Goal: Task Accomplishment & Management: Manage account settings

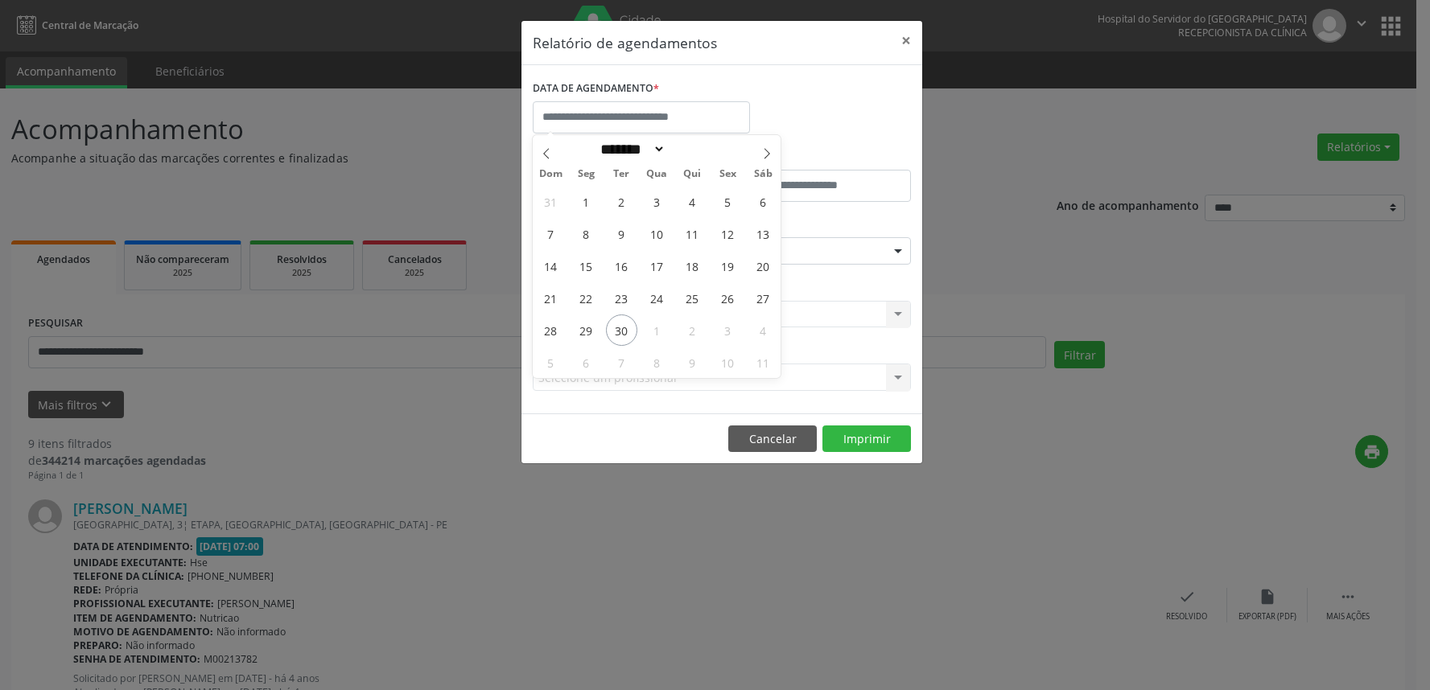
select select "*"
click at [578, 327] on span "29" at bounding box center [585, 330] width 31 height 31
type input "**********"
click at [742, 325] on span "3" at bounding box center [727, 330] width 31 height 31
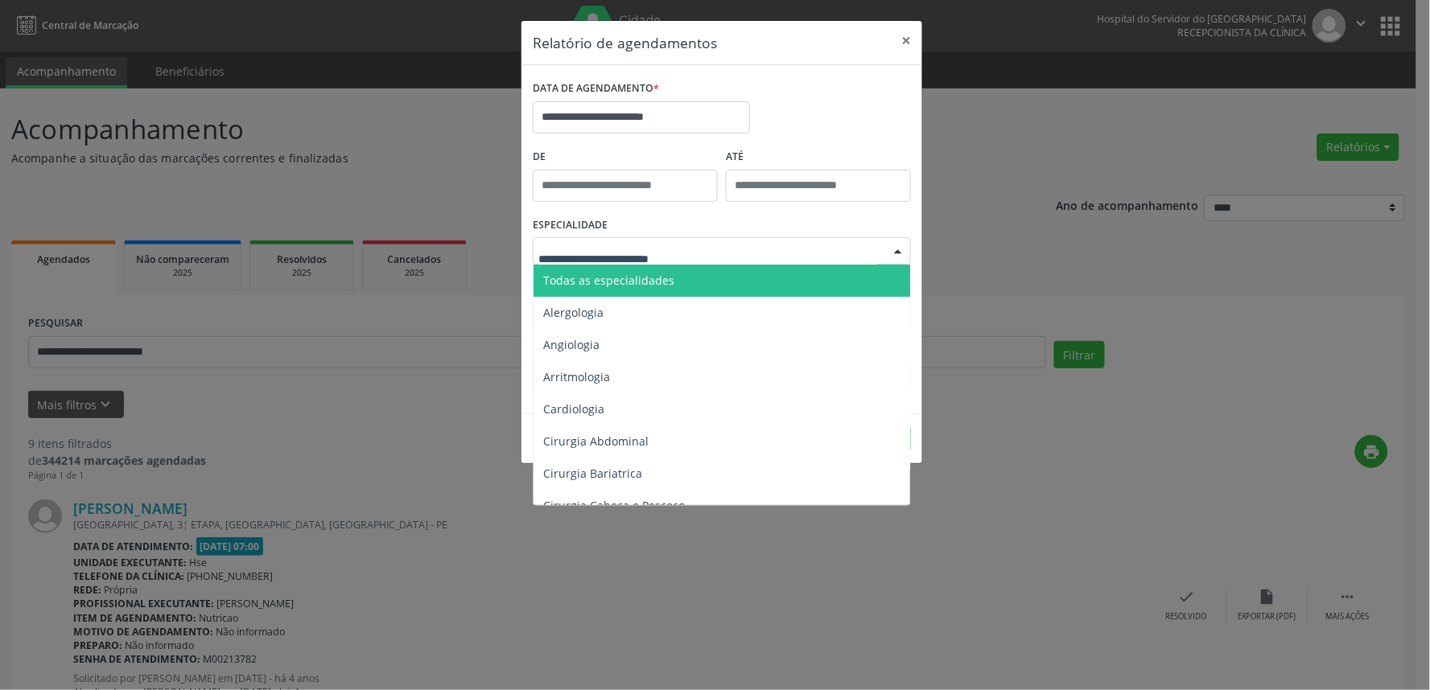
click at [718, 253] on div at bounding box center [722, 250] width 378 height 27
drag, startPoint x: 714, startPoint y: 282, endPoint x: 703, endPoint y: 298, distance: 19.2
click at [712, 282] on span "Todas as especialidades" at bounding box center [722, 281] width 379 height 32
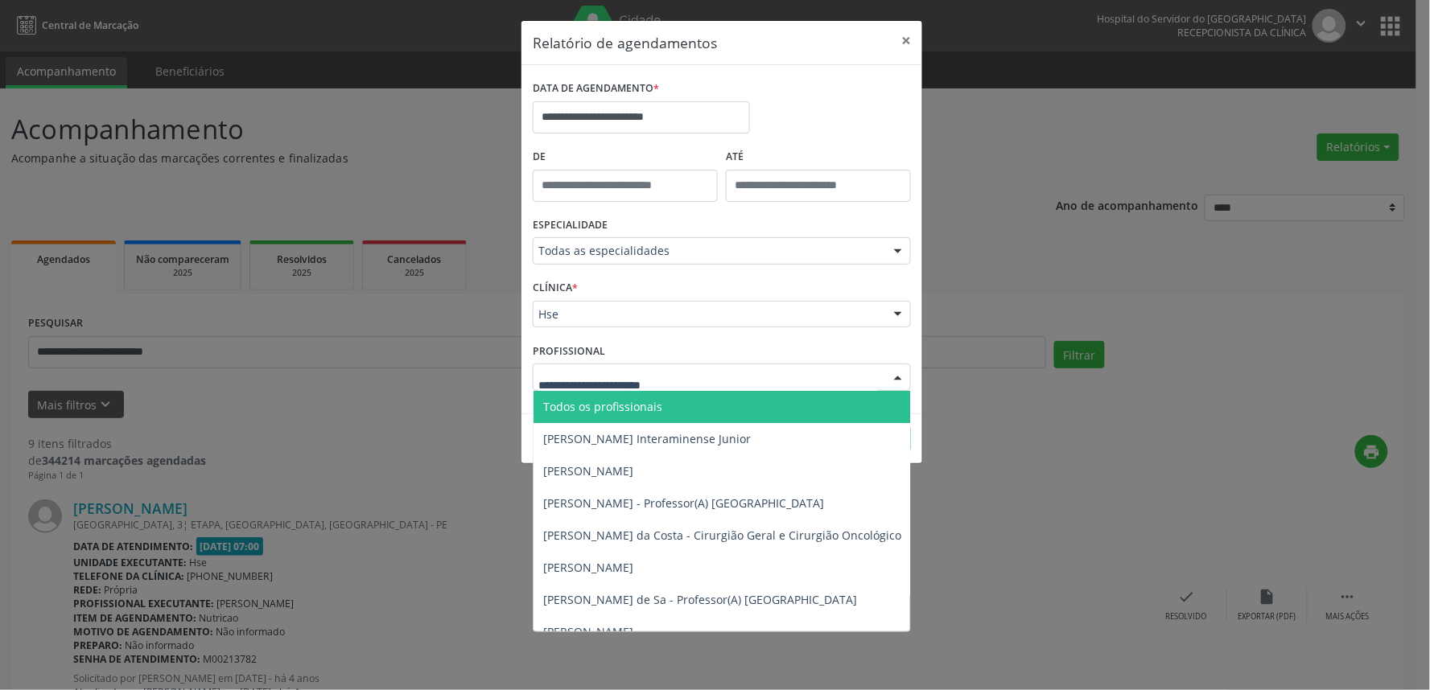
click at [660, 365] on div at bounding box center [722, 377] width 378 height 27
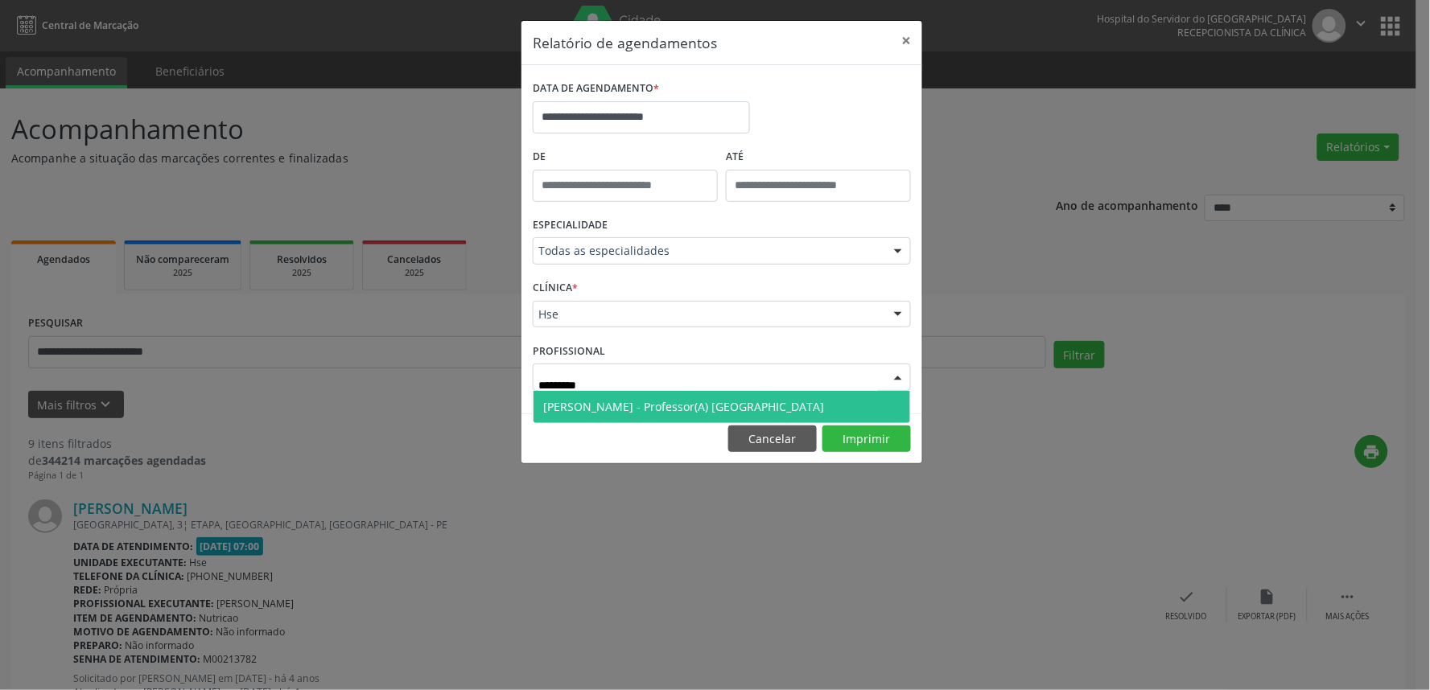
click at [649, 406] on span "[PERSON_NAME] - Professor(A) [GEOGRAPHIC_DATA]" at bounding box center [683, 406] width 281 height 15
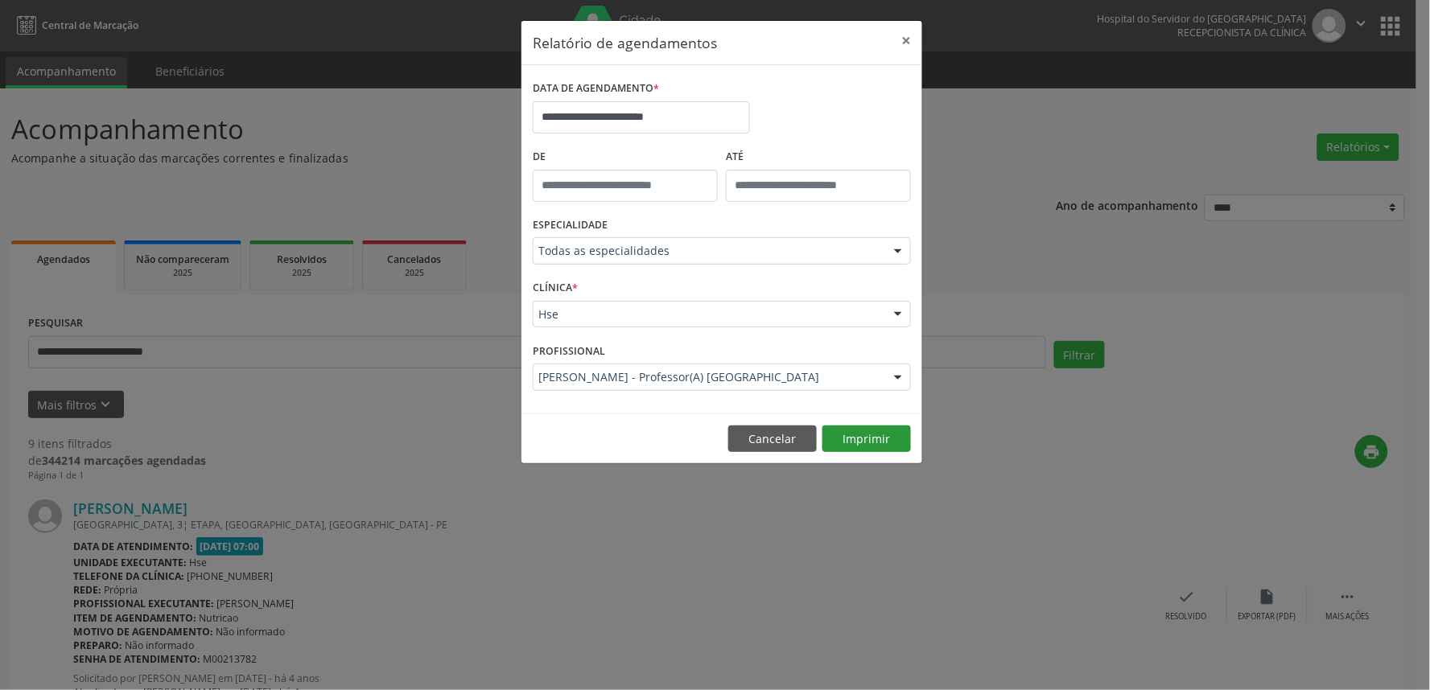
drag, startPoint x: 881, startPoint y: 423, endPoint x: 879, endPoint y: 434, distance: 11.4
click at [881, 426] on footer "Cancelar Imprimir" at bounding box center [721, 439] width 401 height 51
click at [879, 434] on button "Imprimir" at bounding box center [866, 439] width 89 height 27
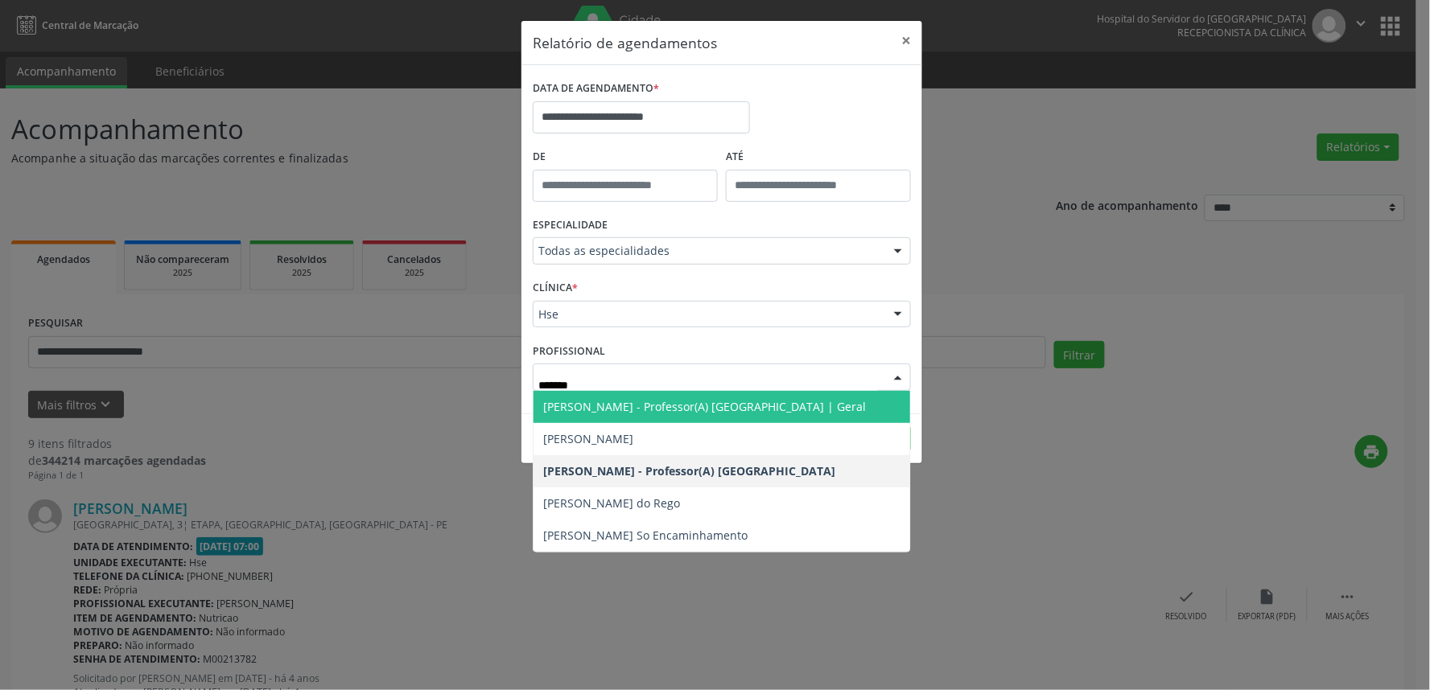
type input "*******"
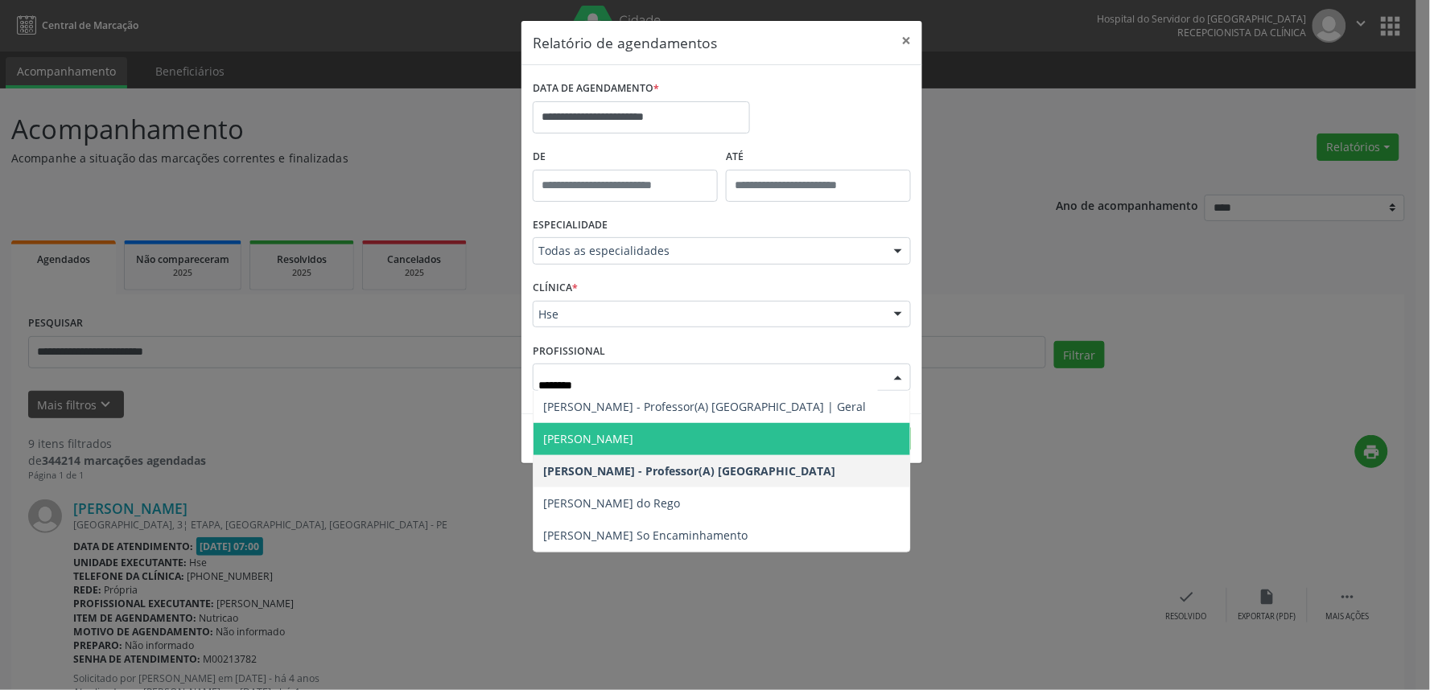
click at [771, 423] on span "[PERSON_NAME]" at bounding box center [721, 439] width 377 height 32
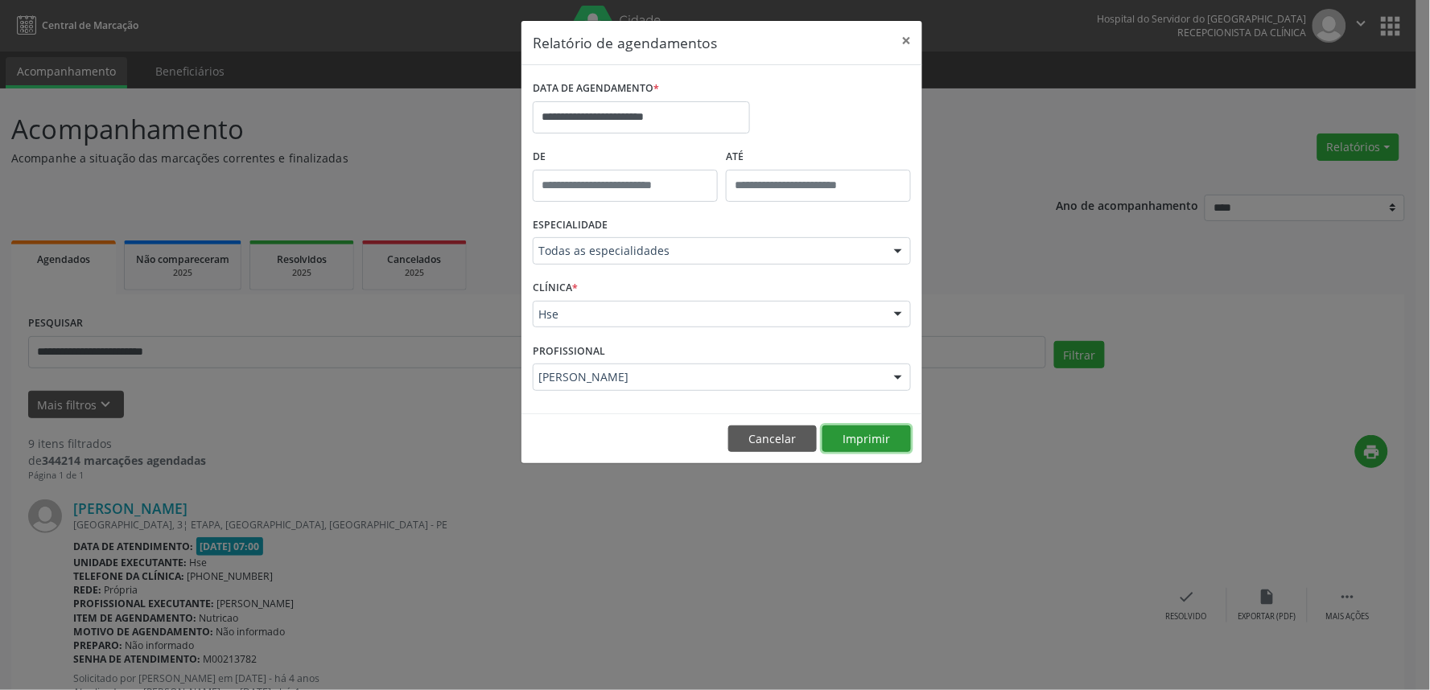
click at [838, 436] on button "Imprimir" at bounding box center [866, 439] width 89 height 27
click at [762, 434] on button "Cancelar" at bounding box center [772, 439] width 89 height 27
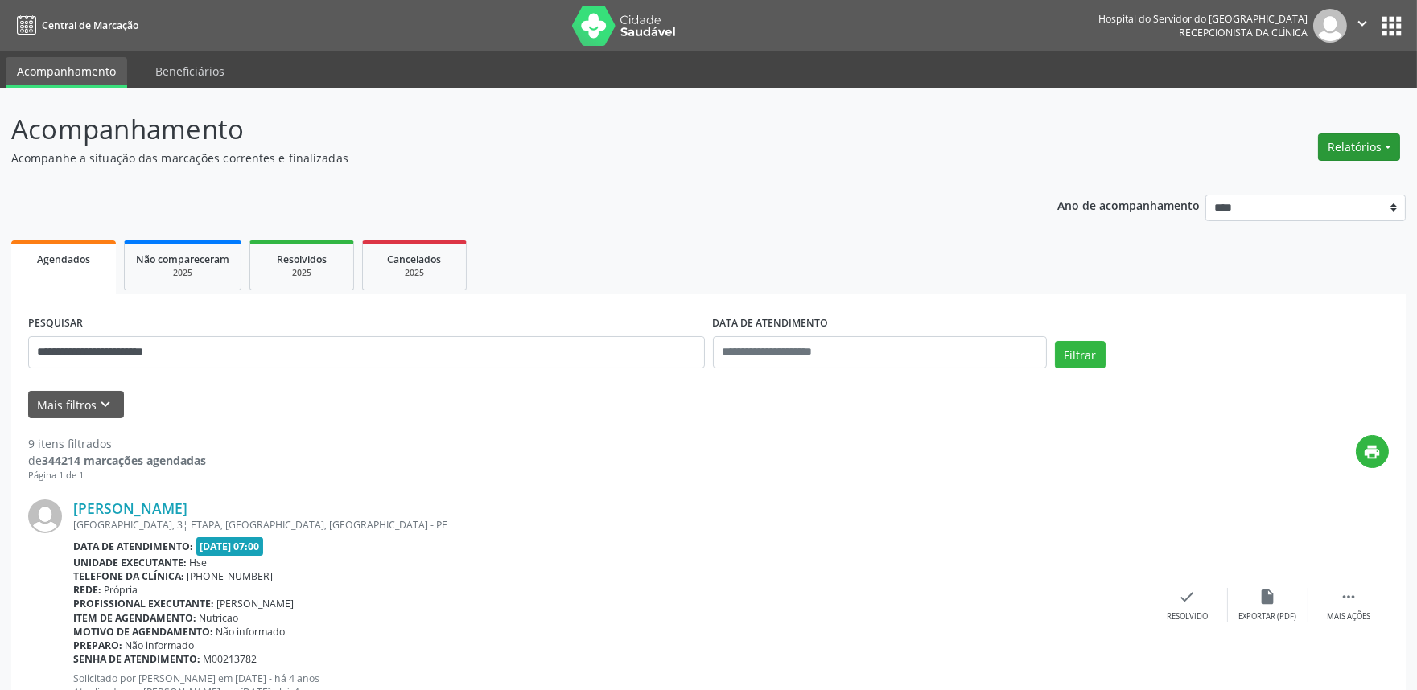
click at [1376, 156] on button "Relatórios" at bounding box center [1359, 147] width 82 height 27
click at [1370, 177] on link "Agendamentos" at bounding box center [1313, 181] width 173 height 23
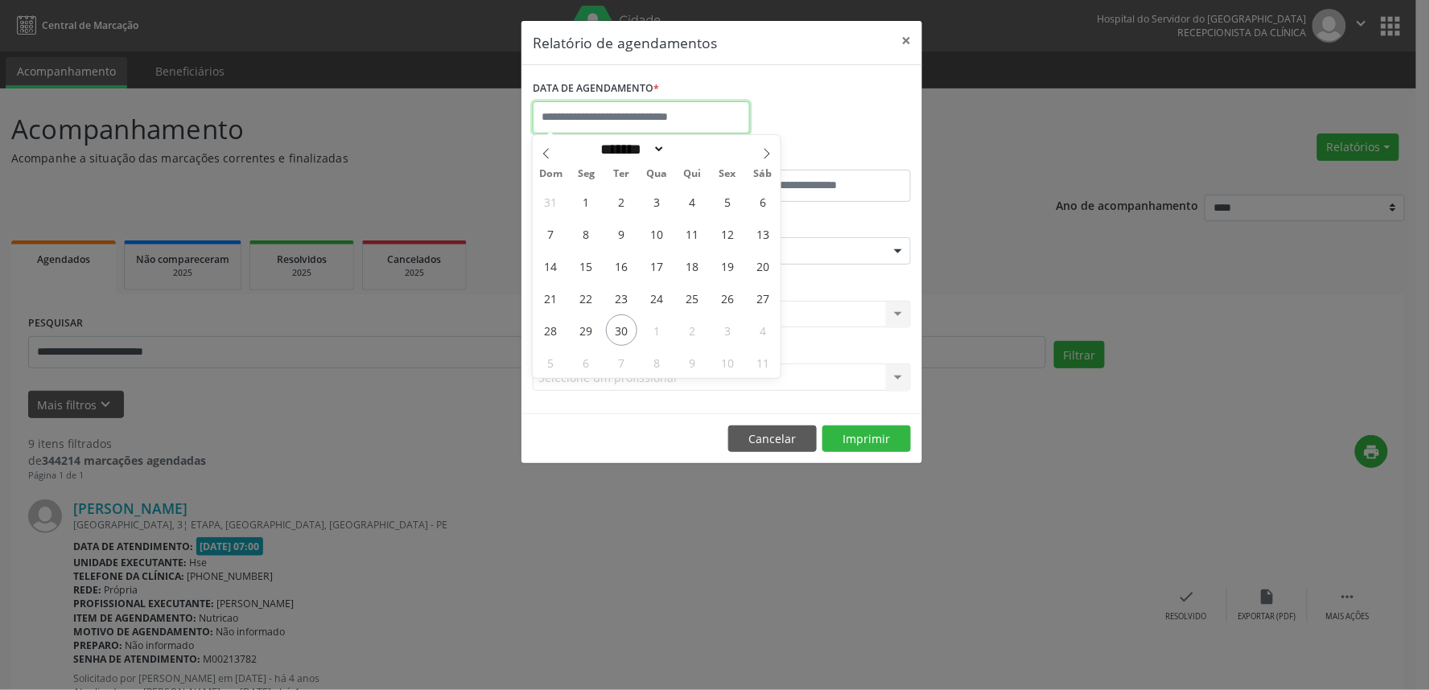
click at [581, 110] on input "text" at bounding box center [641, 117] width 217 height 32
click at [586, 326] on span "29" at bounding box center [585, 330] width 31 height 31
type input "**********"
click at [714, 328] on span "3" at bounding box center [727, 330] width 31 height 31
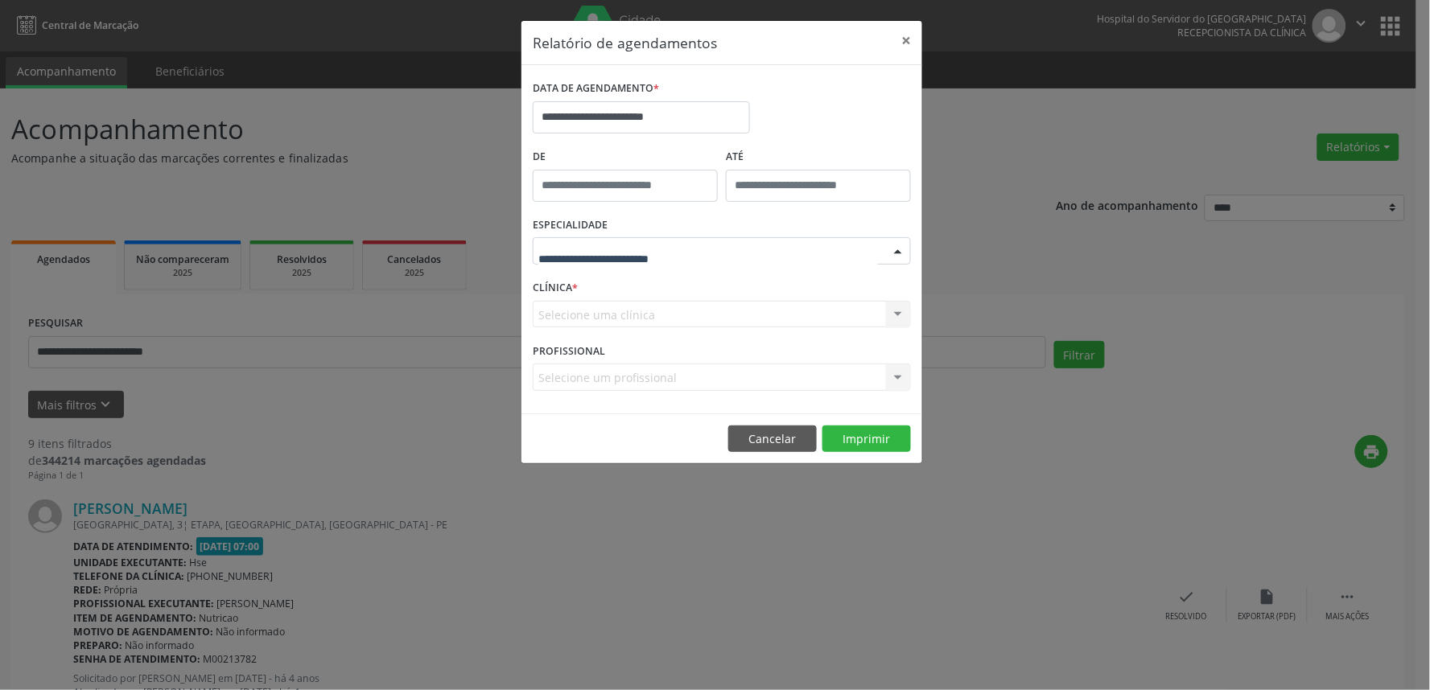
click at [694, 261] on div at bounding box center [722, 250] width 378 height 27
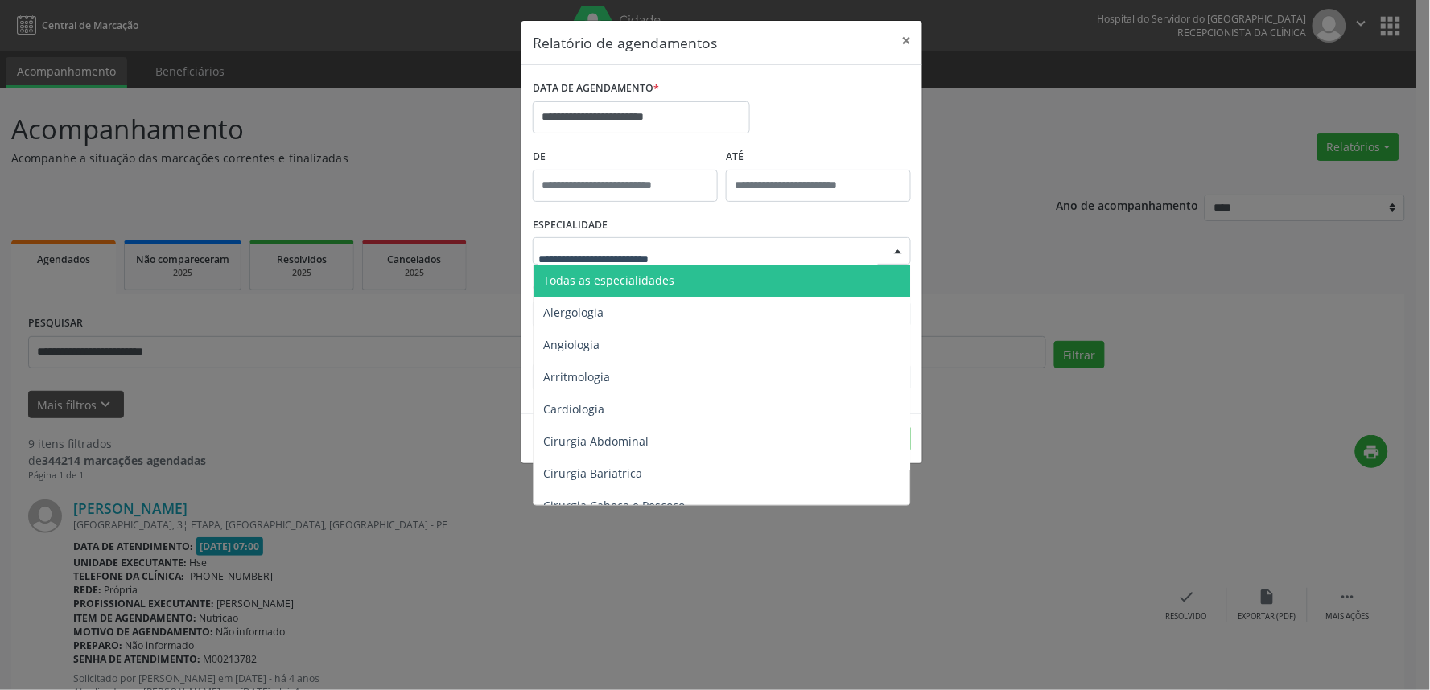
click at [686, 278] on span "Todas as especialidades" at bounding box center [722, 281] width 379 height 32
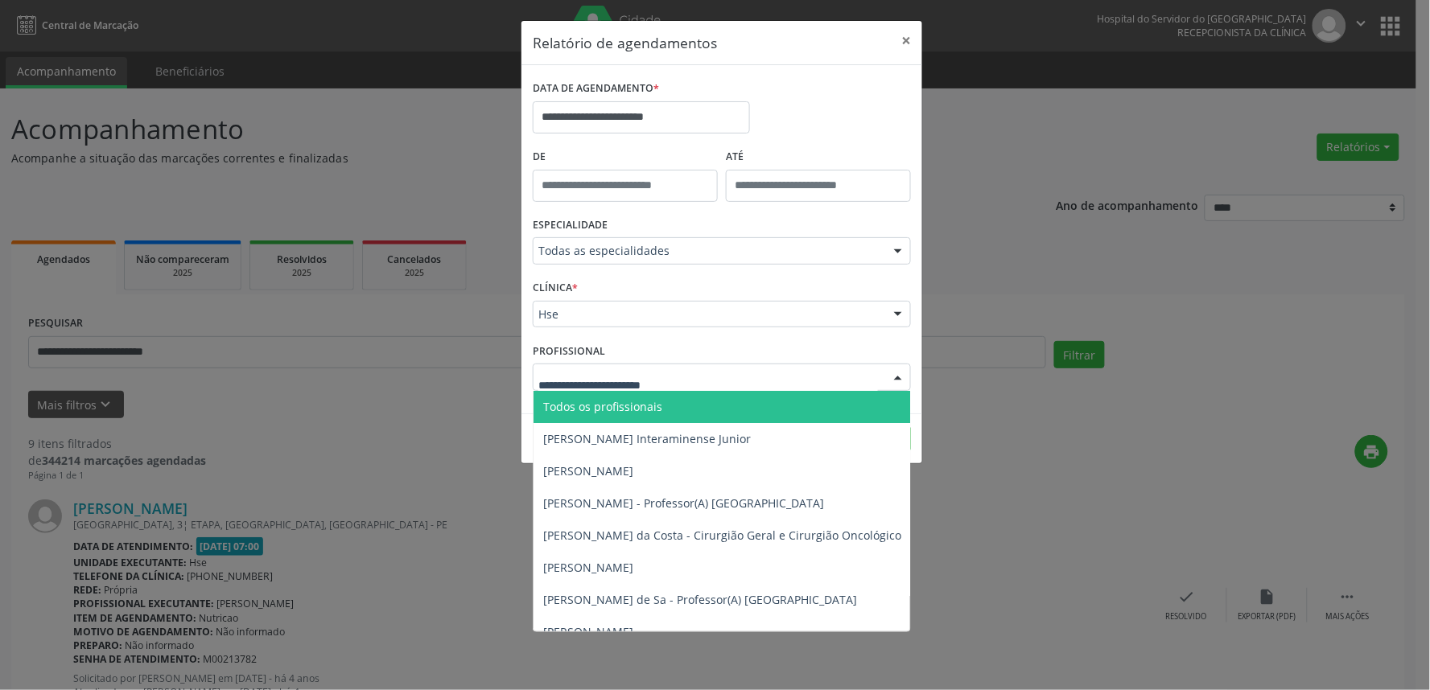
click at [686, 373] on div at bounding box center [722, 377] width 378 height 27
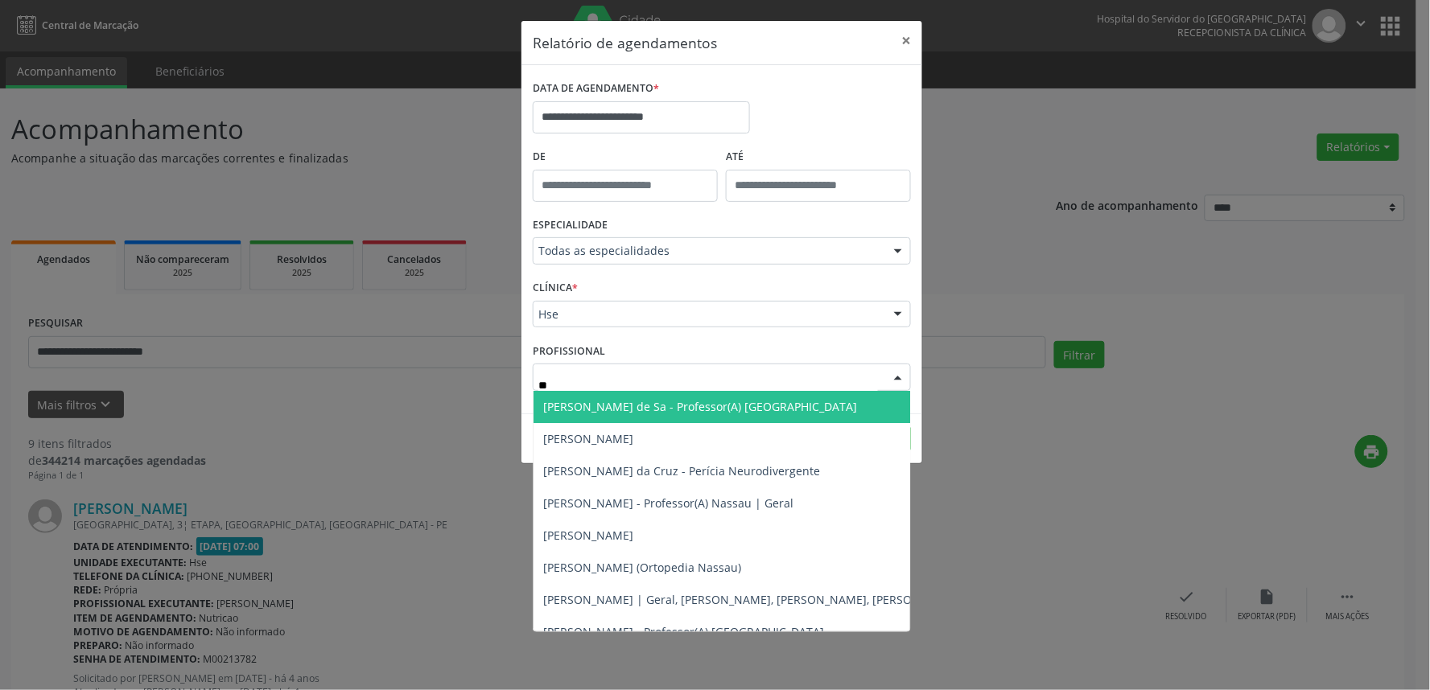
type input "***"
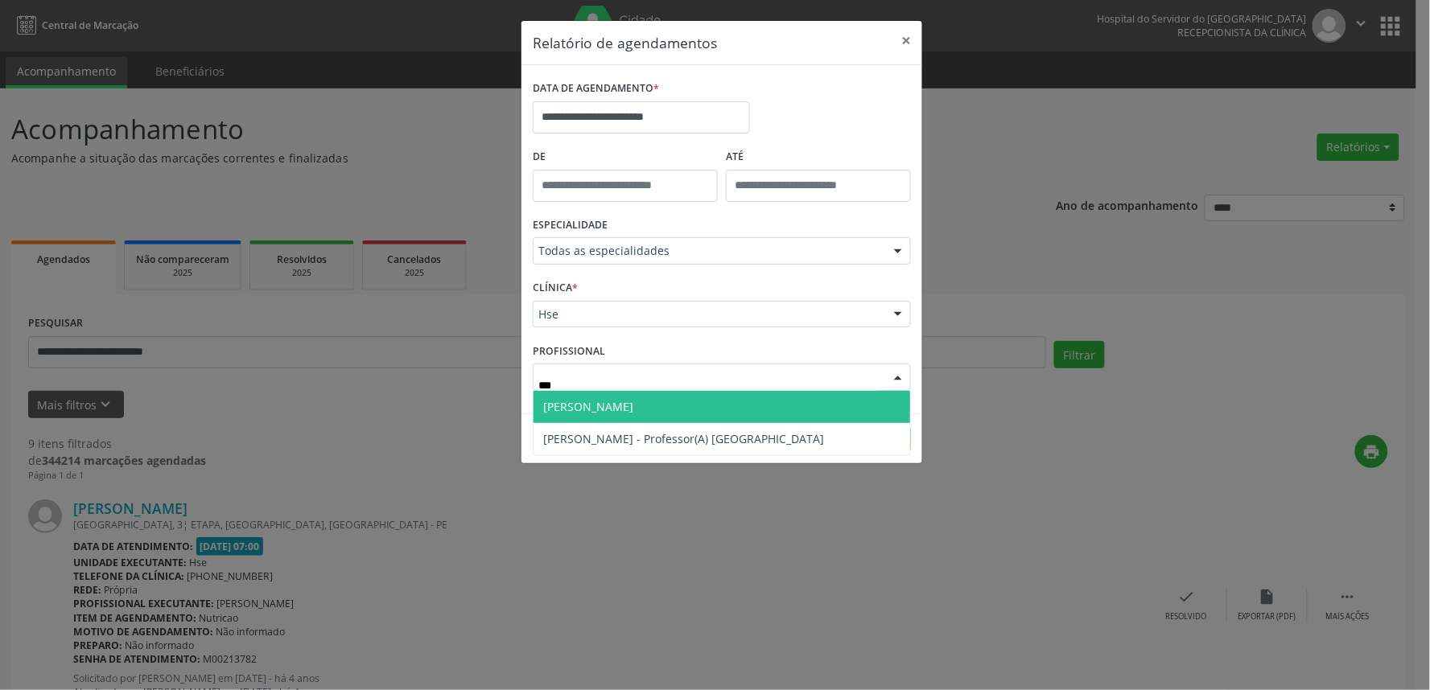
click at [644, 414] on span "[PERSON_NAME]" at bounding box center [721, 407] width 377 height 32
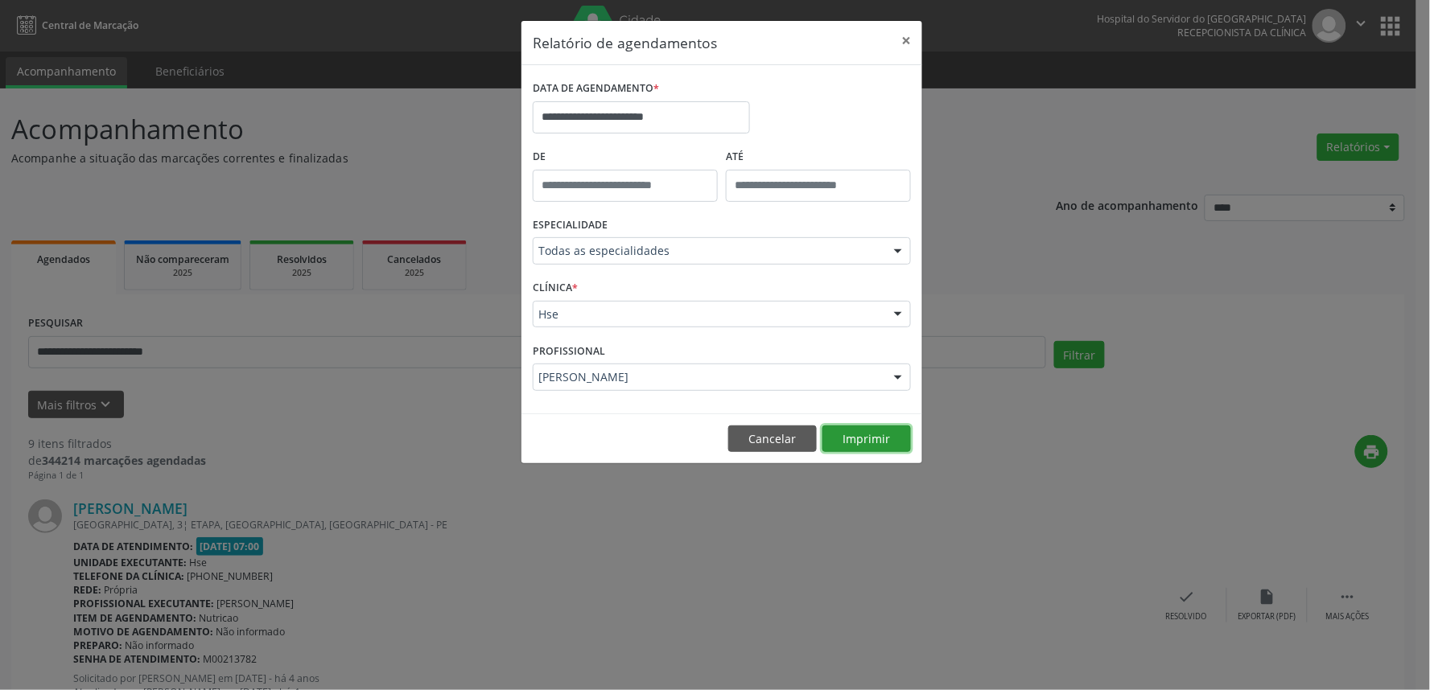
click at [887, 447] on button "Imprimir" at bounding box center [866, 439] width 89 height 27
click at [750, 455] on footer "Cancelar Imprimir" at bounding box center [721, 439] width 401 height 51
click at [754, 430] on button "Cancelar" at bounding box center [772, 439] width 89 height 27
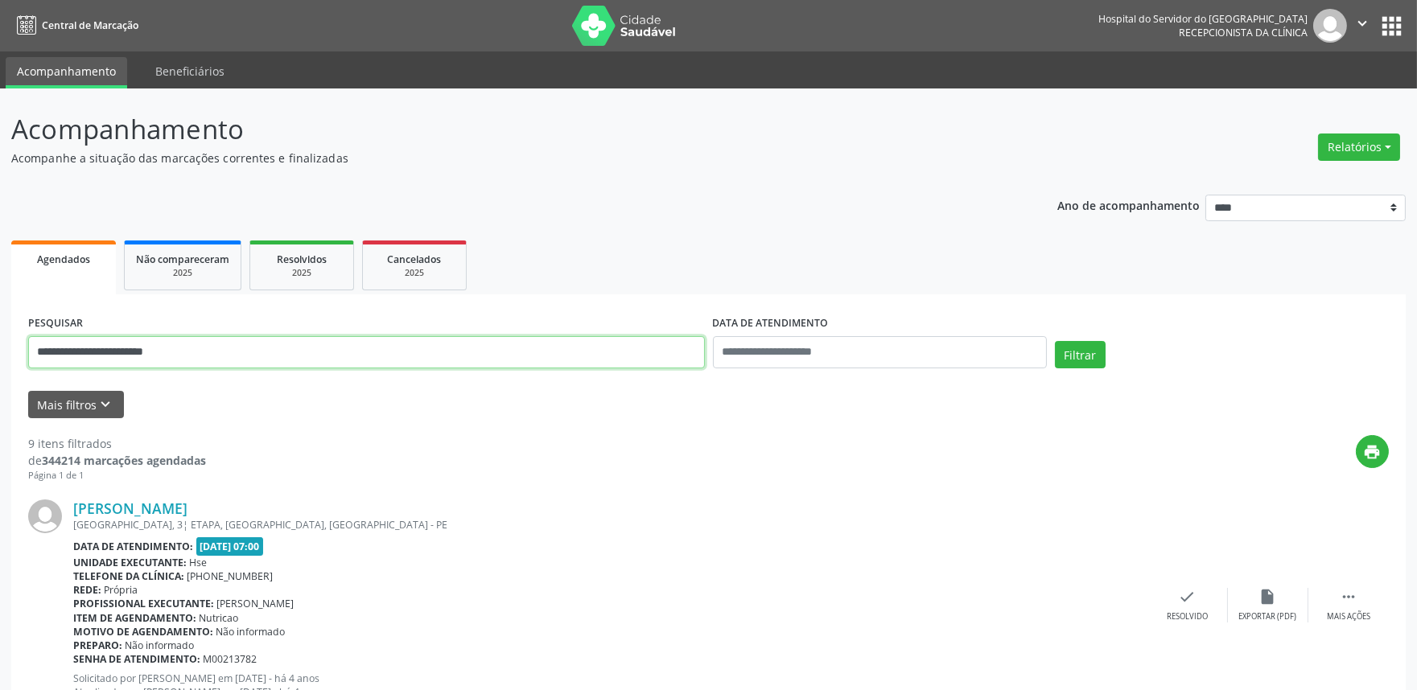
click at [224, 356] on input "**********" at bounding box center [366, 352] width 677 height 32
type input "*"
click at [73, 404] on button "Mais filtros keyboard_arrow_down" at bounding box center [76, 405] width 96 height 28
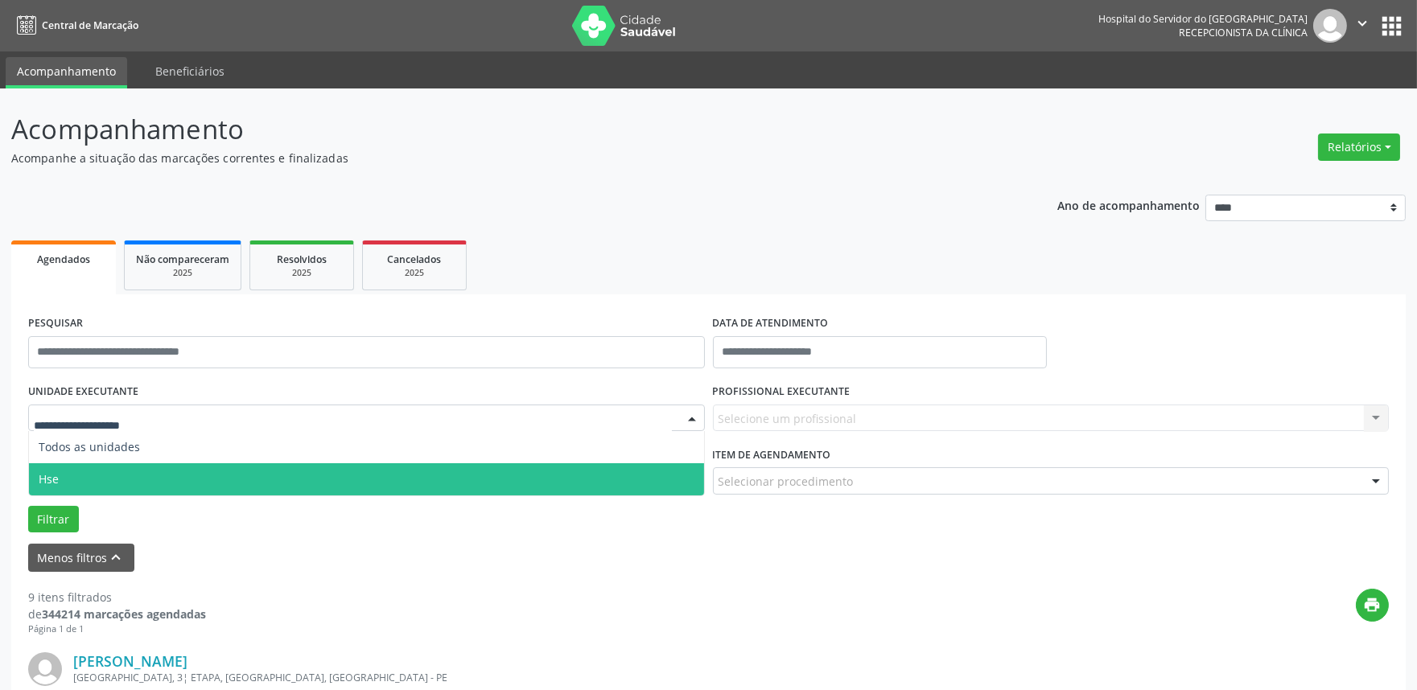
click at [74, 475] on span "Hse" at bounding box center [366, 479] width 675 height 32
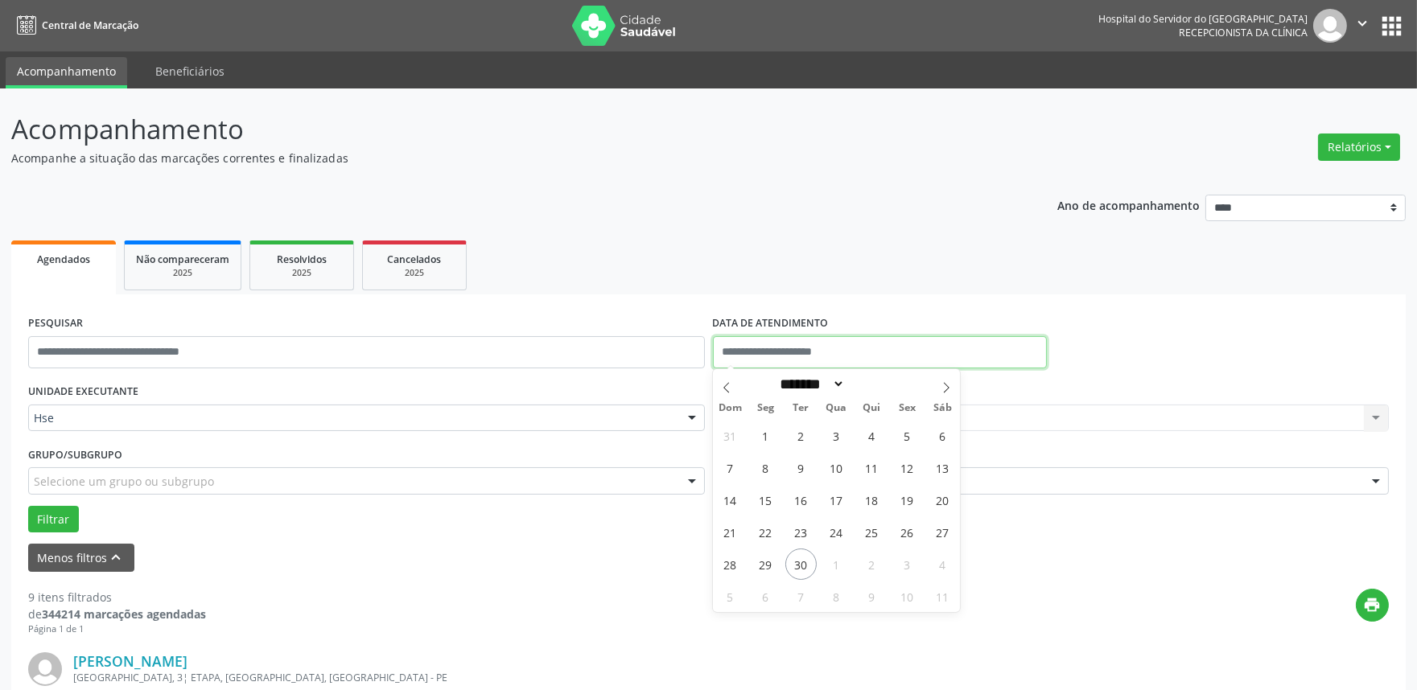
click at [901, 339] on input "text" at bounding box center [880, 352] width 334 height 32
click at [802, 571] on span "30" at bounding box center [800, 564] width 31 height 31
type input "**********"
click at [802, 571] on span "30" at bounding box center [800, 564] width 31 height 31
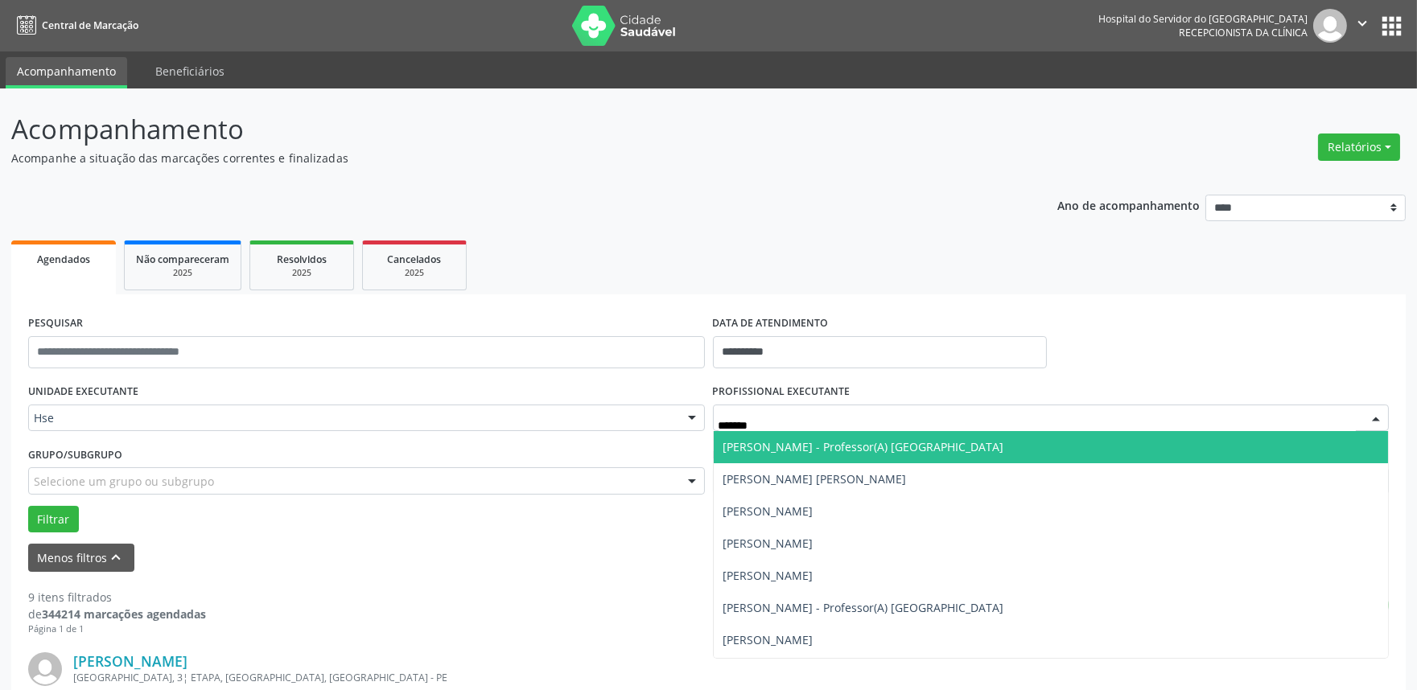
type input "********"
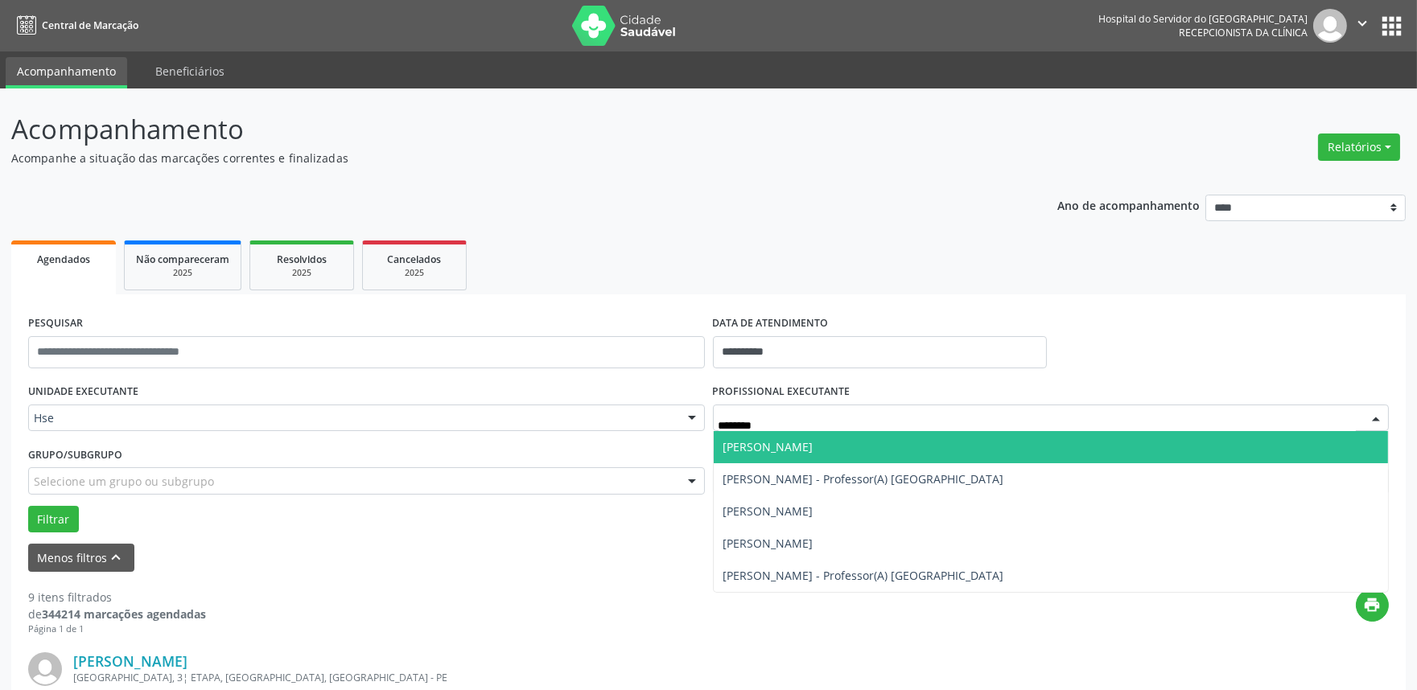
click at [813, 439] on span "[PERSON_NAME]" at bounding box center [768, 446] width 90 height 15
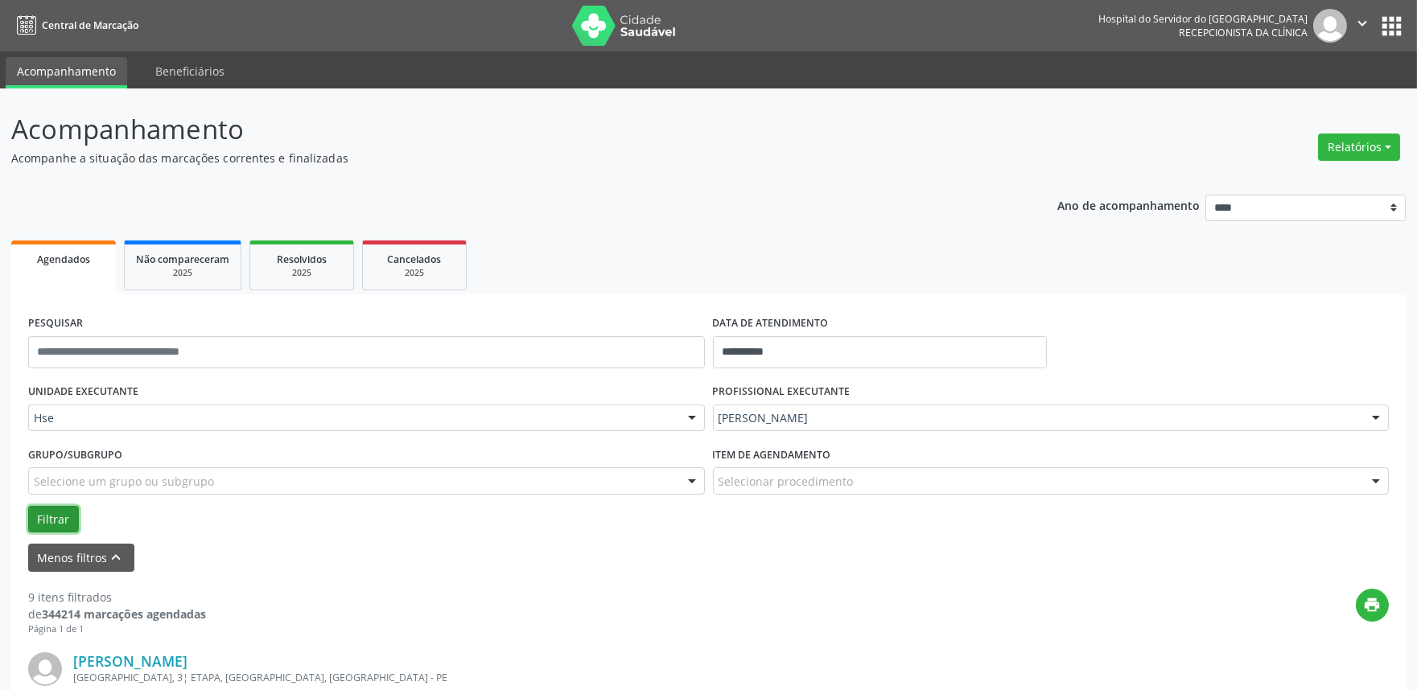
click at [57, 524] on button "Filtrar" at bounding box center [53, 519] width 51 height 27
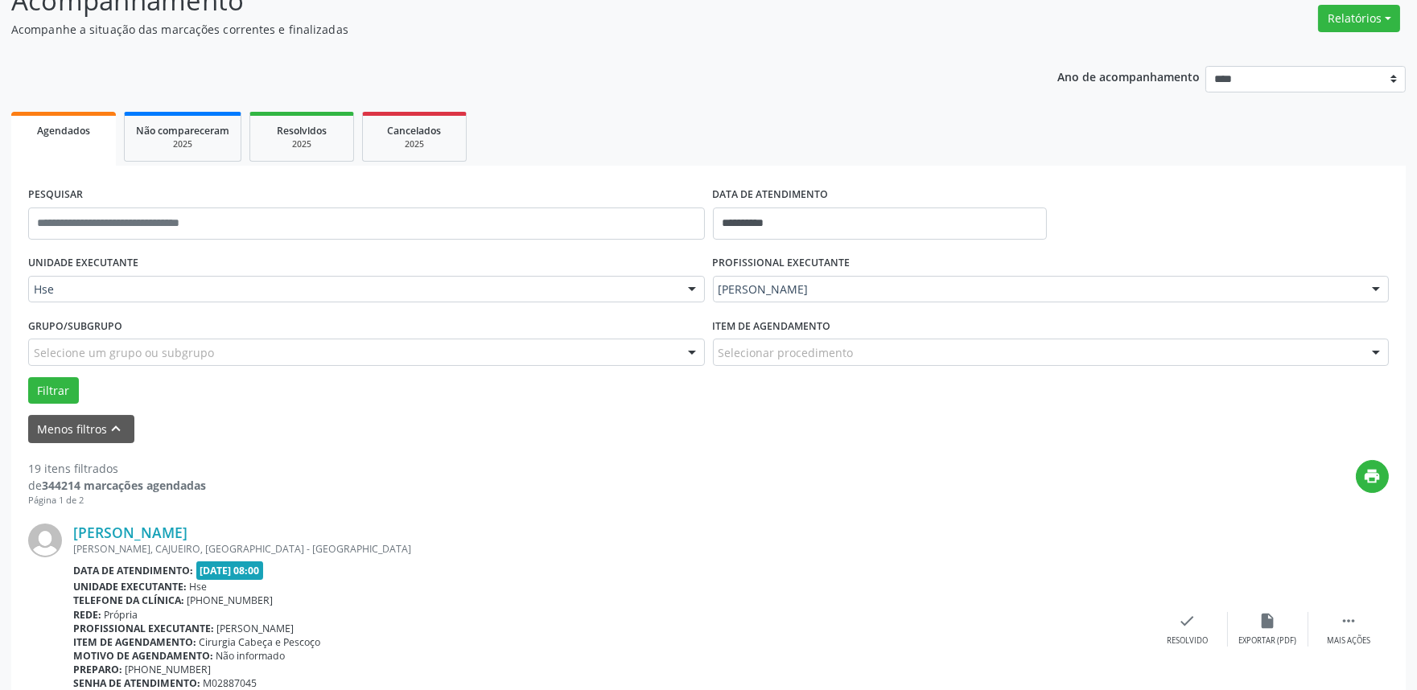
scroll to position [268, 0]
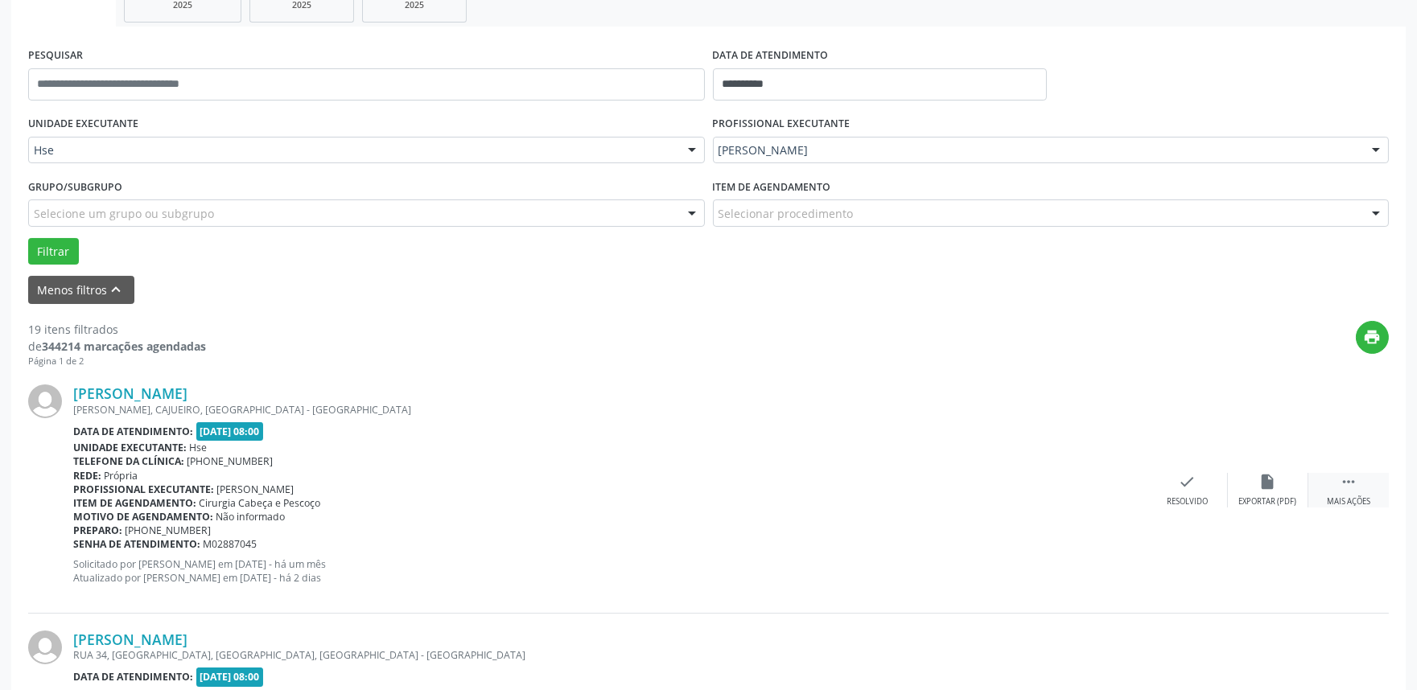
click at [1365, 487] on div " Mais ações" at bounding box center [1348, 490] width 80 height 35
click at [1252, 487] on div "alarm_off Não compareceu" at bounding box center [1268, 490] width 80 height 35
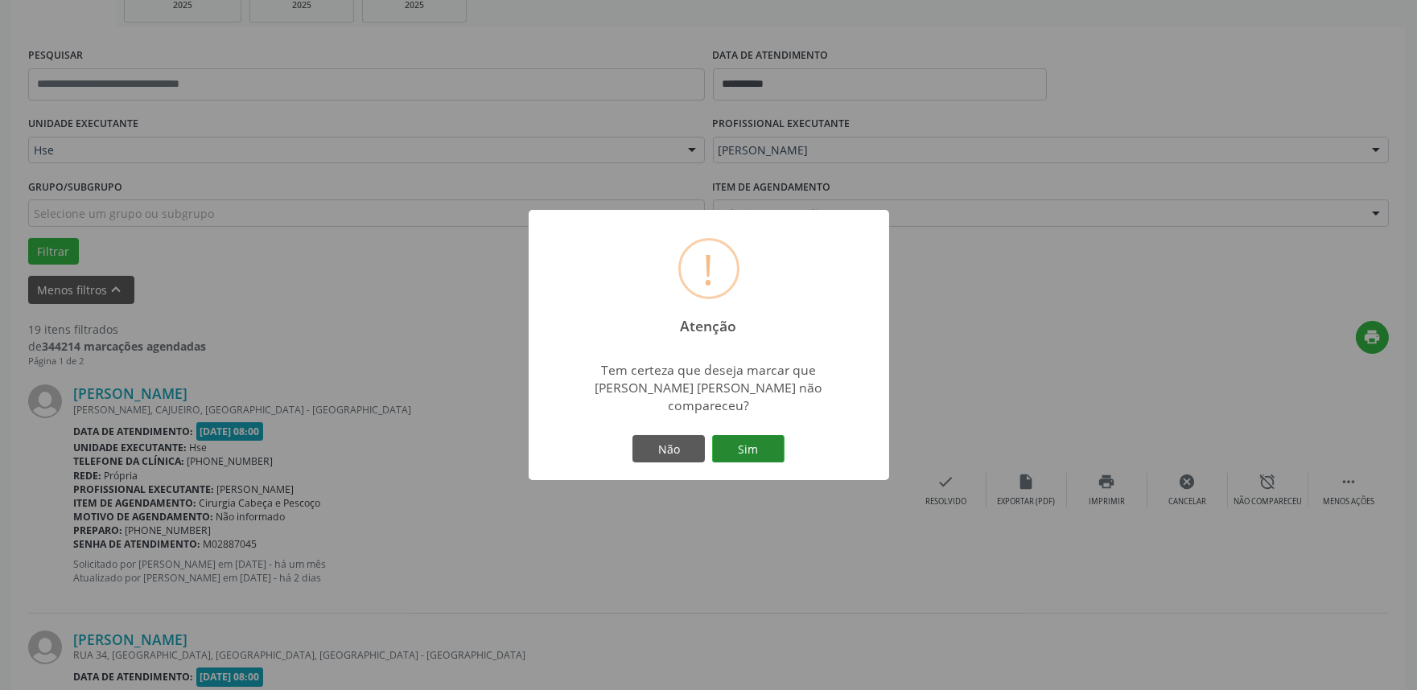
click at [747, 444] on button "Sim" at bounding box center [748, 448] width 72 height 27
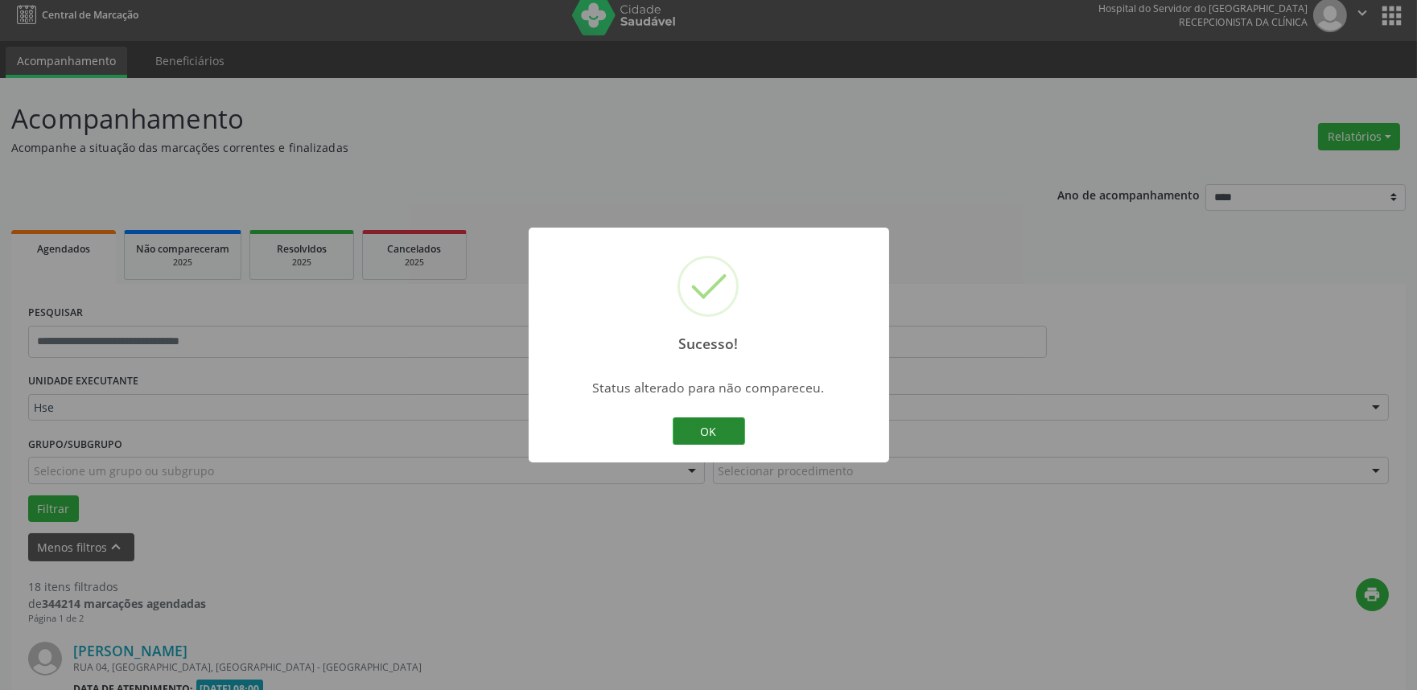
click at [710, 435] on button "OK" at bounding box center [709, 431] width 72 height 27
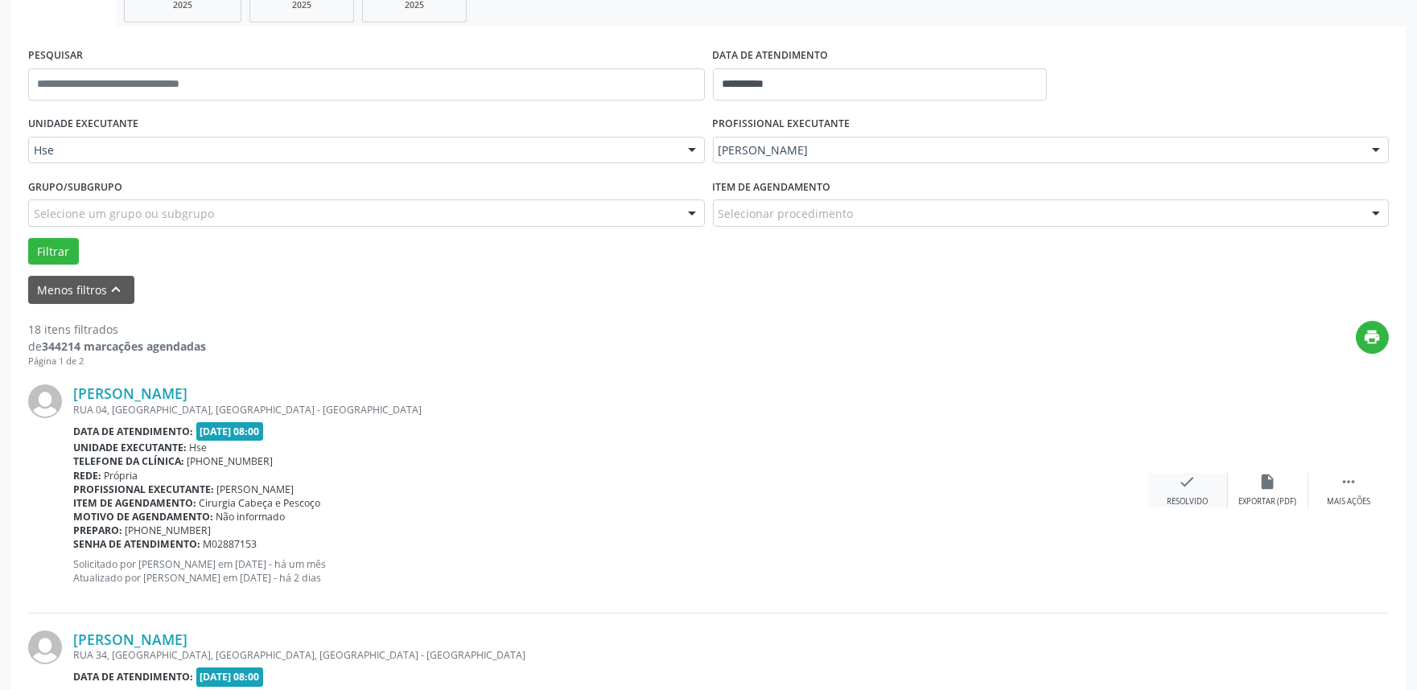
click at [1185, 486] on icon "check" at bounding box center [1188, 482] width 18 height 18
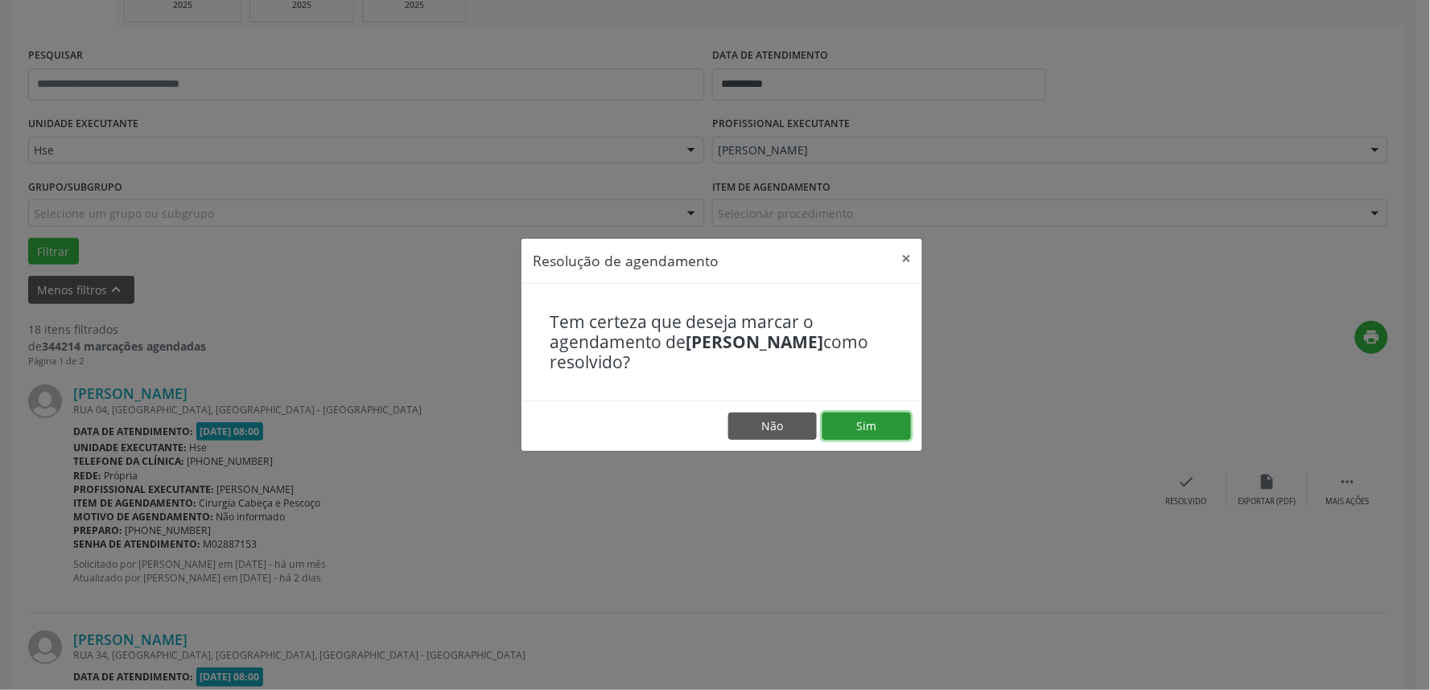
click at [863, 421] on button "Sim" at bounding box center [866, 426] width 89 height 27
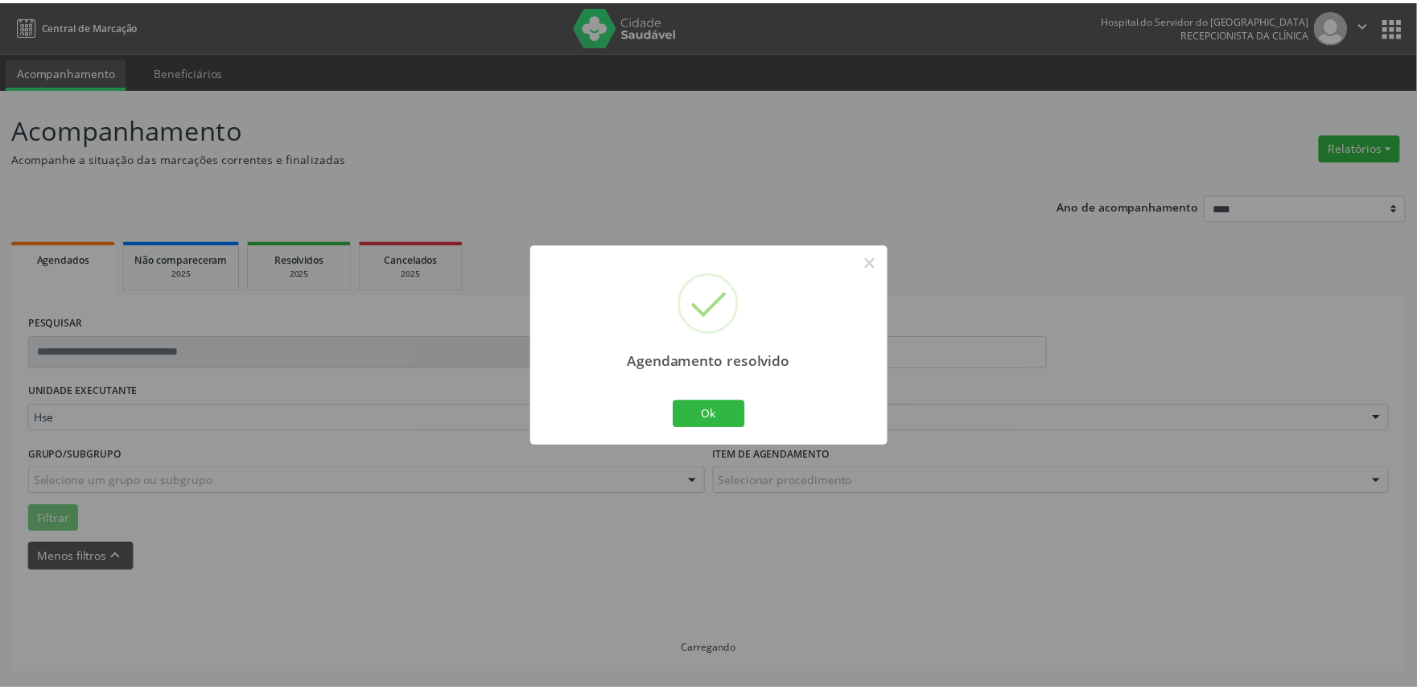
scroll to position [0, 0]
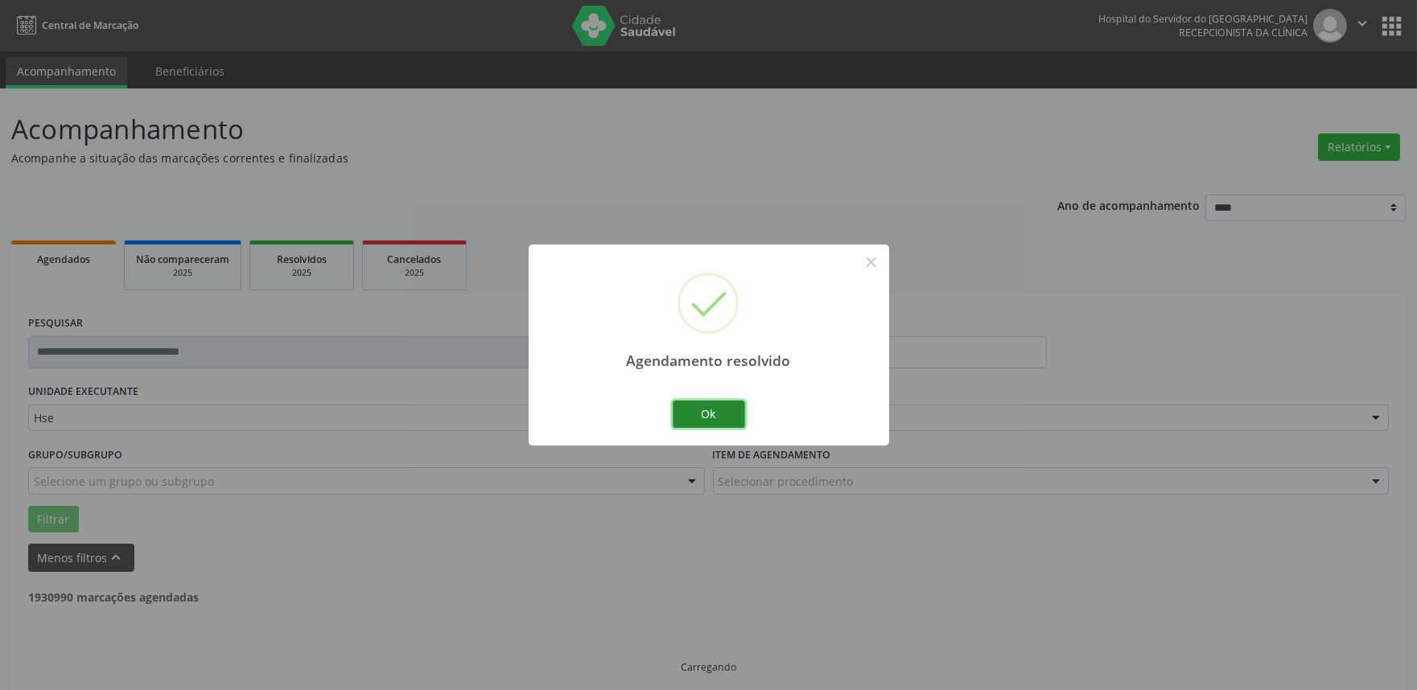
click at [722, 412] on button "Ok" at bounding box center [709, 414] width 72 height 27
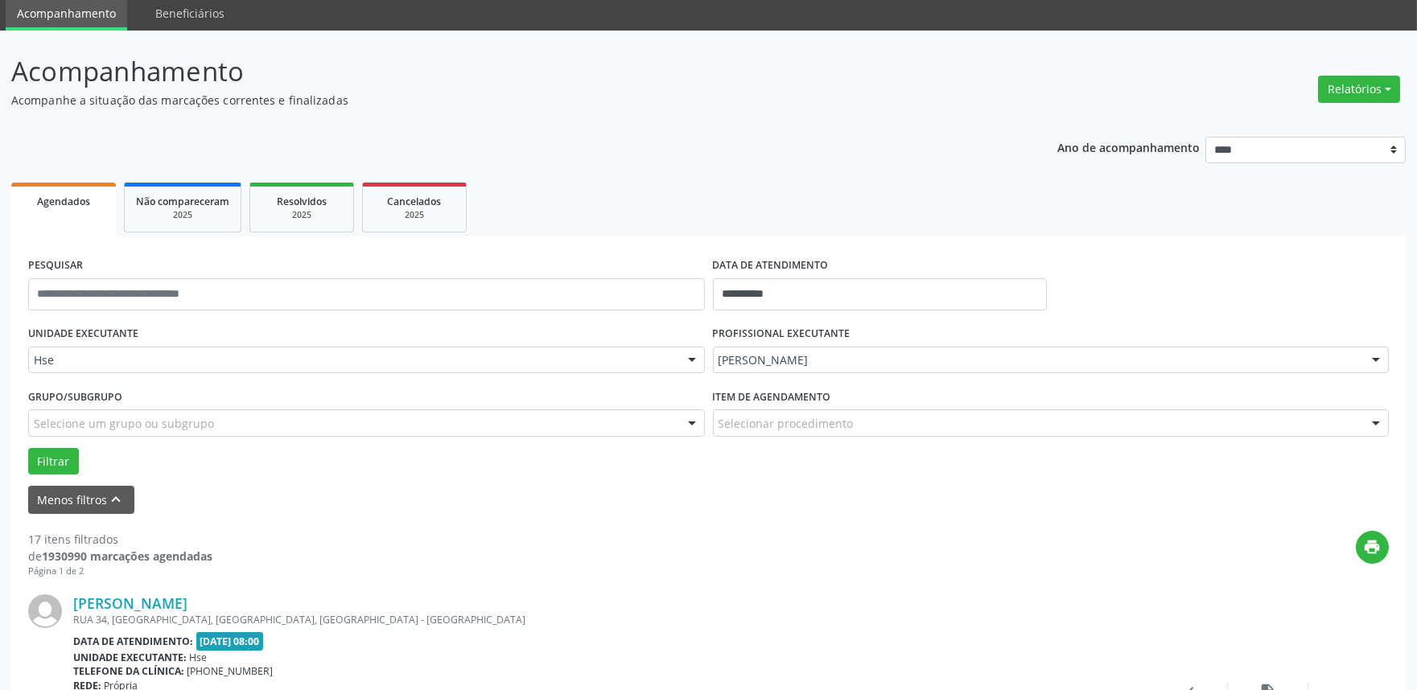
scroll to position [268, 0]
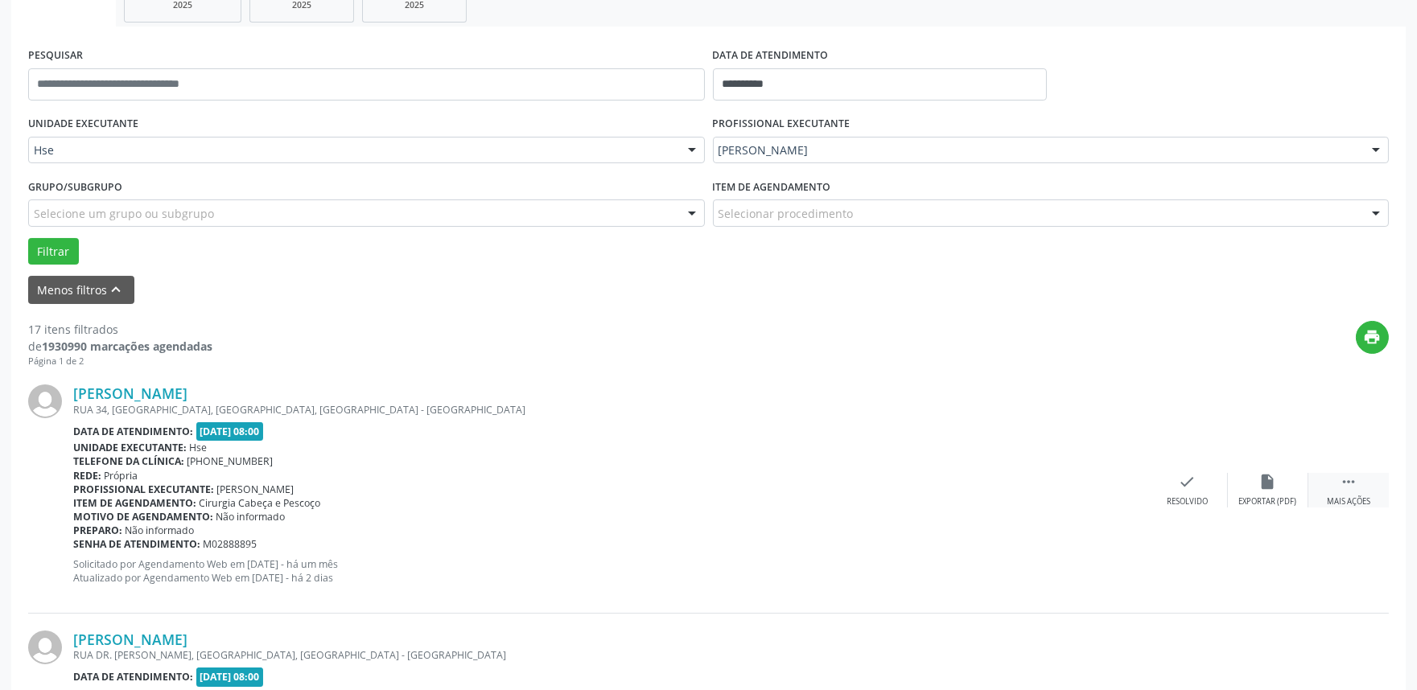
click at [1352, 488] on icon "" at bounding box center [1349, 482] width 18 height 18
click at [1272, 488] on icon "alarm_off" at bounding box center [1268, 482] width 18 height 18
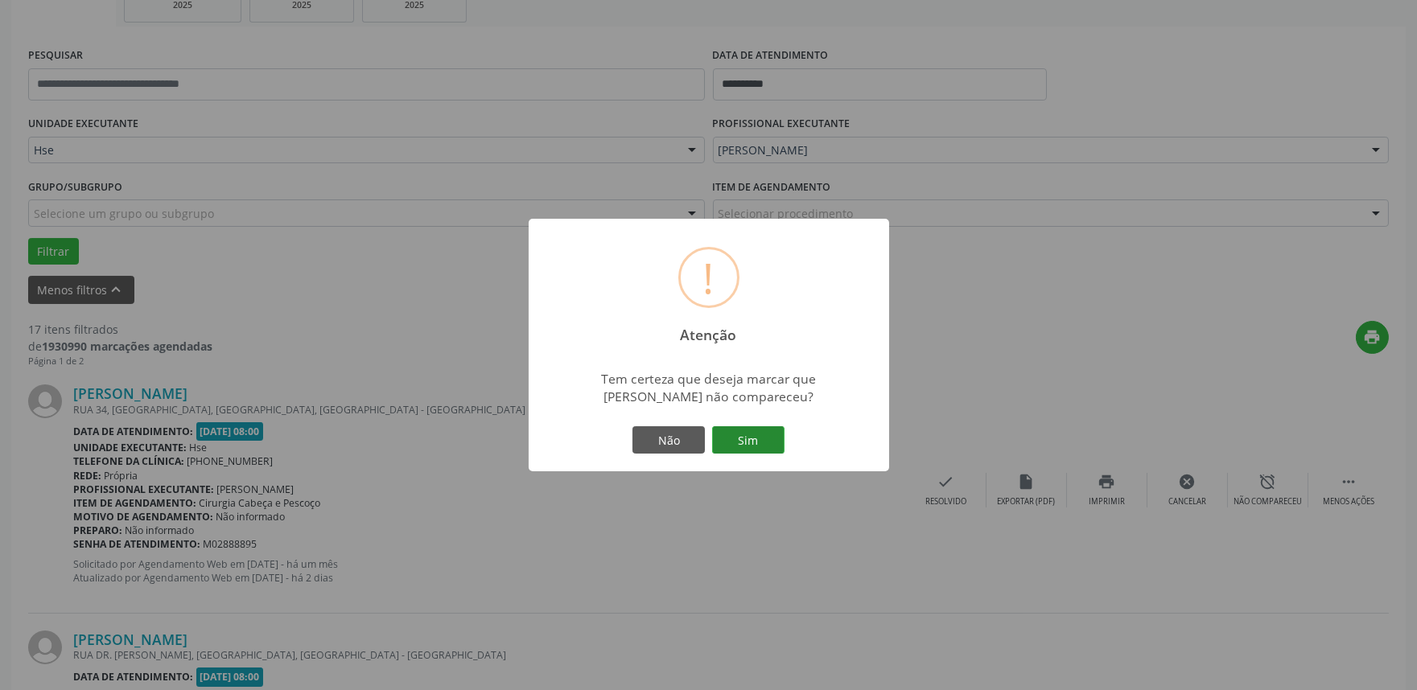
click at [751, 439] on button "Sim" at bounding box center [748, 439] width 72 height 27
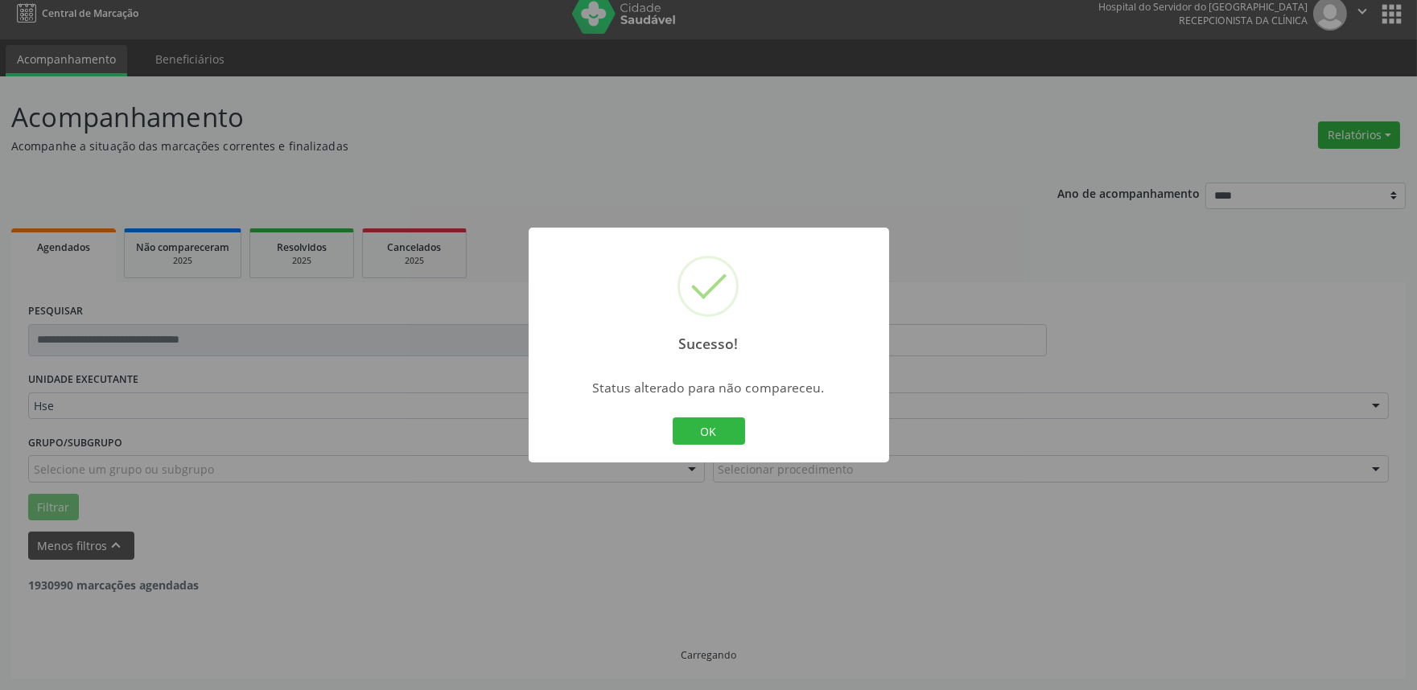
scroll to position [10, 0]
click at [694, 424] on button "OK" at bounding box center [709, 431] width 72 height 27
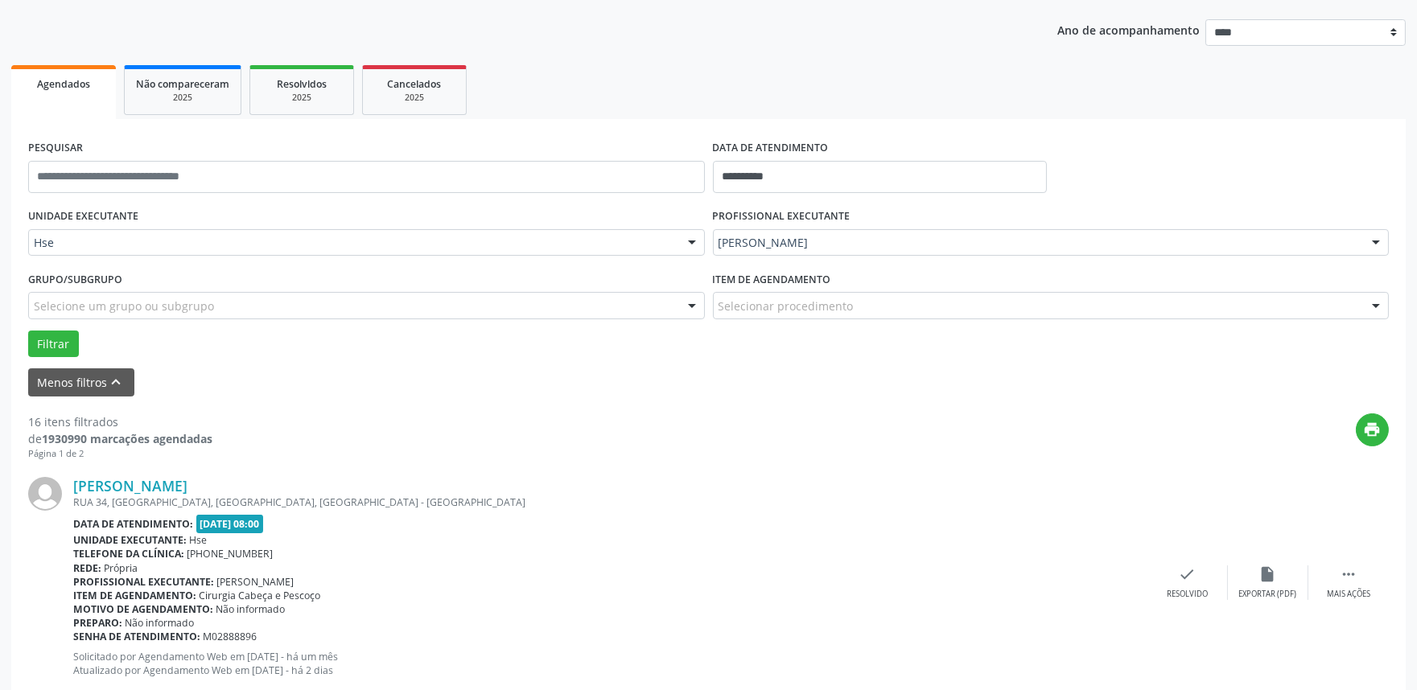
scroll to position [278, 0]
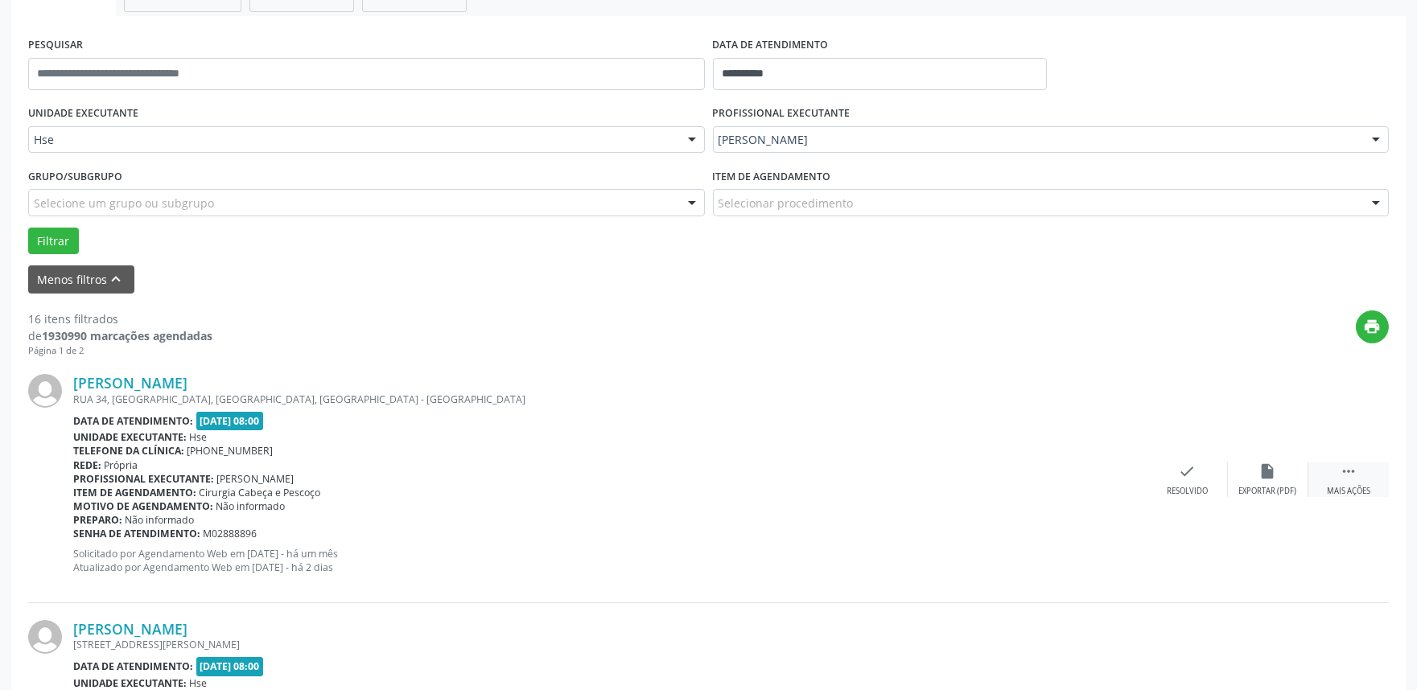
click at [1355, 480] on div " Mais ações" at bounding box center [1348, 480] width 80 height 35
click at [1271, 484] on div "alarm_off Não compareceu" at bounding box center [1268, 480] width 80 height 35
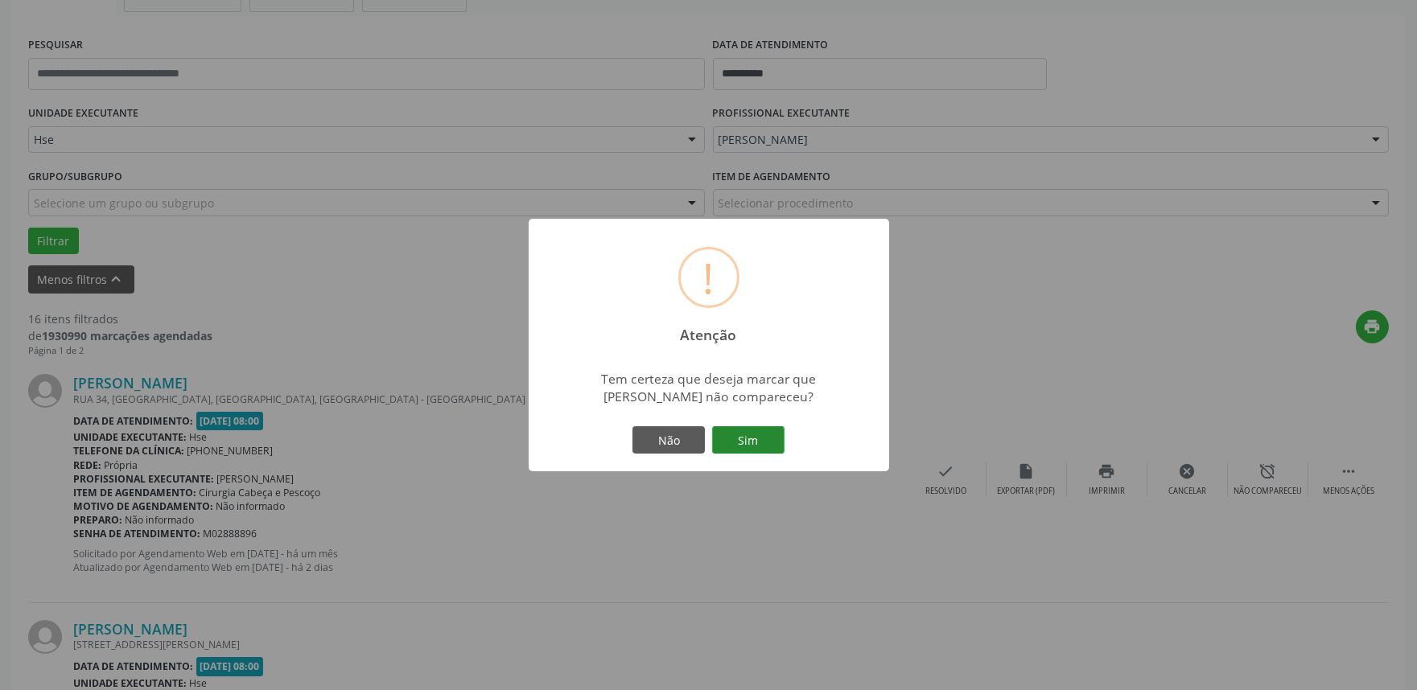
click at [757, 443] on button "Sim" at bounding box center [748, 439] width 72 height 27
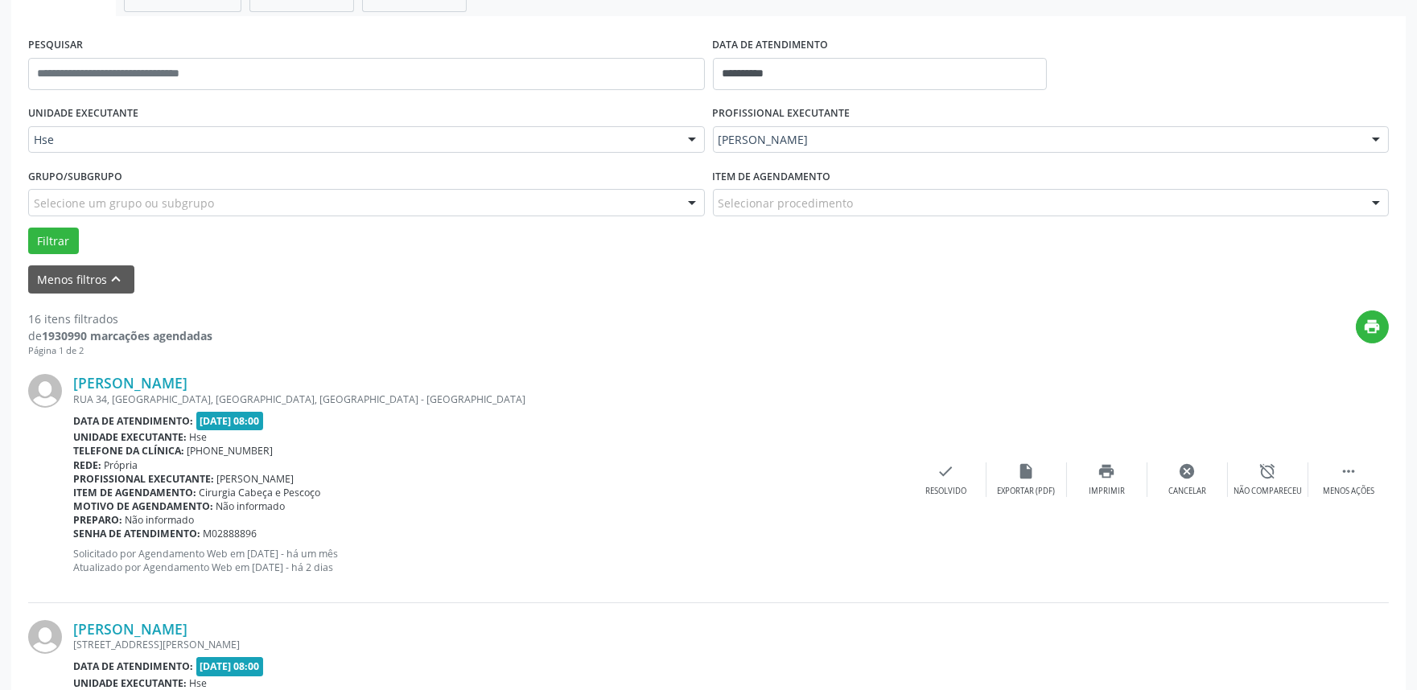
scroll to position [10, 0]
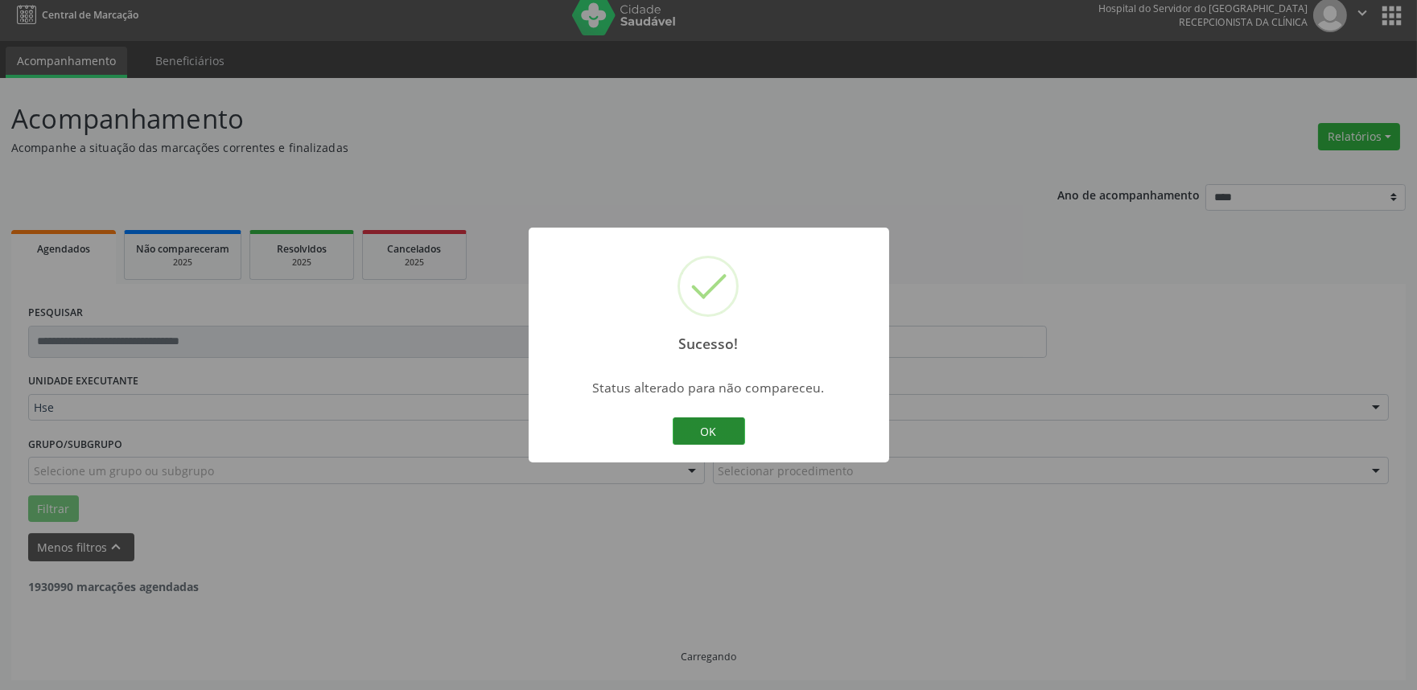
click at [687, 431] on button "OK" at bounding box center [709, 431] width 72 height 27
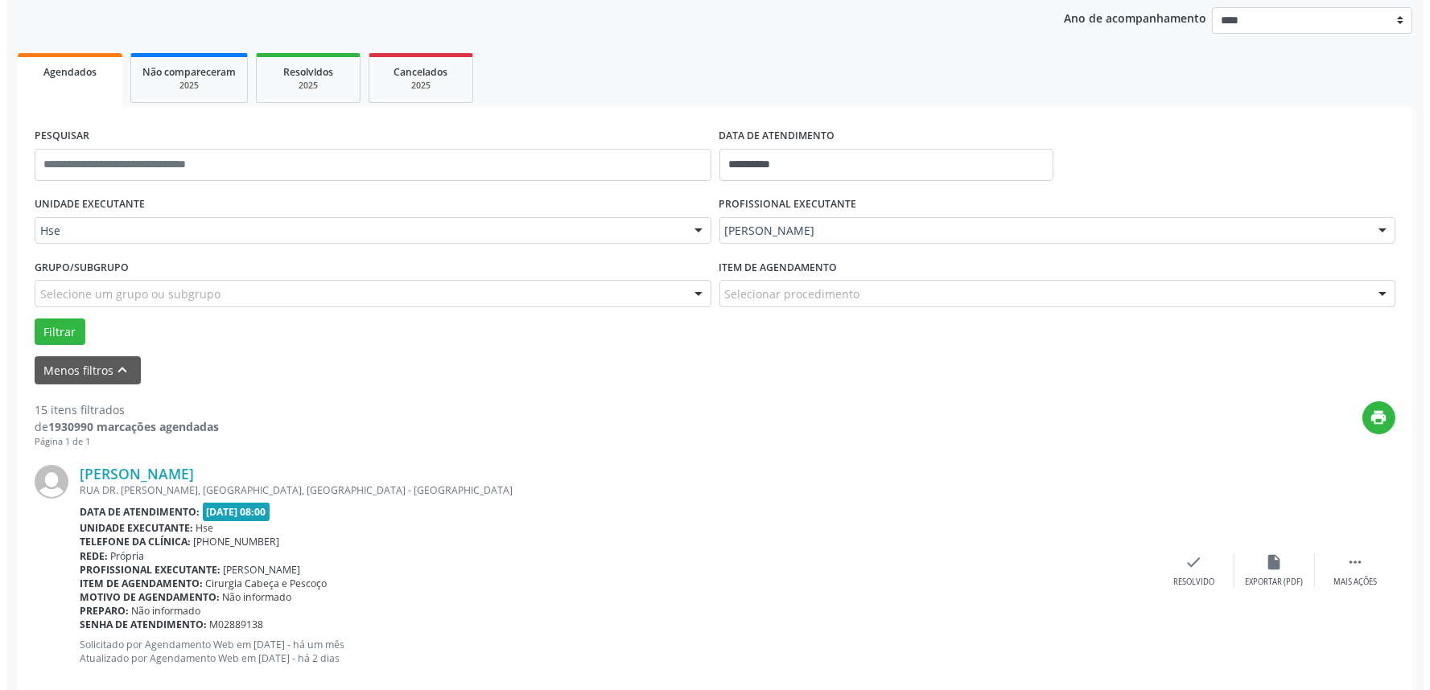
scroll to position [189, 0]
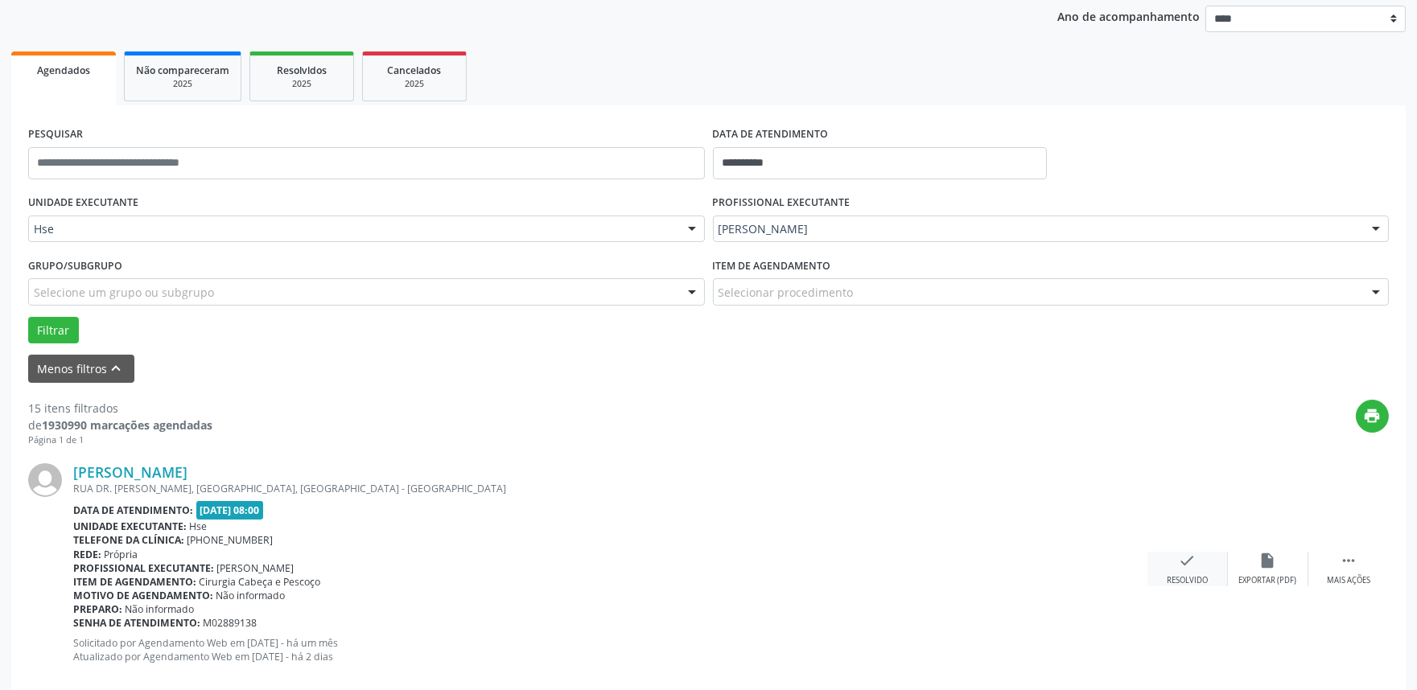
click at [1183, 572] on div "check Resolvido" at bounding box center [1187, 569] width 80 height 35
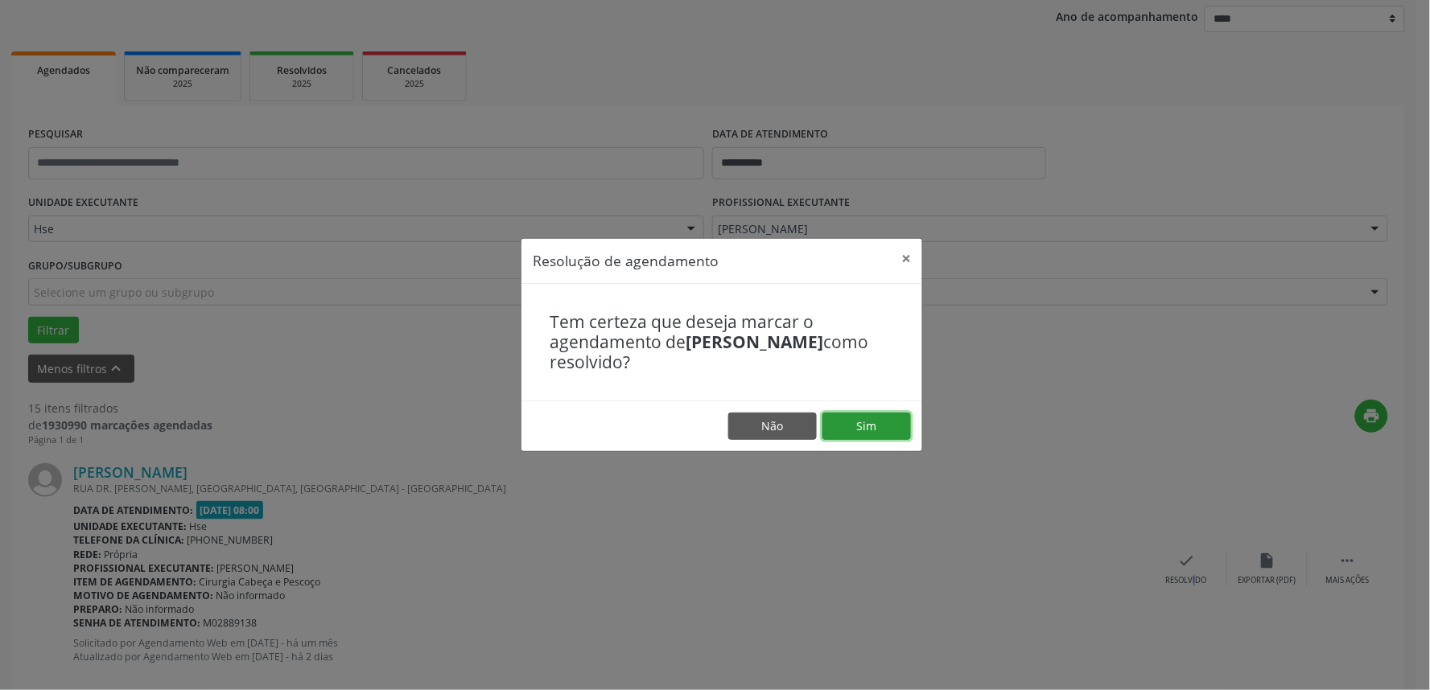
click at [839, 424] on button "Sim" at bounding box center [866, 426] width 89 height 27
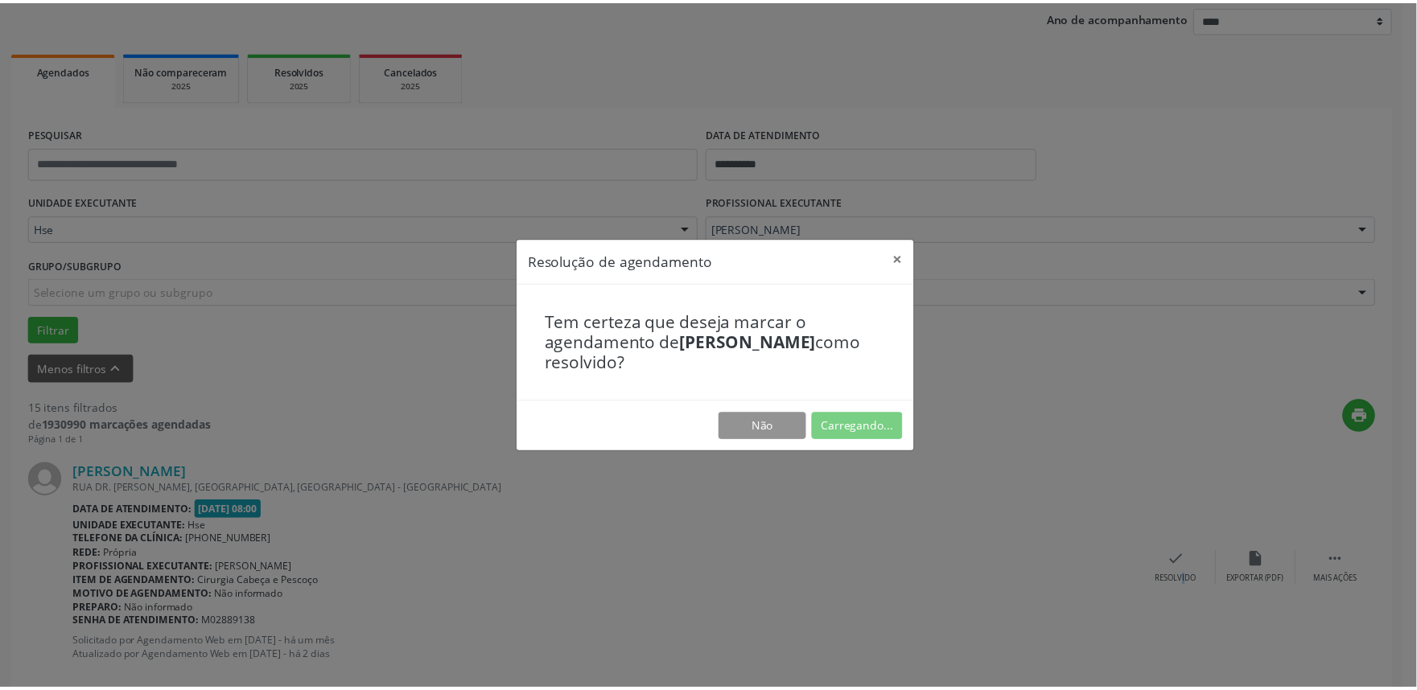
scroll to position [0, 0]
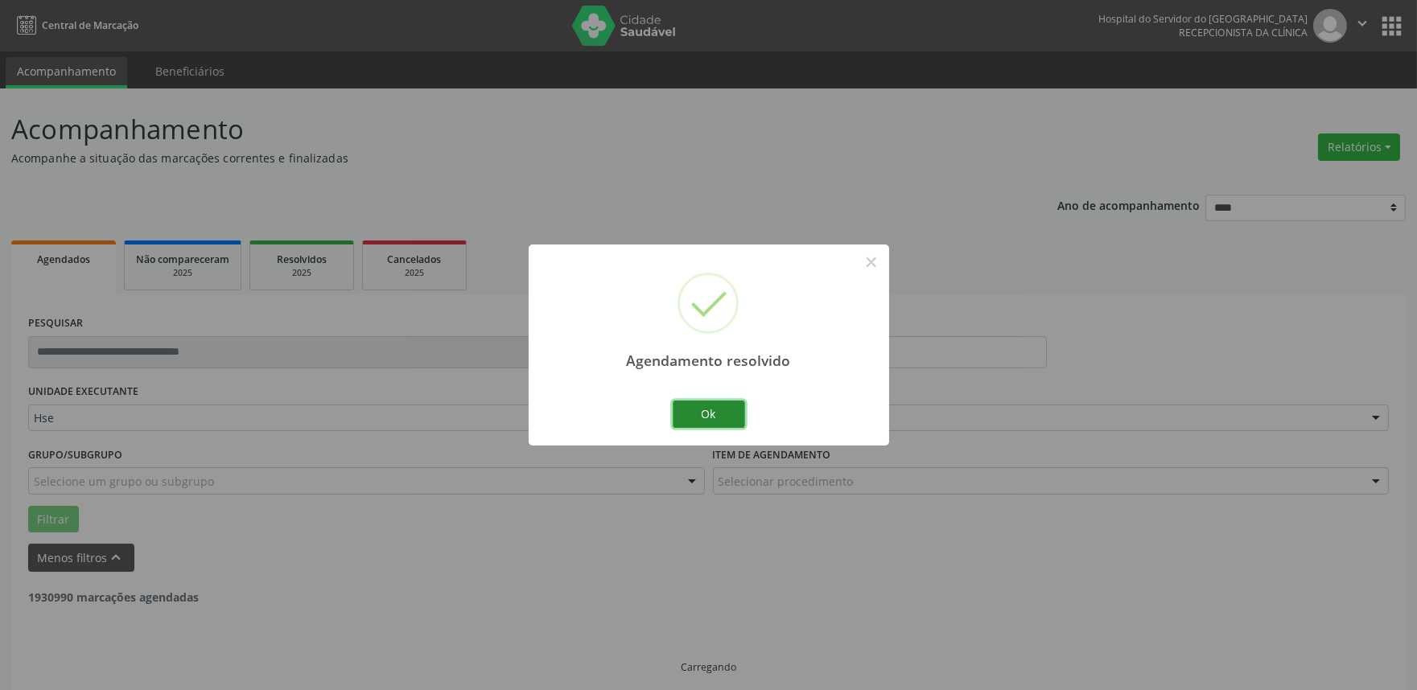
click at [710, 414] on button "Ok" at bounding box center [709, 414] width 72 height 27
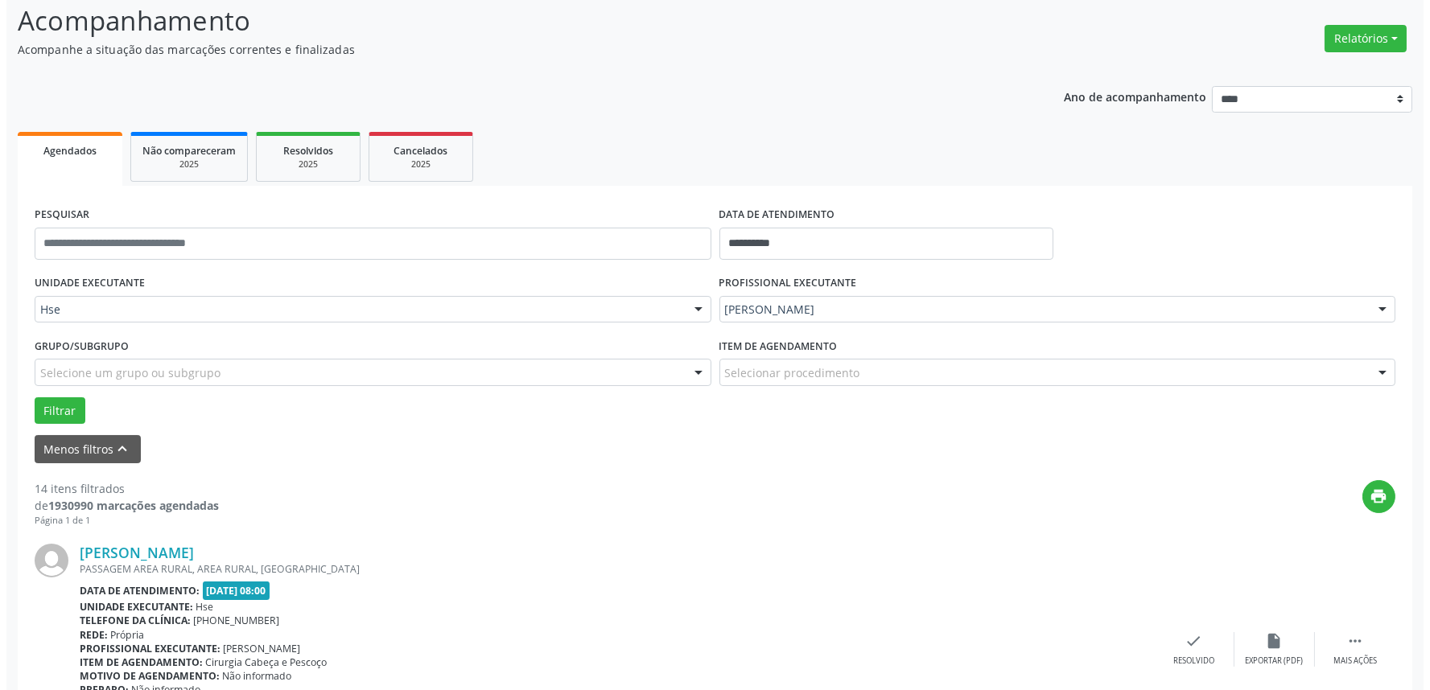
scroll to position [357, 0]
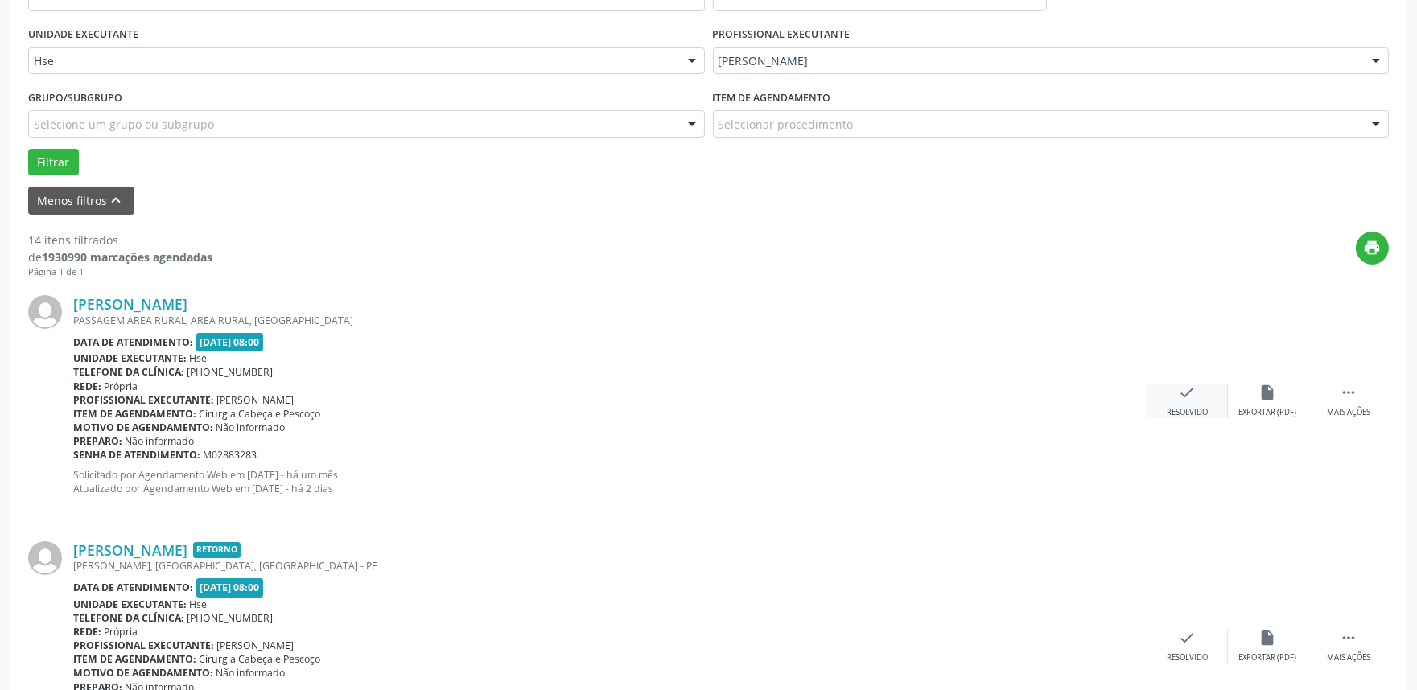
click at [1186, 407] on div "Resolvido" at bounding box center [1187, 412] width 41 height 11
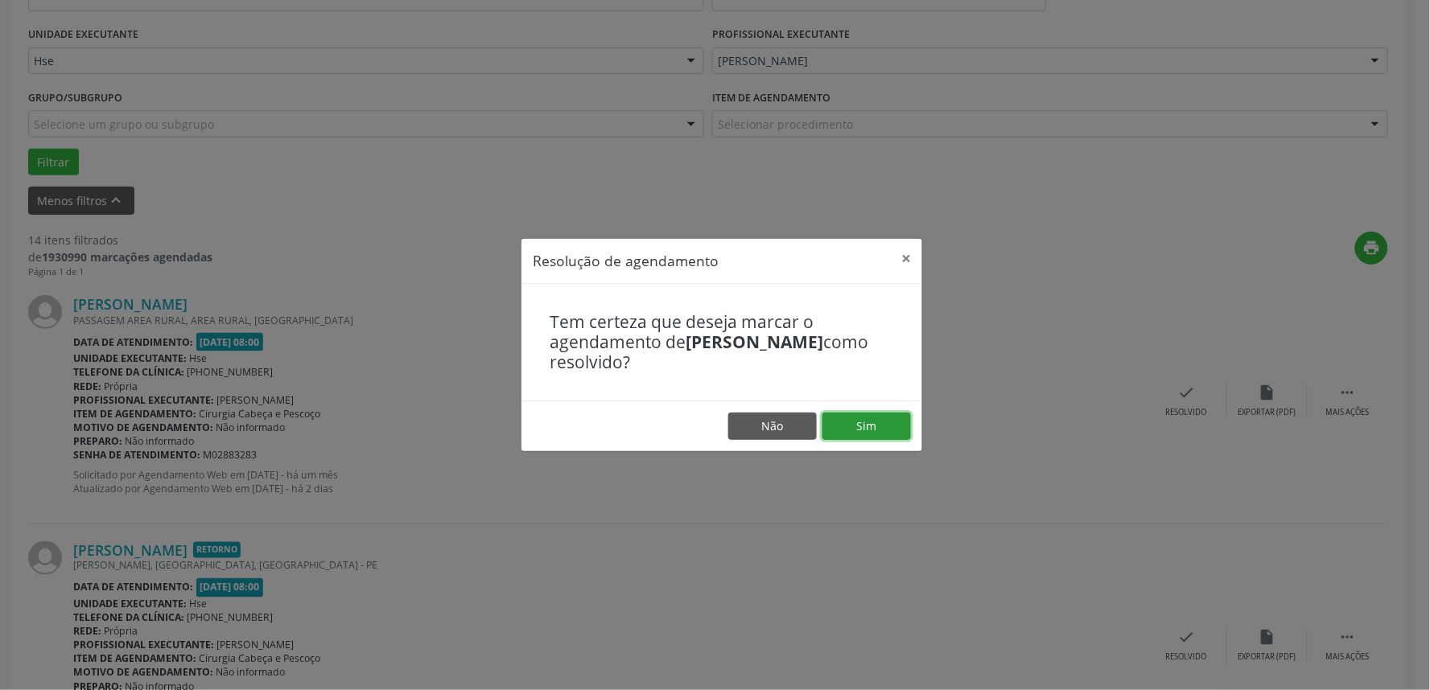
click at [881, 422] on button "Sim" at bounding box center [866, 426] width 89 height 27
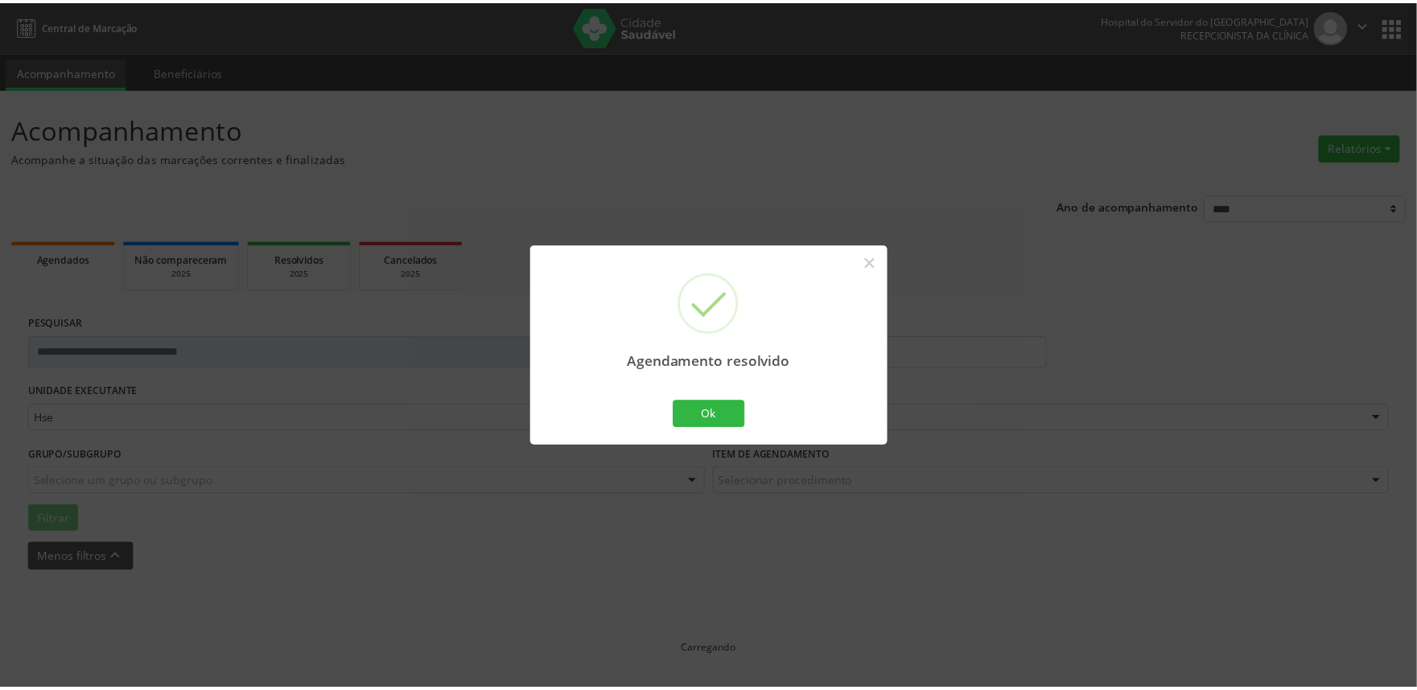
scroll to position [0, 0]
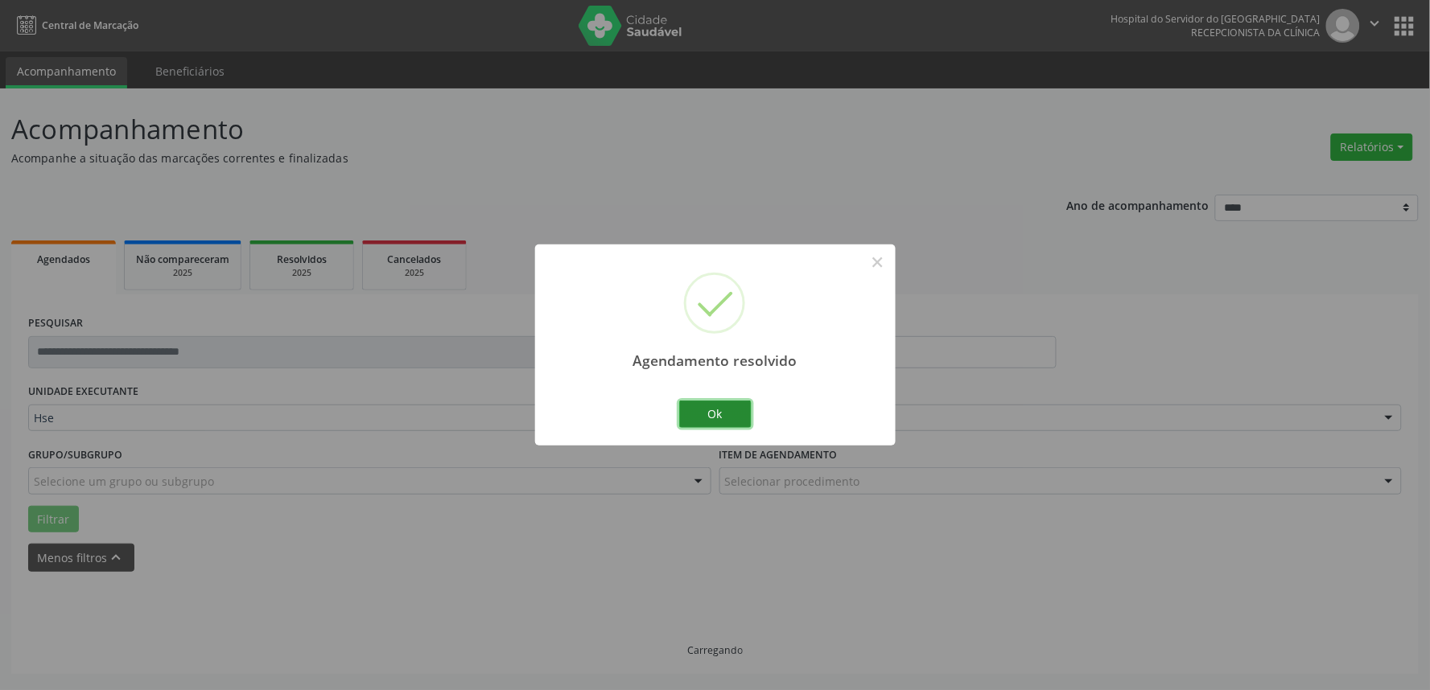
click at [713, 414] on button "Ok" at bounding box center [715, 414] width 72 height 27
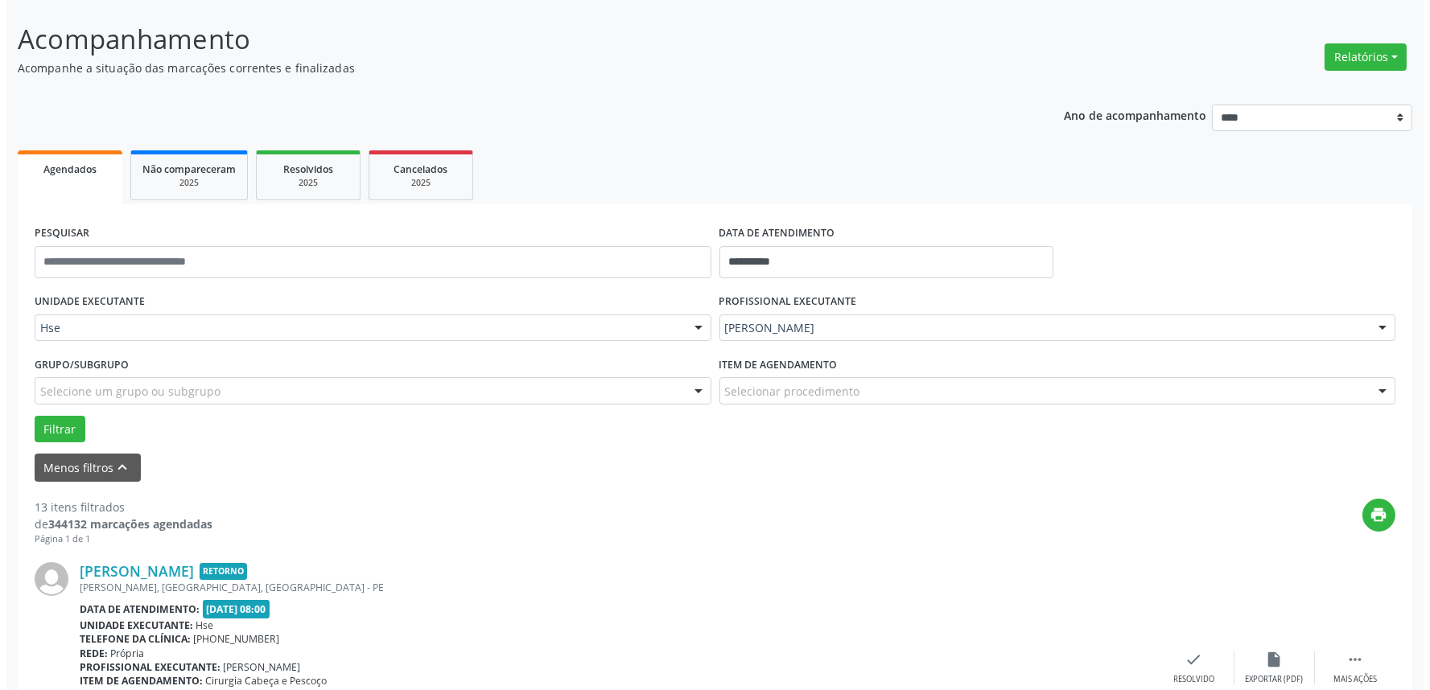
scroll to position [268, 0]
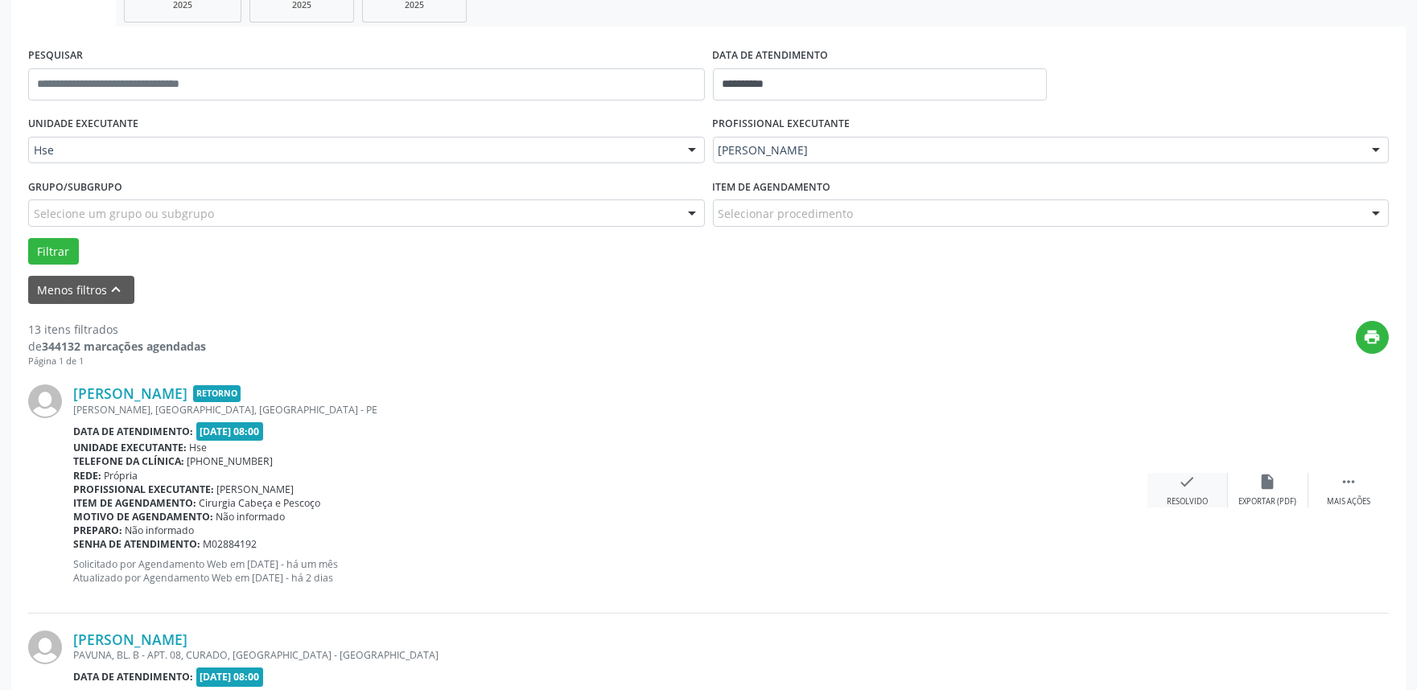
click at [1195, 496] on div "Resolvido" at bounding box center [1187, 501] width 41 height 11
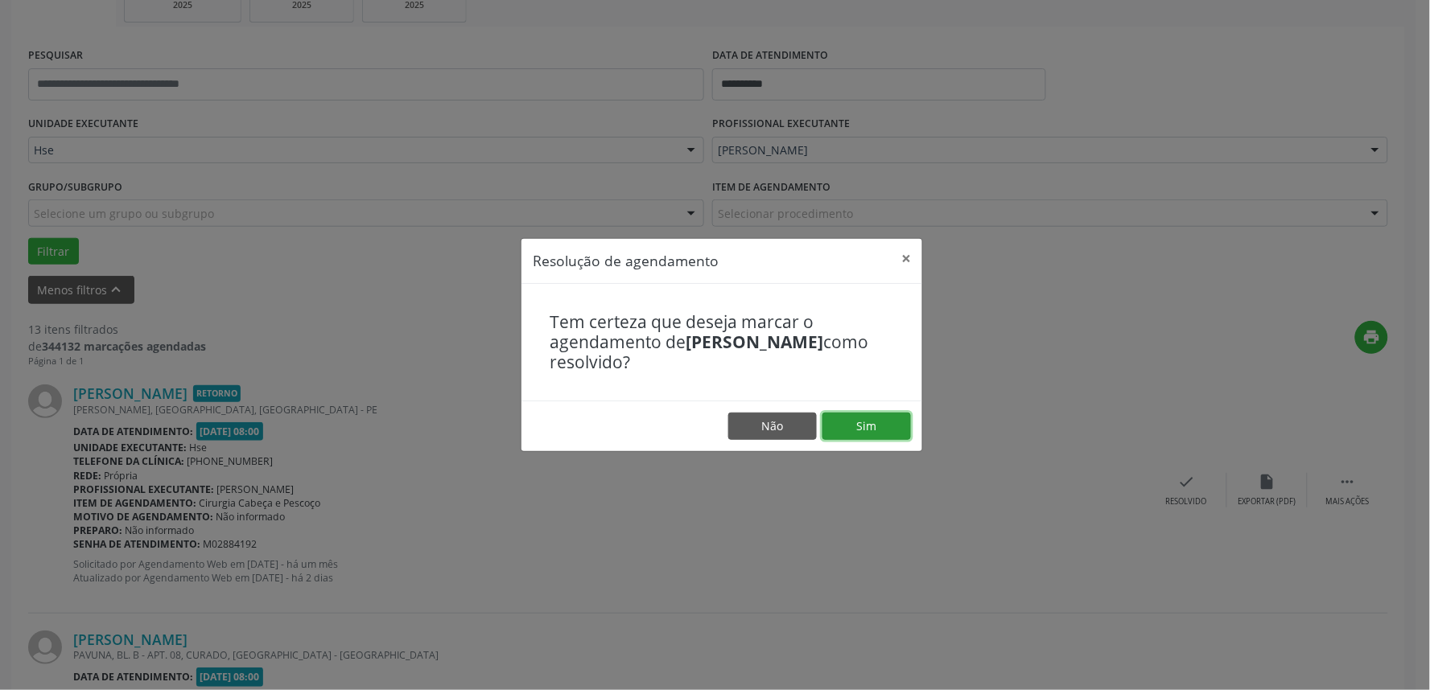
click at [879, 428] on button "Sim" at bounding box center [866, 426] width 89 height 27
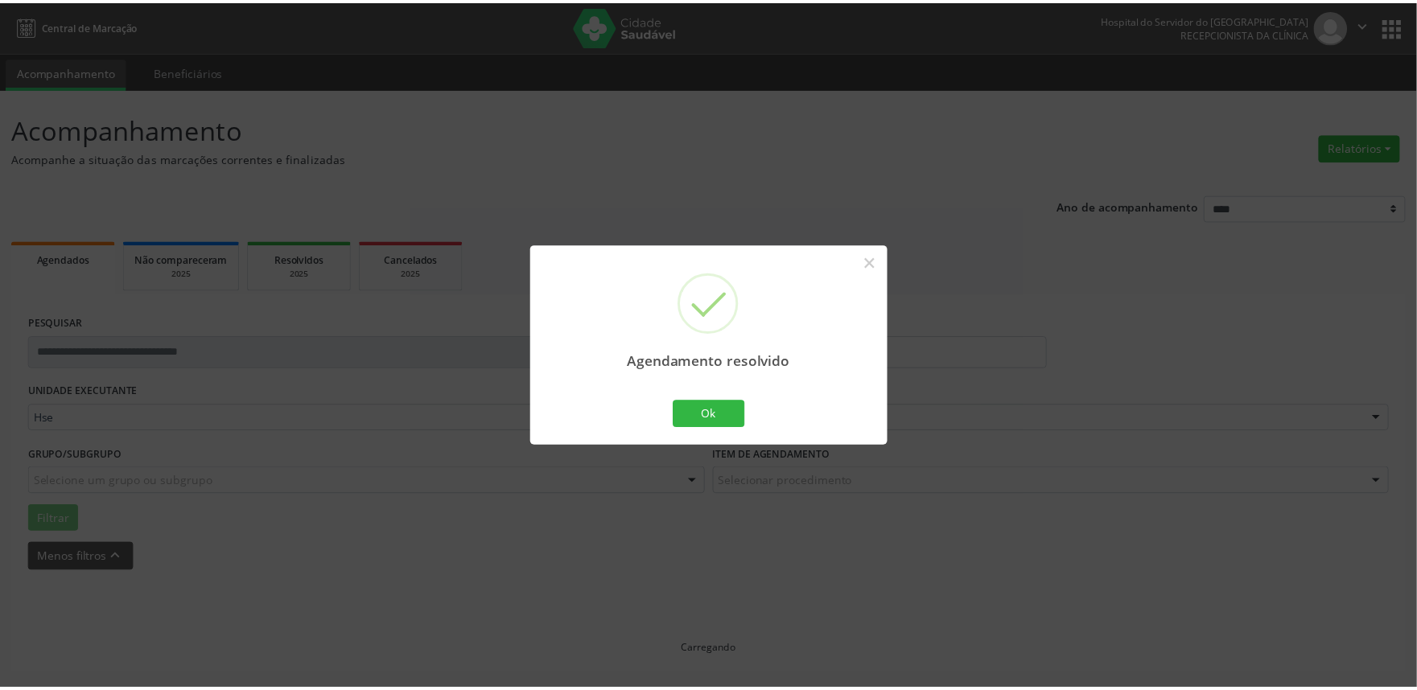
scroll to position [0, 0]
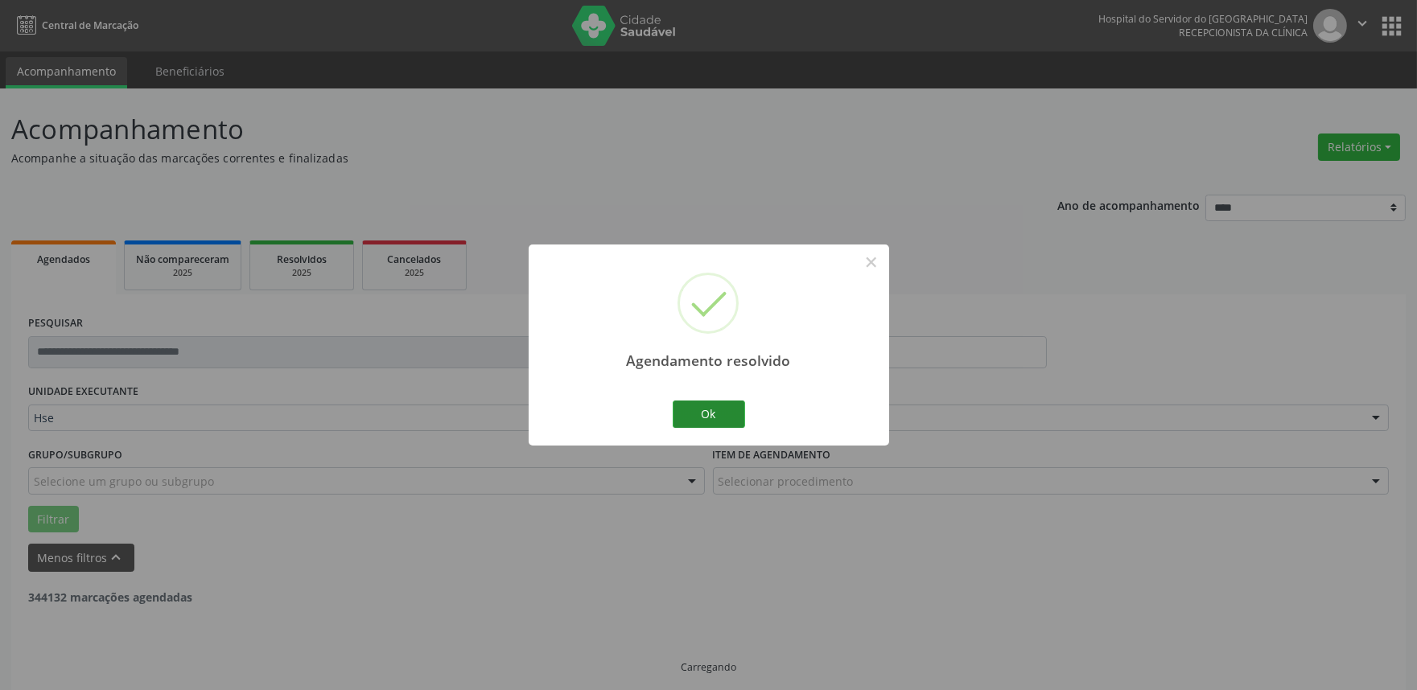
click at [740, 417] on button "Ok" at bounding box center [709, 414] width 72 height 27
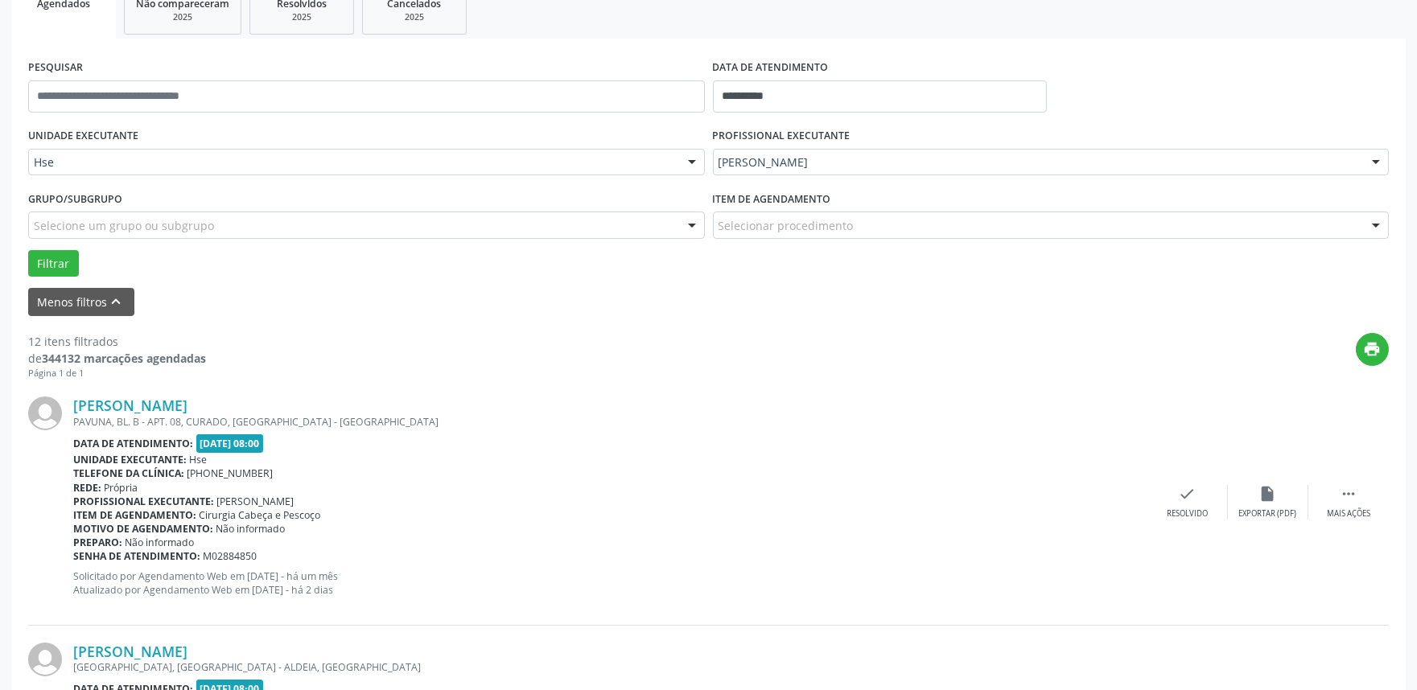
scroll to position [268, 0]
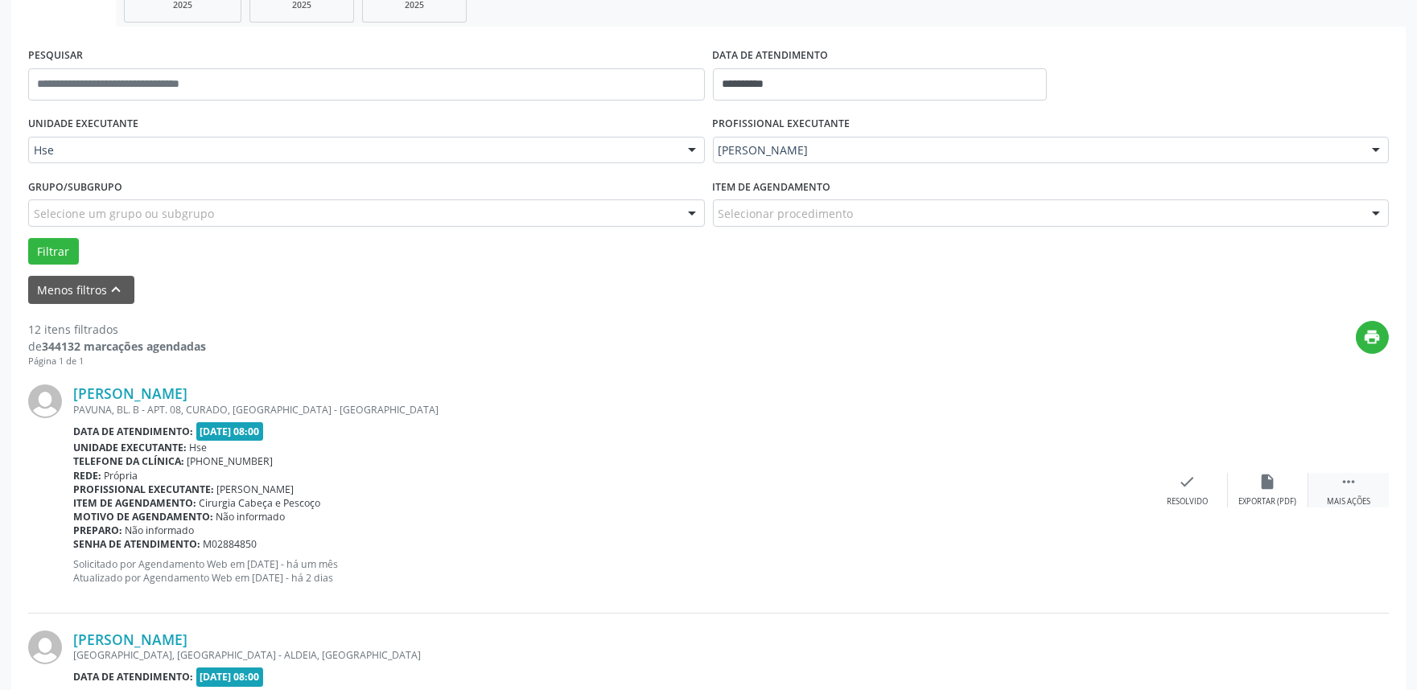
click at [1355, 481] on icon "" at bounding box center [1349, 482] width 18 height 18
click at [1281, 484] on div "alarm_off Não compareceu" at bounding box center [1268, 490] width 80 height 35
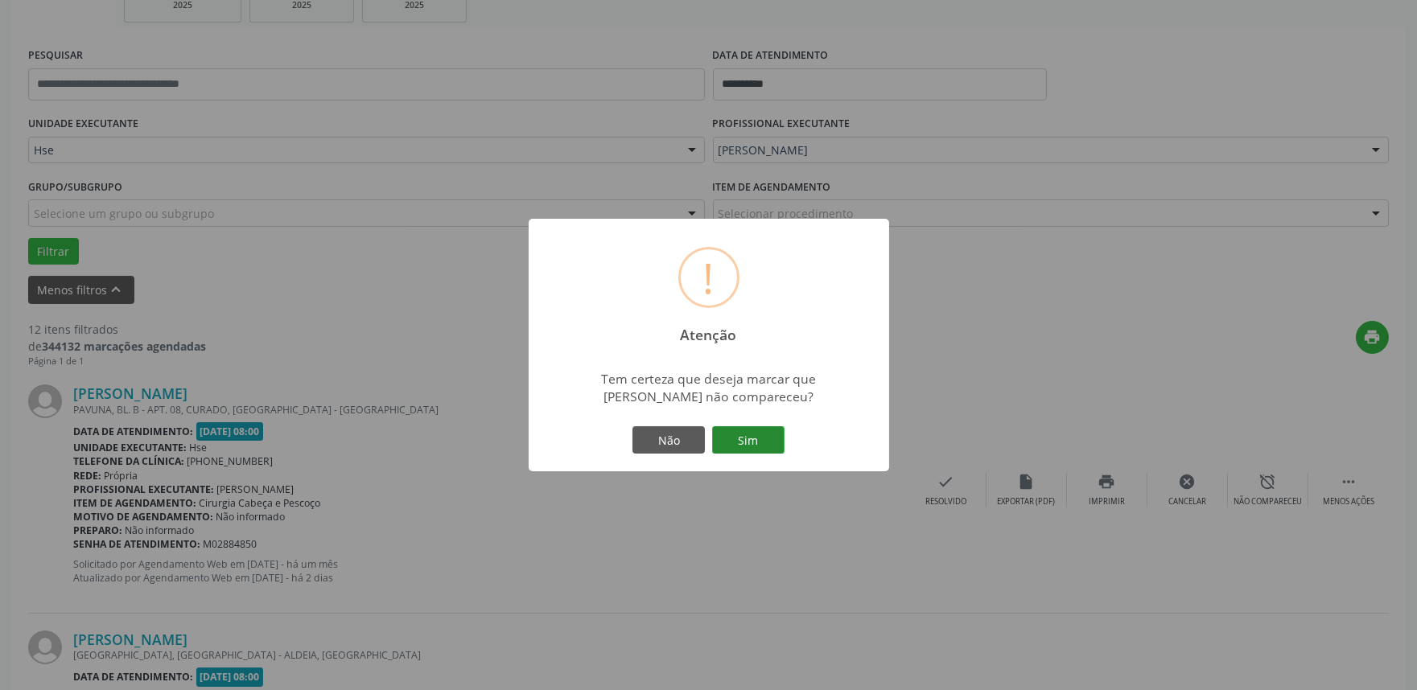
click at [767, 443] on button "Sim" at bounding box center [748, 439] width 72 height 27
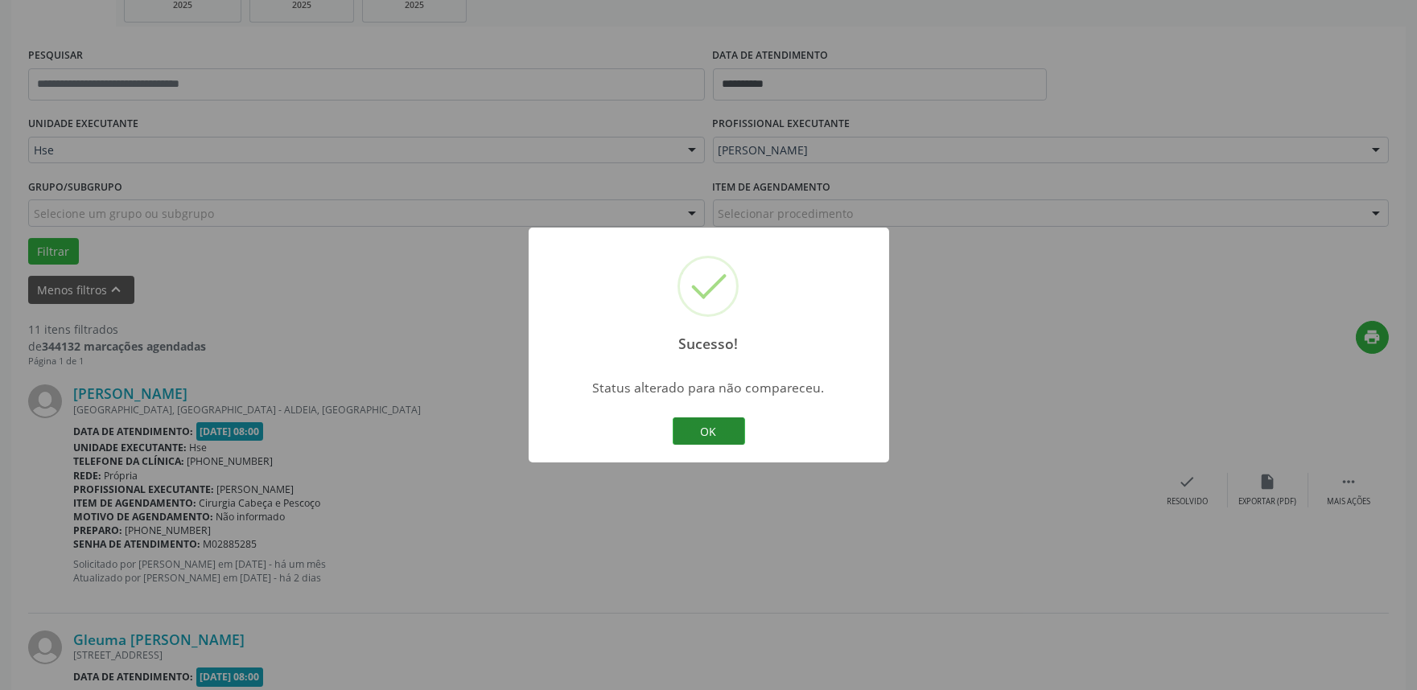
click at [722, 431] on button "OK" at bounding box center [709, 431] width 72 height 27
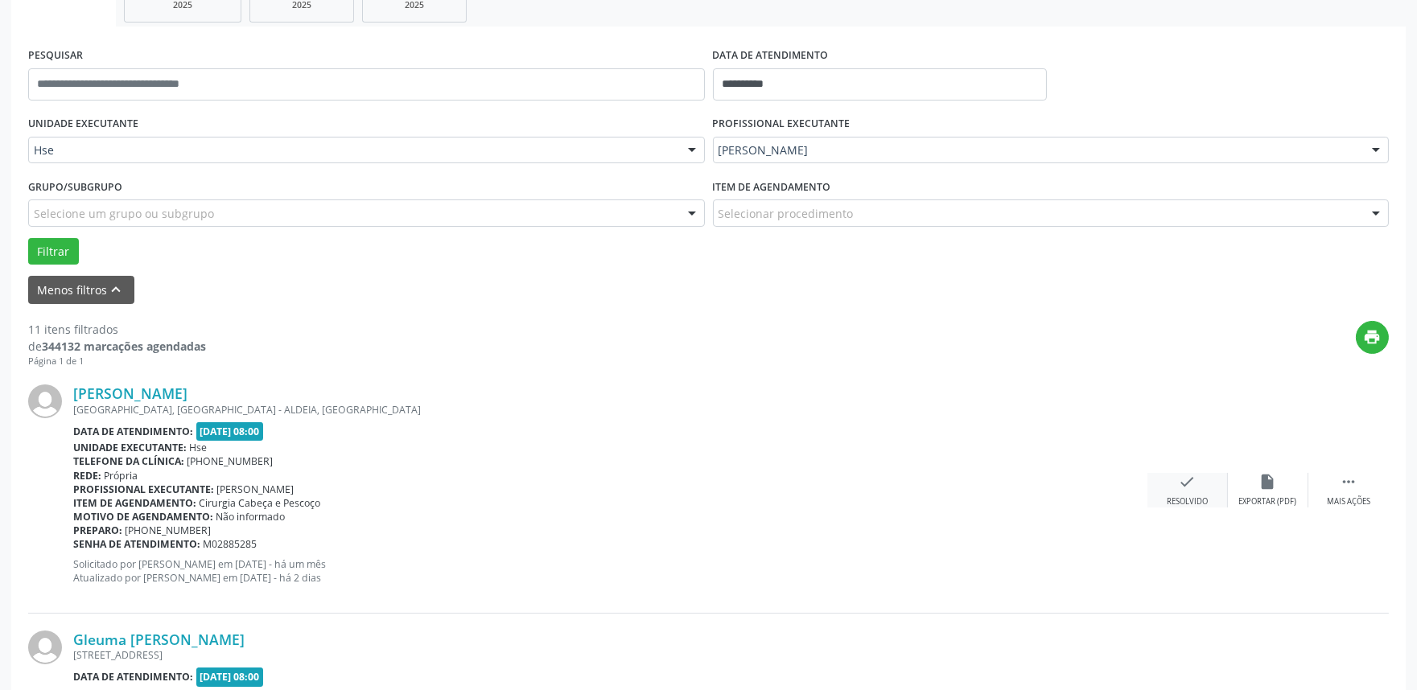
click at [1186, 488] on icon "check" at bounding box center [1188, 482] width 18 height 18
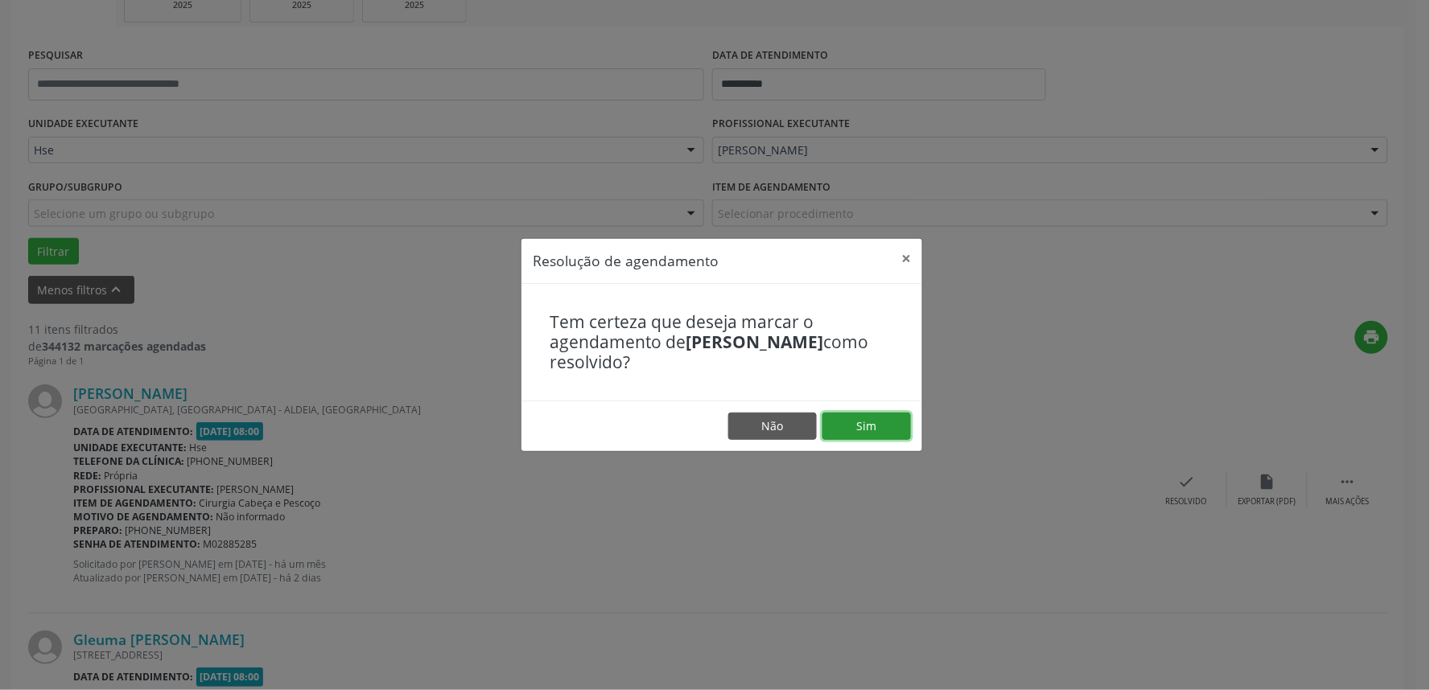
click at [859, 430] on button "Sim" at bounding box center [866, 426] width 89 height 27
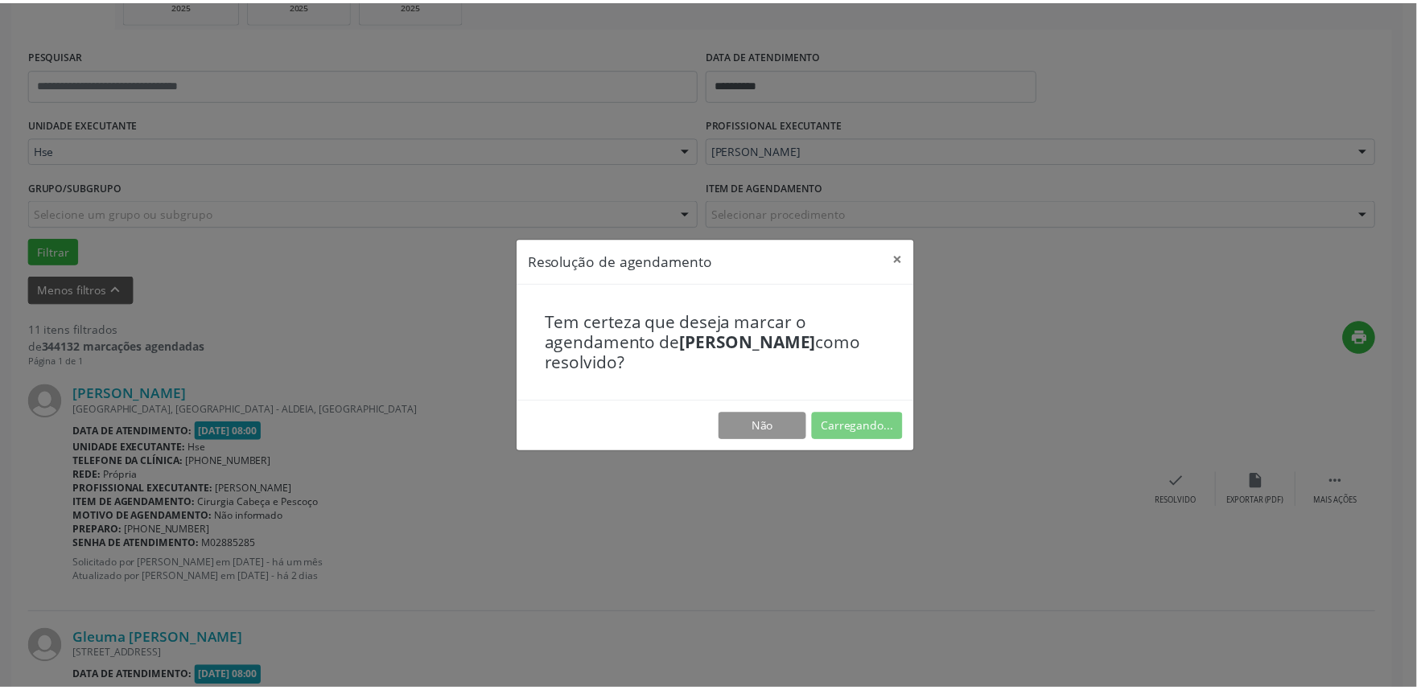
scroll to position [0, 0]
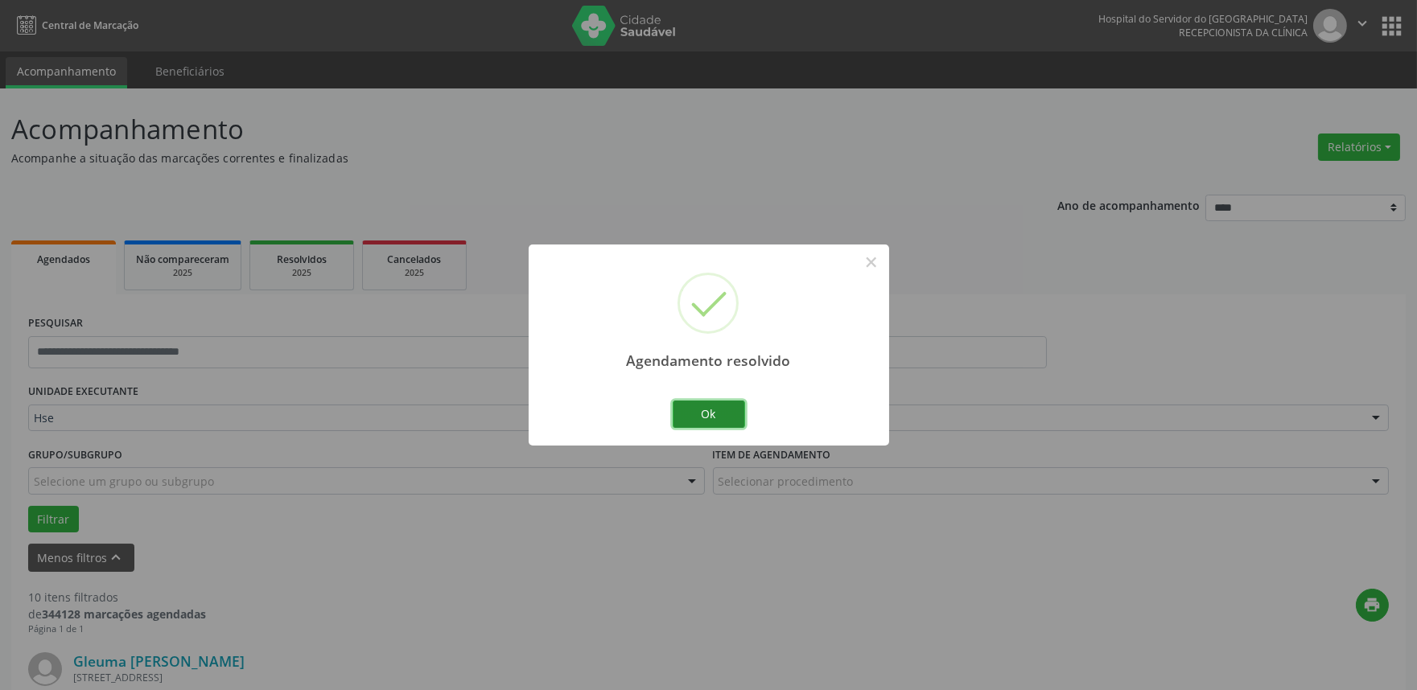
click at [713, 410] on button "Ok" at bounding box center [709, 414] width 72 height 27
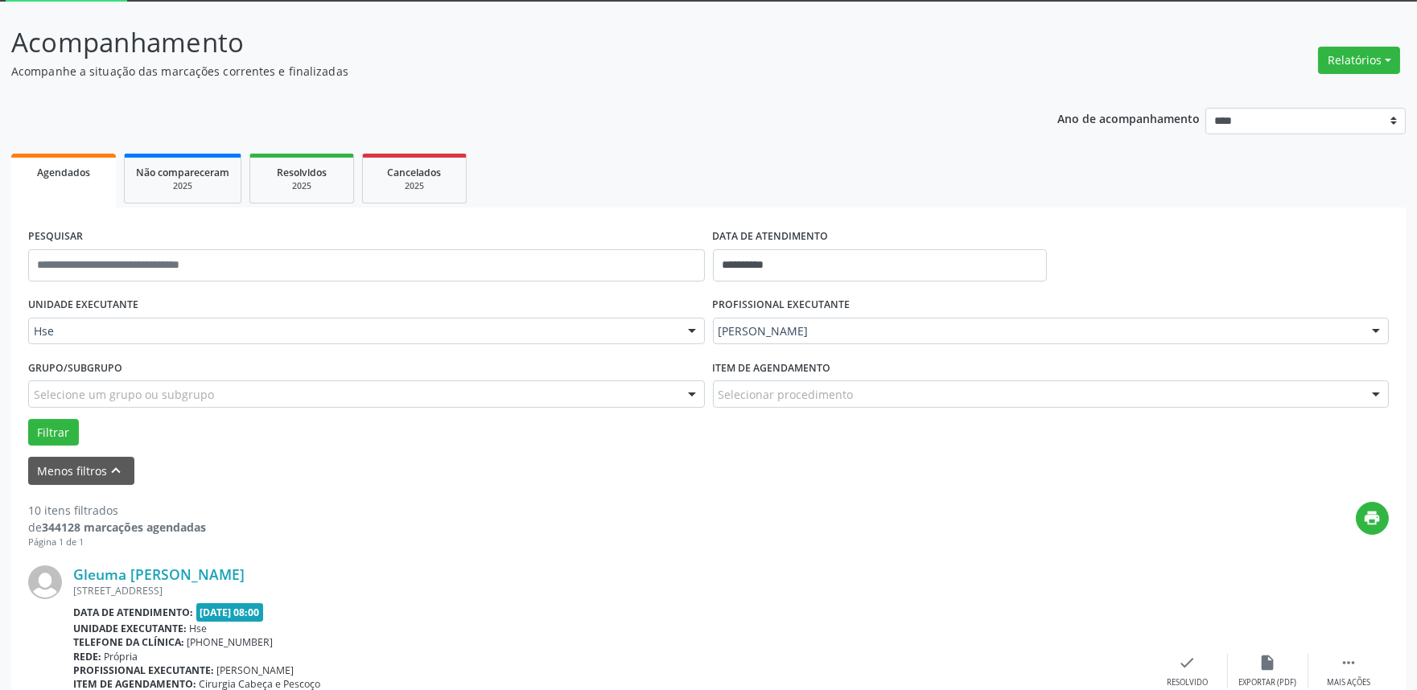
scroll to position [268, 0]
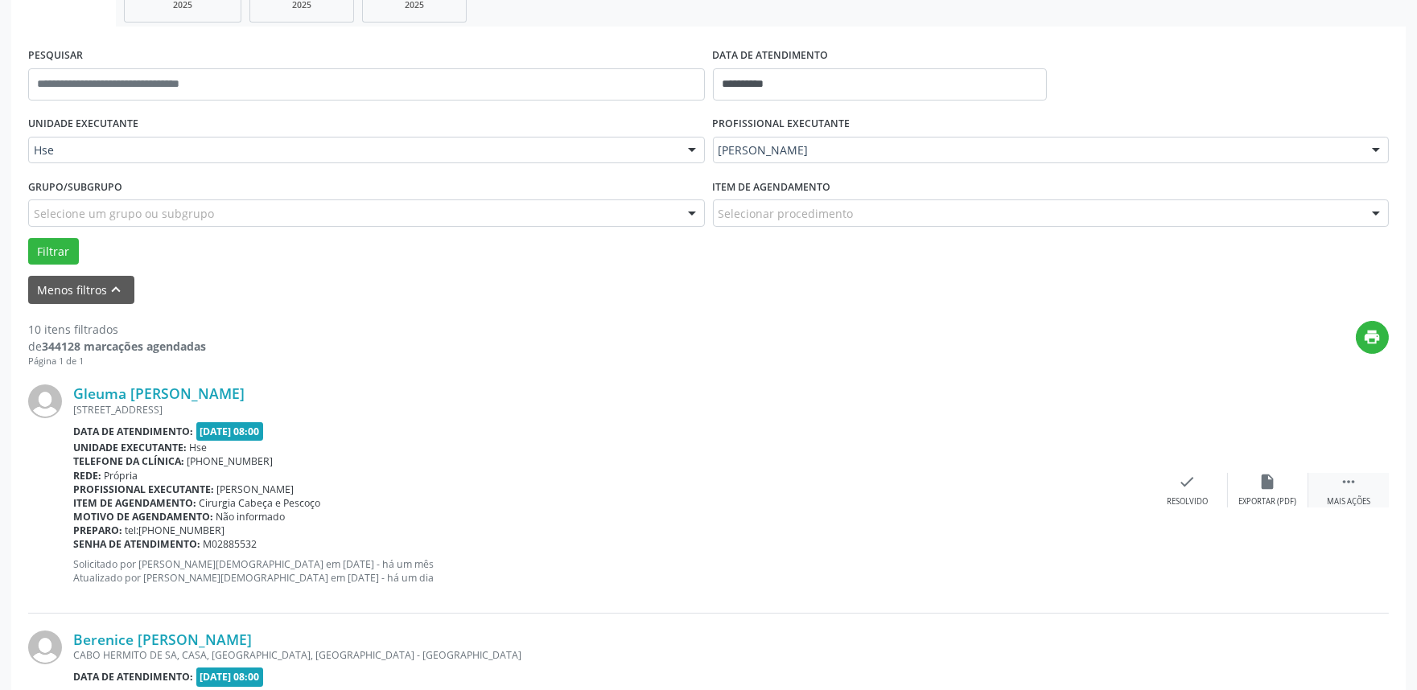
drag, startPoint x: 1349, startPoint y: 494, endPoint x: 1329, endPoint y: 480, distance: 24.3
click at [1349, 493] on div " Mais ações" at bounding box center [1348, 490] width 80 height 35
click at [1243, 487] on div "alarm_off Não compareceu" at bounding box center [1268, 490] width 80 height 35
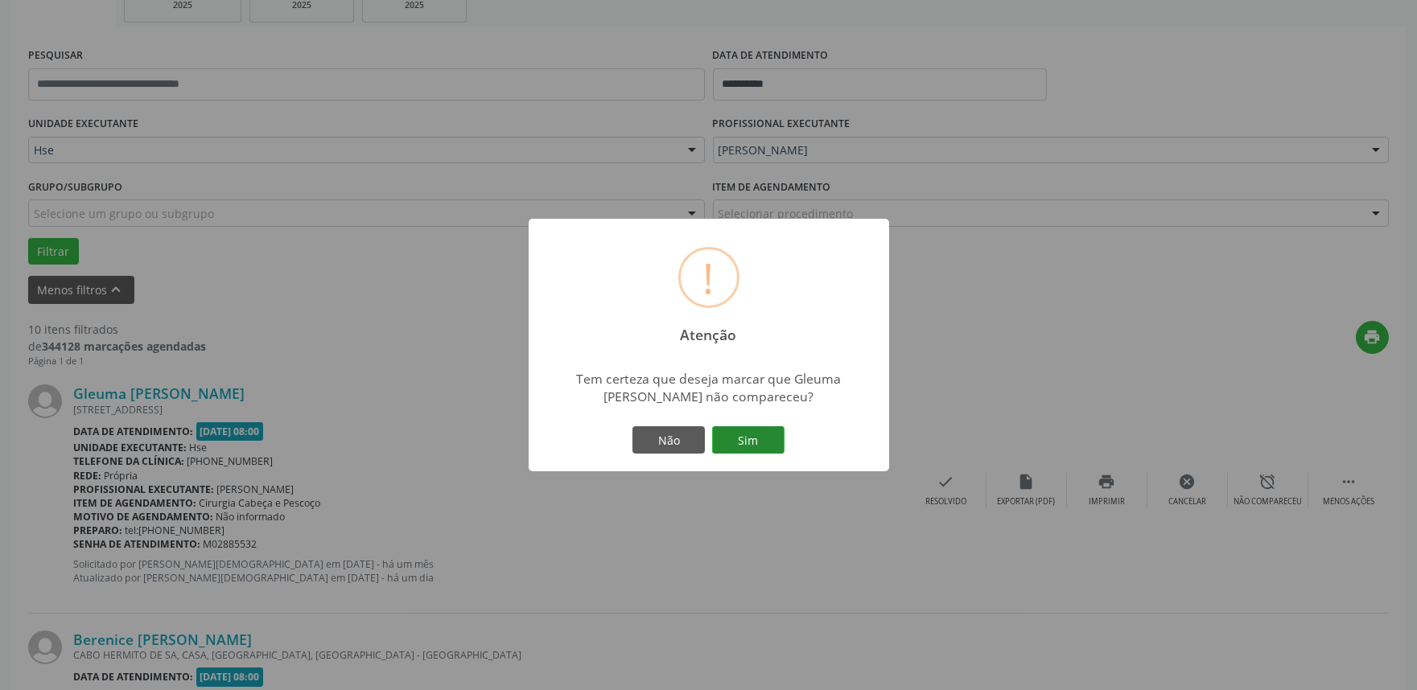
click at [754, 437] on button "Sim" at bounding box center [748, 439] width 72 height 27
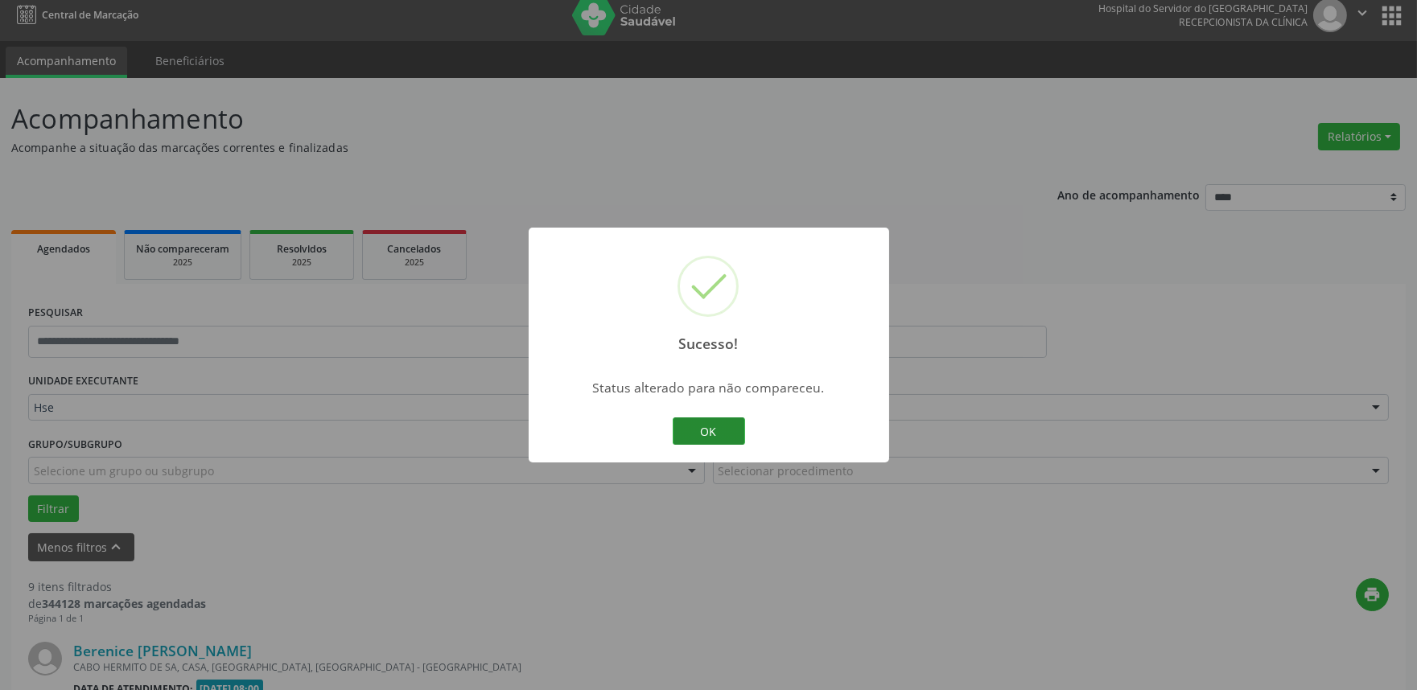
click at [701, 418] on button "OK" at bounding box center [709, 431] width 72 height 27
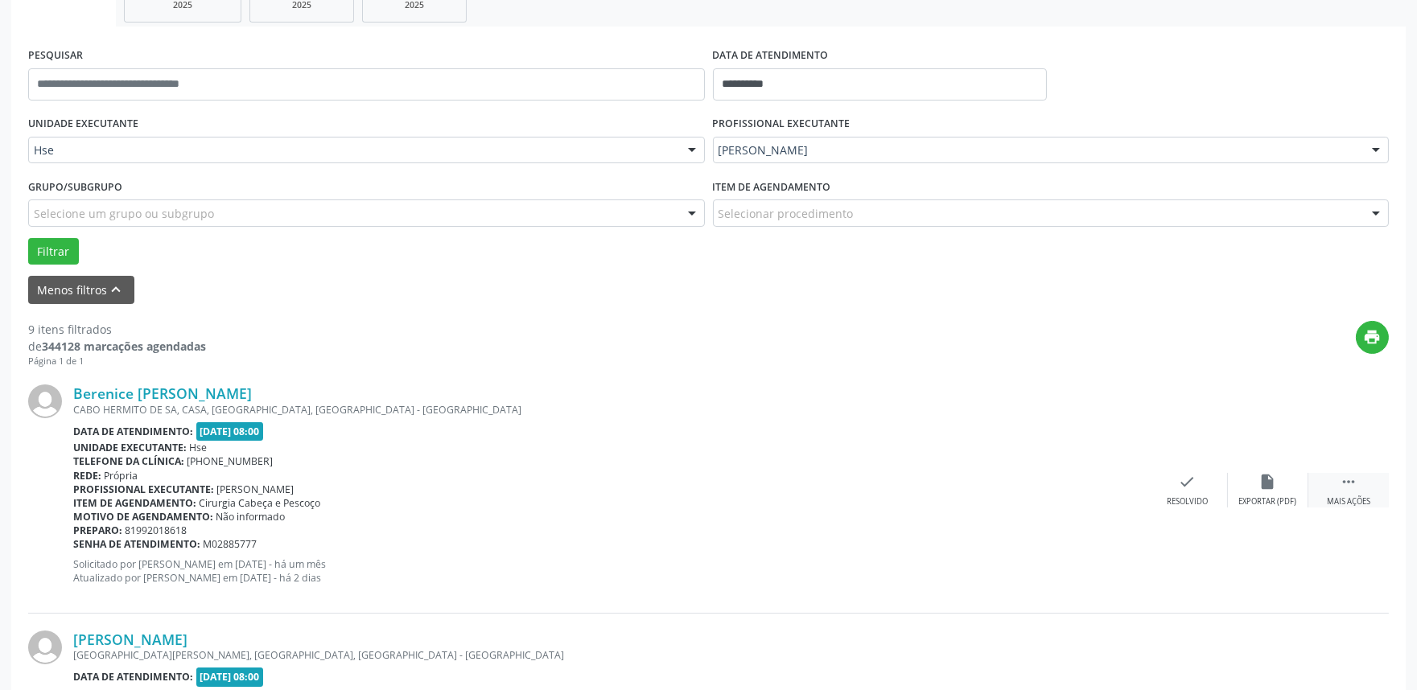
drag, startPoint x: 1352, startPoint y: 488, endPoint x: 1342, endPoint y: 488, distance: 9.7
click at [1350, 488] on icon "" at bounding box center [1349, 482] width 18 height 18
click at [1273, 499] on div "Não compareceu" at bounding box center [1267, 501] width 68 height 11
click at [1269, 484] on icon "alarm_off" at bounding box center [1268, 482] width 18 height 18
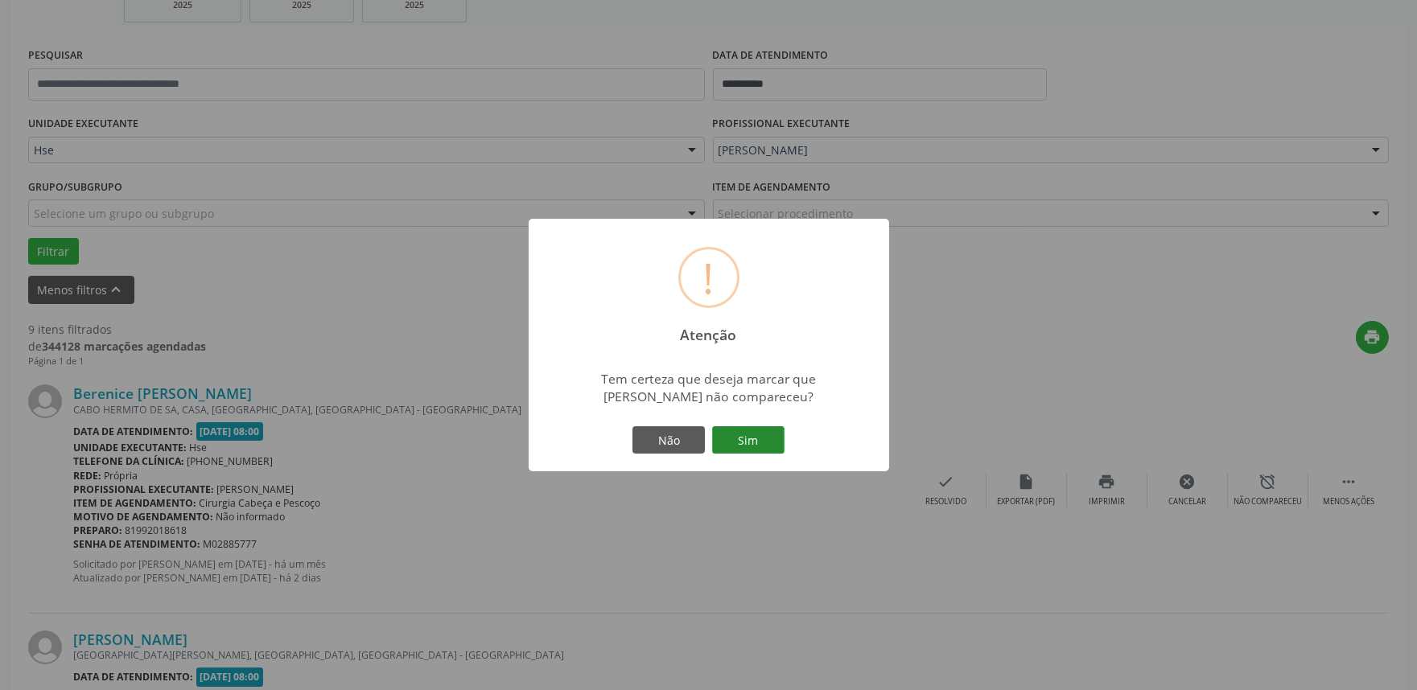
click at [743, 439] on button "Sim" at bounding box center [748, 439] width 72 height 27
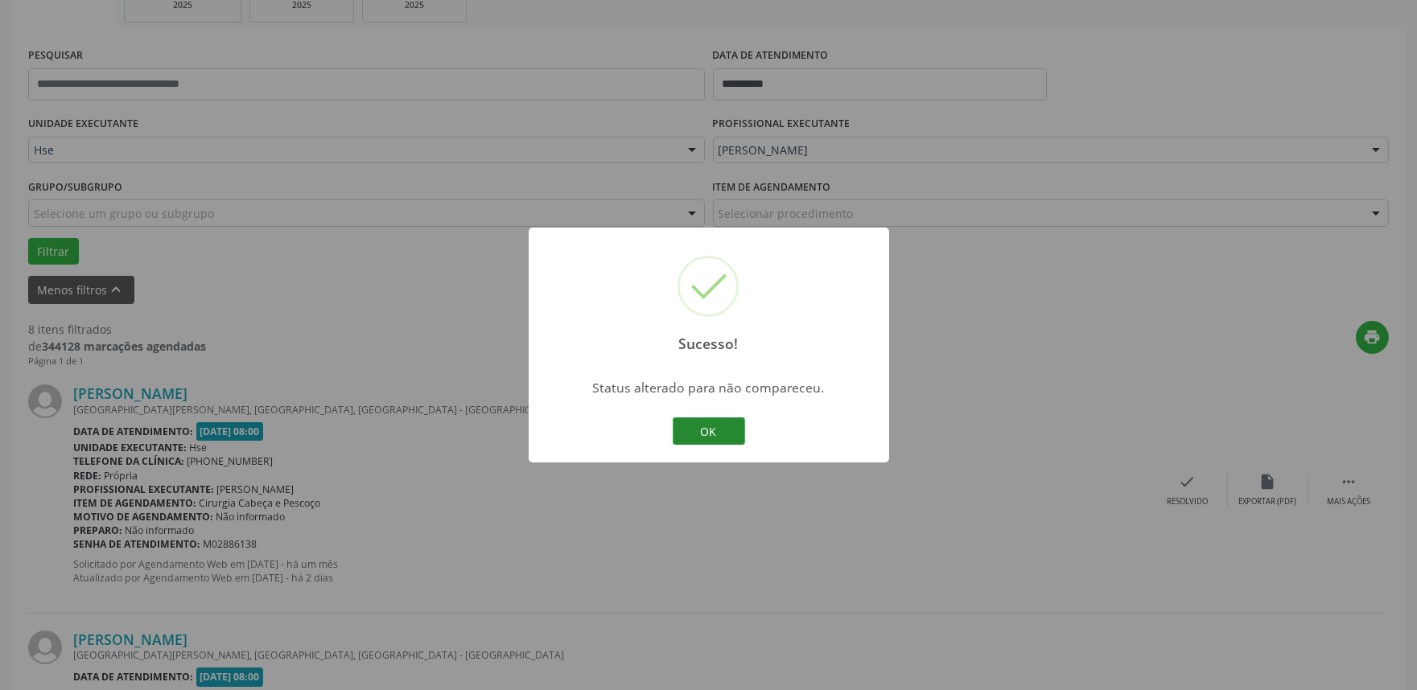
click at [690, 421] on button "OK" at bounding box center [709, 431] width 72 height 27
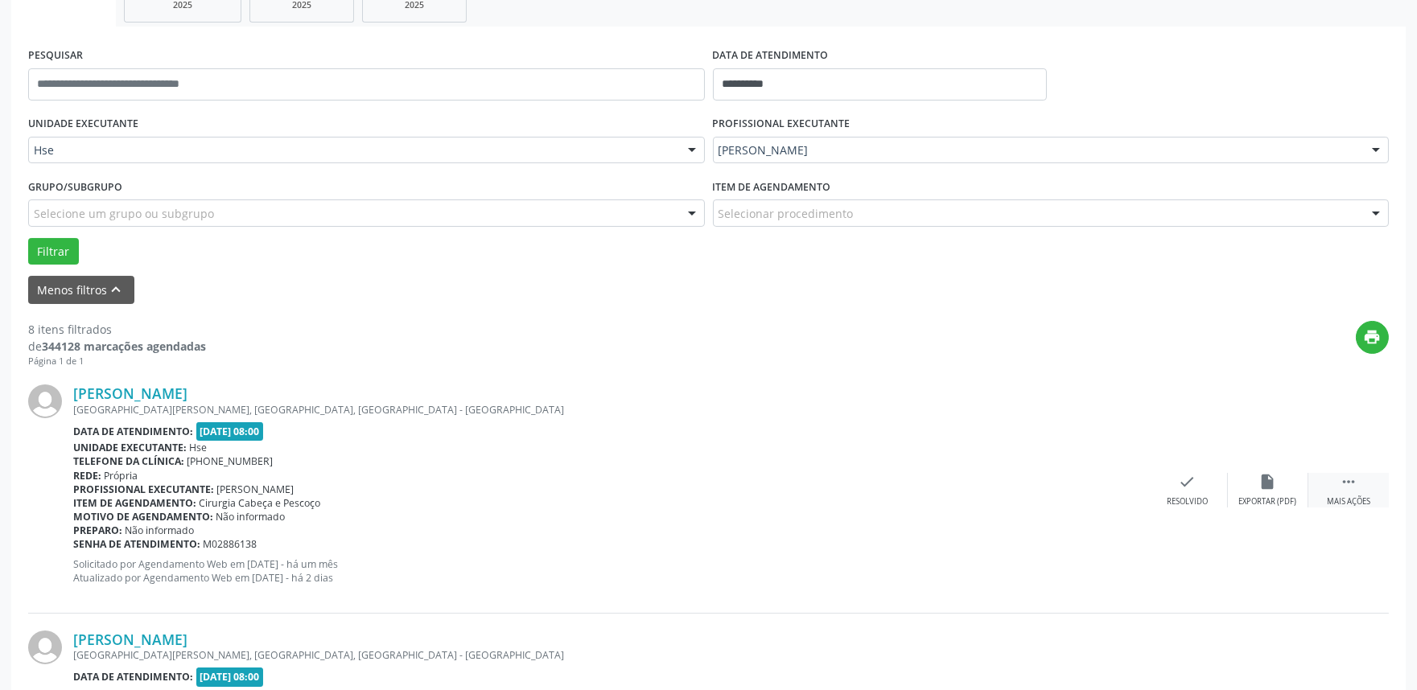
click at [1368, 499] on div "Mais ações" at bounding box center [1348, 501] width 43 height 11
click at [1266, 496] on div "Não compareceu" at bounding box center [1267, 501] width 68 height 11
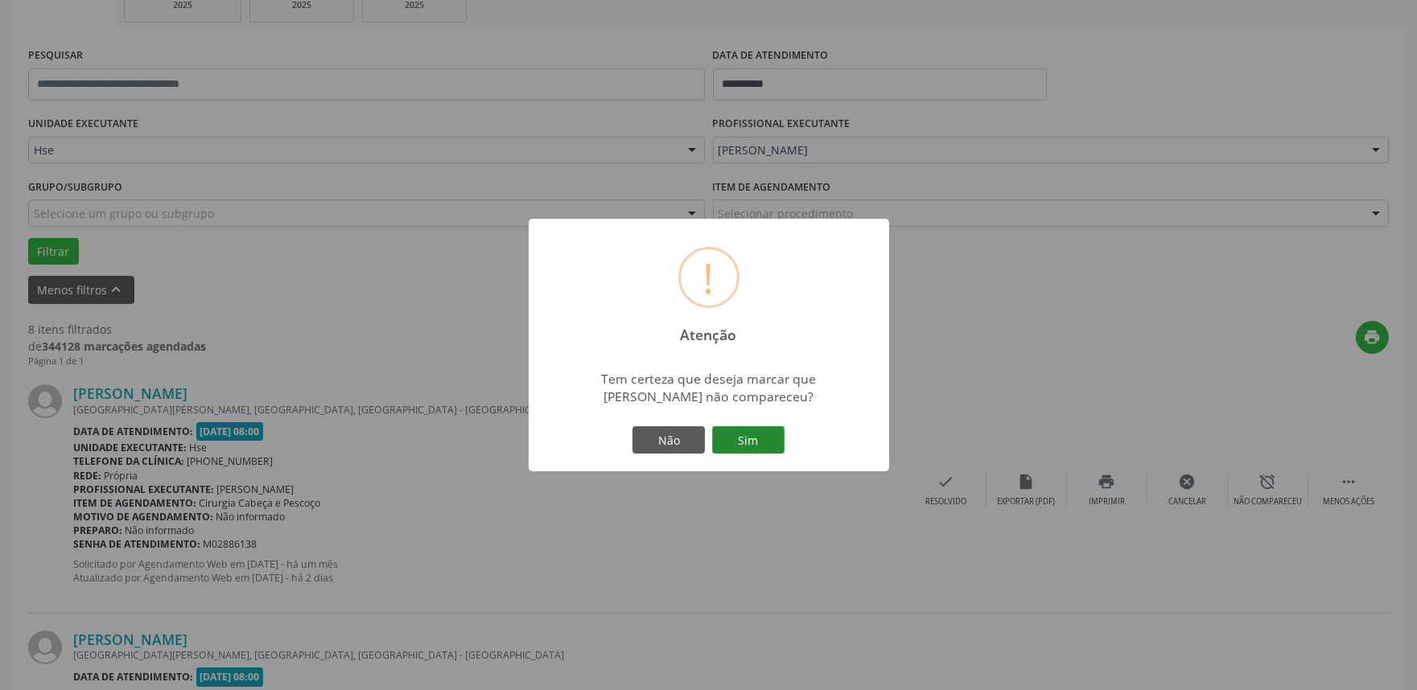
click at [756, 436] on button "Sim" at bounding box center [748, 439] width 72 height 27
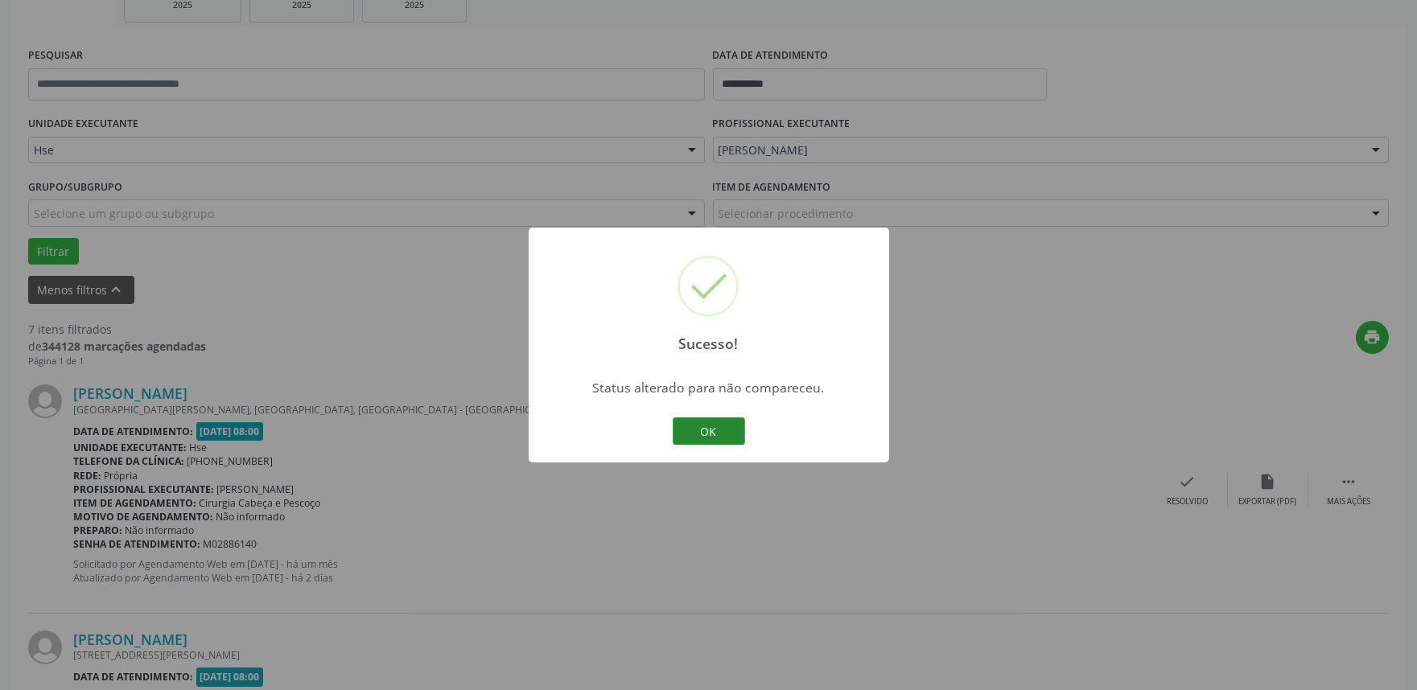
click at [703, 425] on button "OK" at bounding box center [709, 431] width 72 height 27
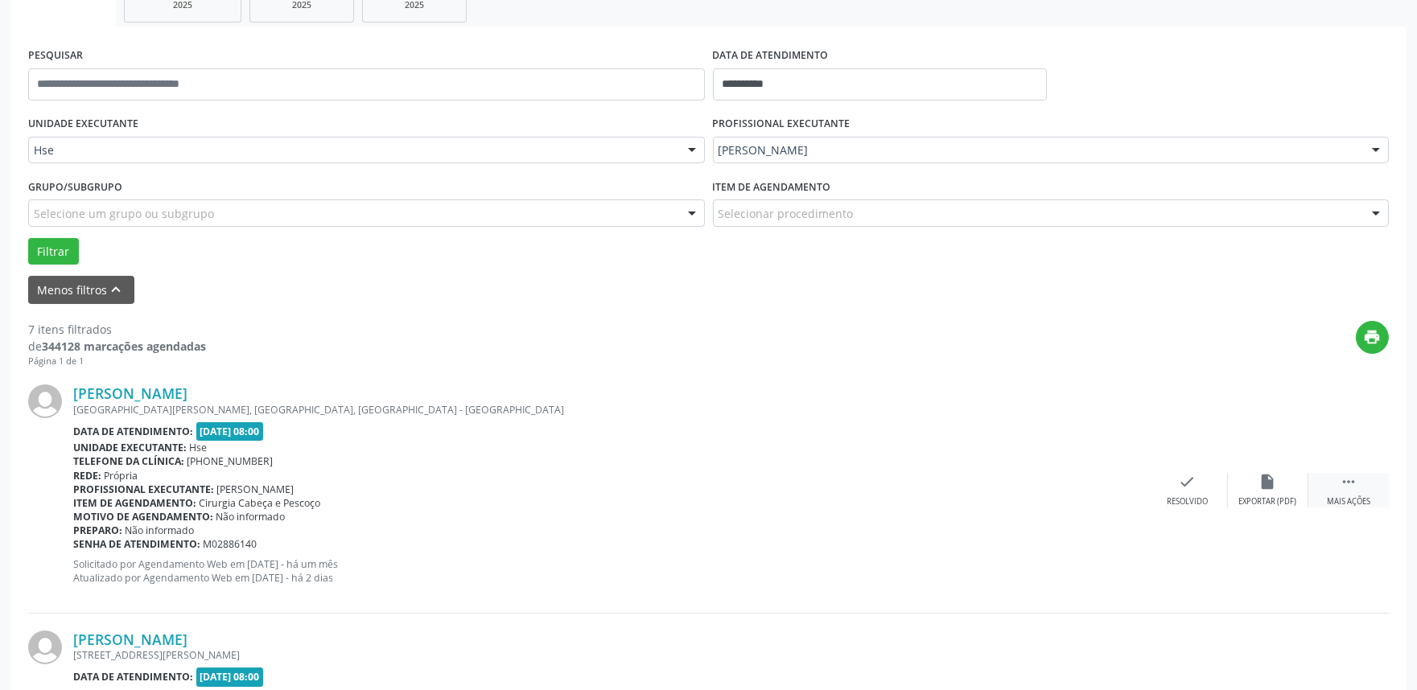
click at [1344, 487] on icon "" at bounding box center [1349, 482] width 18 height 18
click at [1260, 493] on div "alarm_off Não compareceu" at bounding box center [1268, 490] width 80 height 35
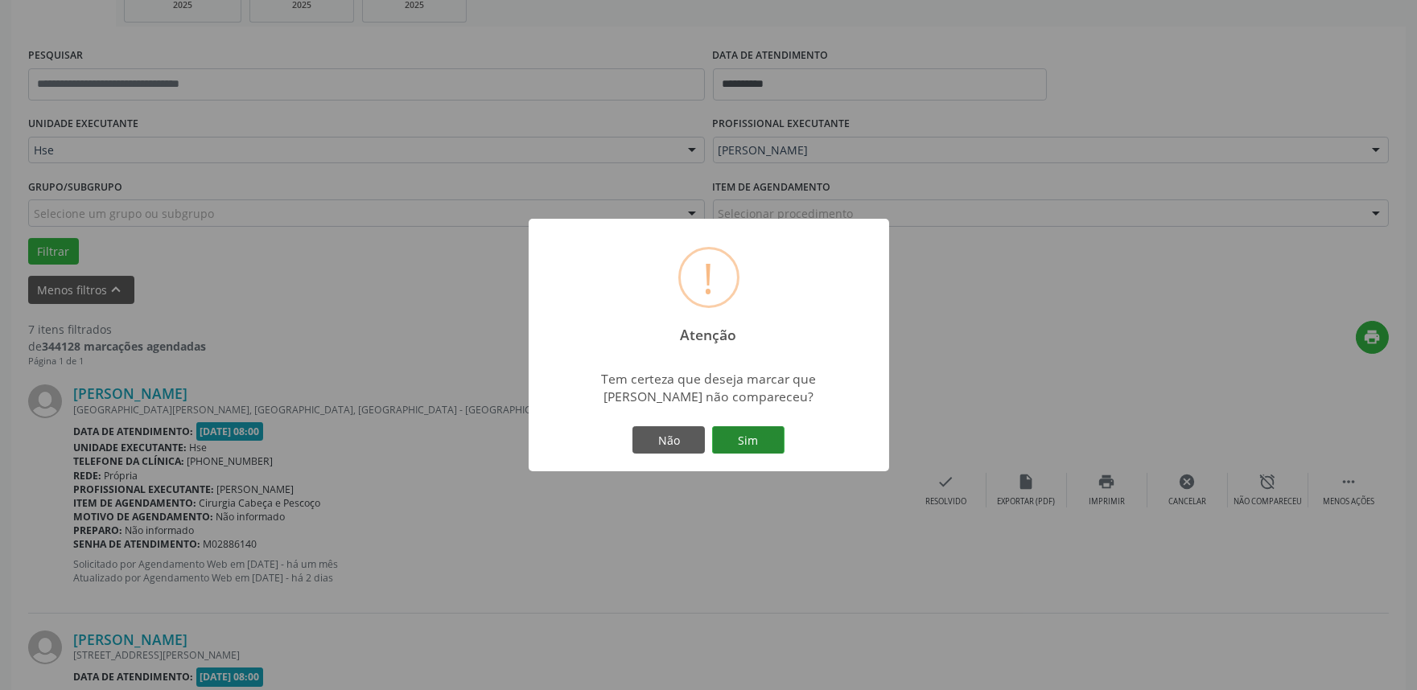
click at [736, 434] on button "Sim" at bounding box center [748, 439] width 72 height 27
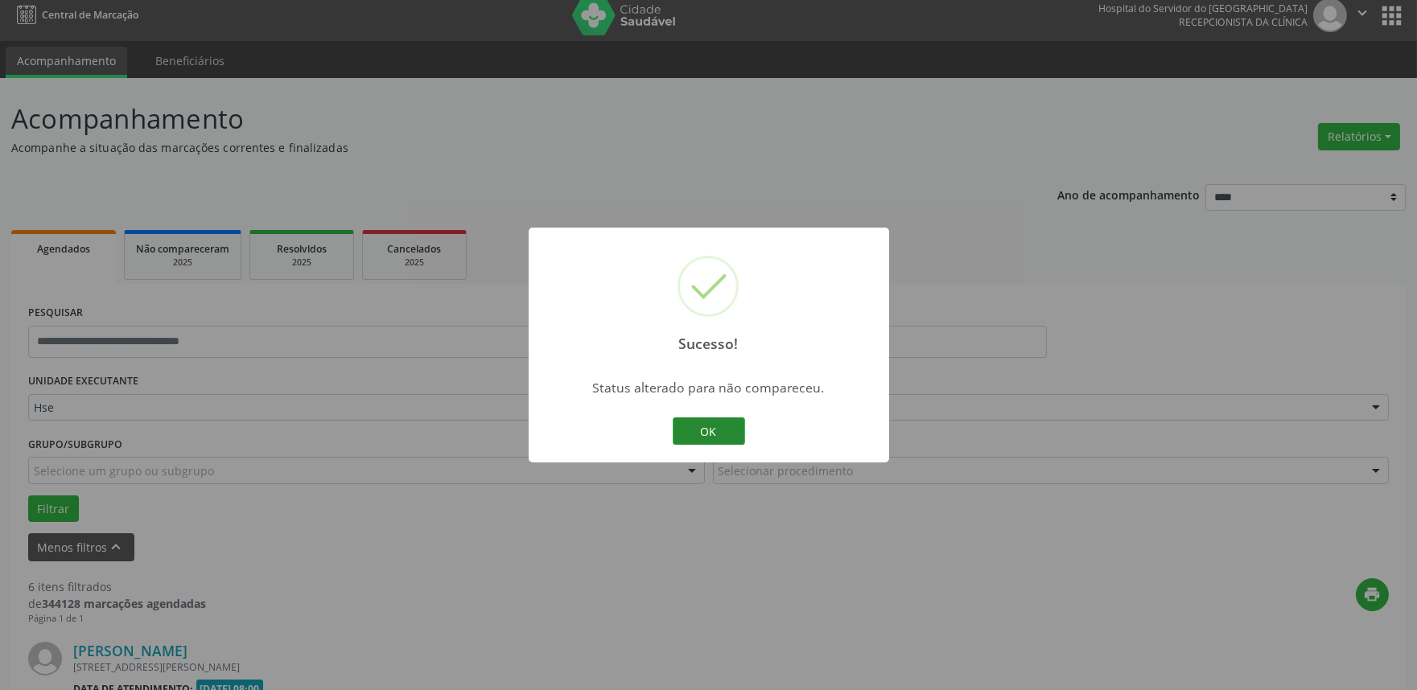
click at [713, 426] on button "OK" at bounding box center [709, 431] width 72 height 27
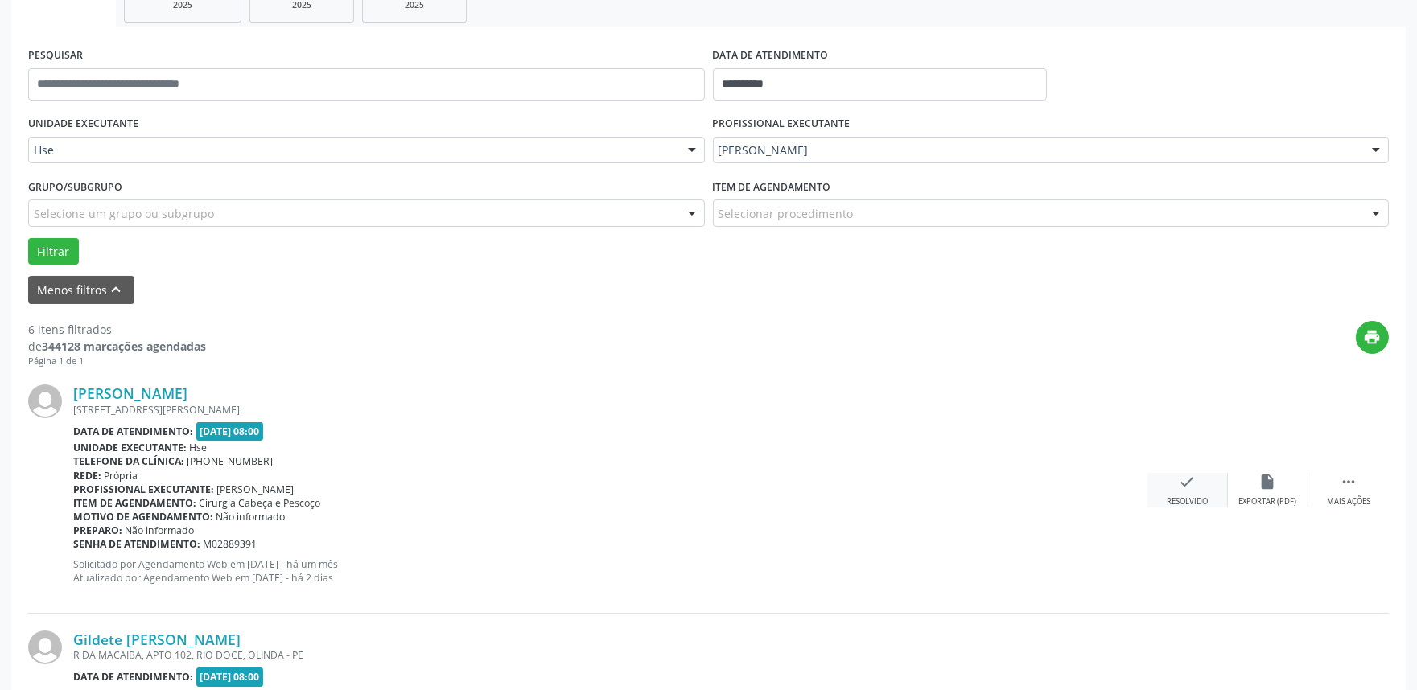
click at [1191, 494] on div "check Resolvido" at bounding box center [1187, 490] width 80 height 35
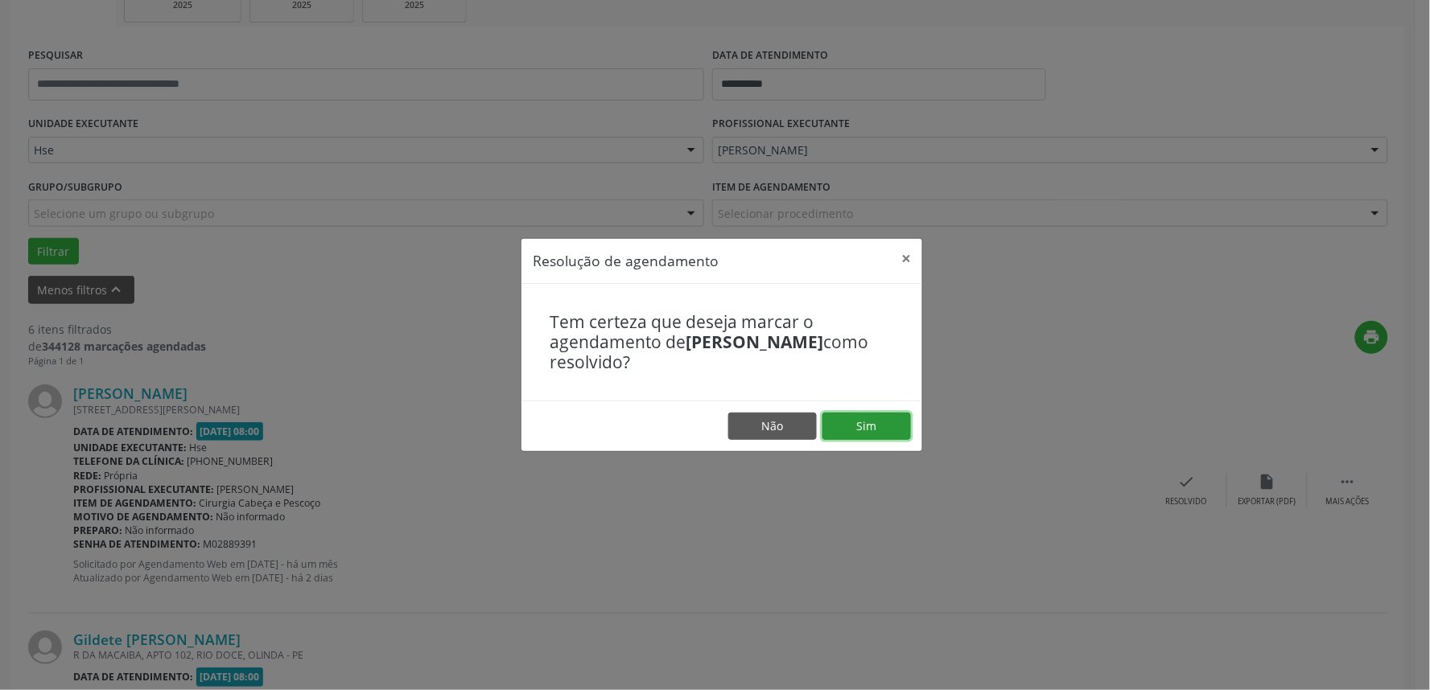
click at [874, 428] on button "Sim" at bounding box center [866, 426] width 89 height 27
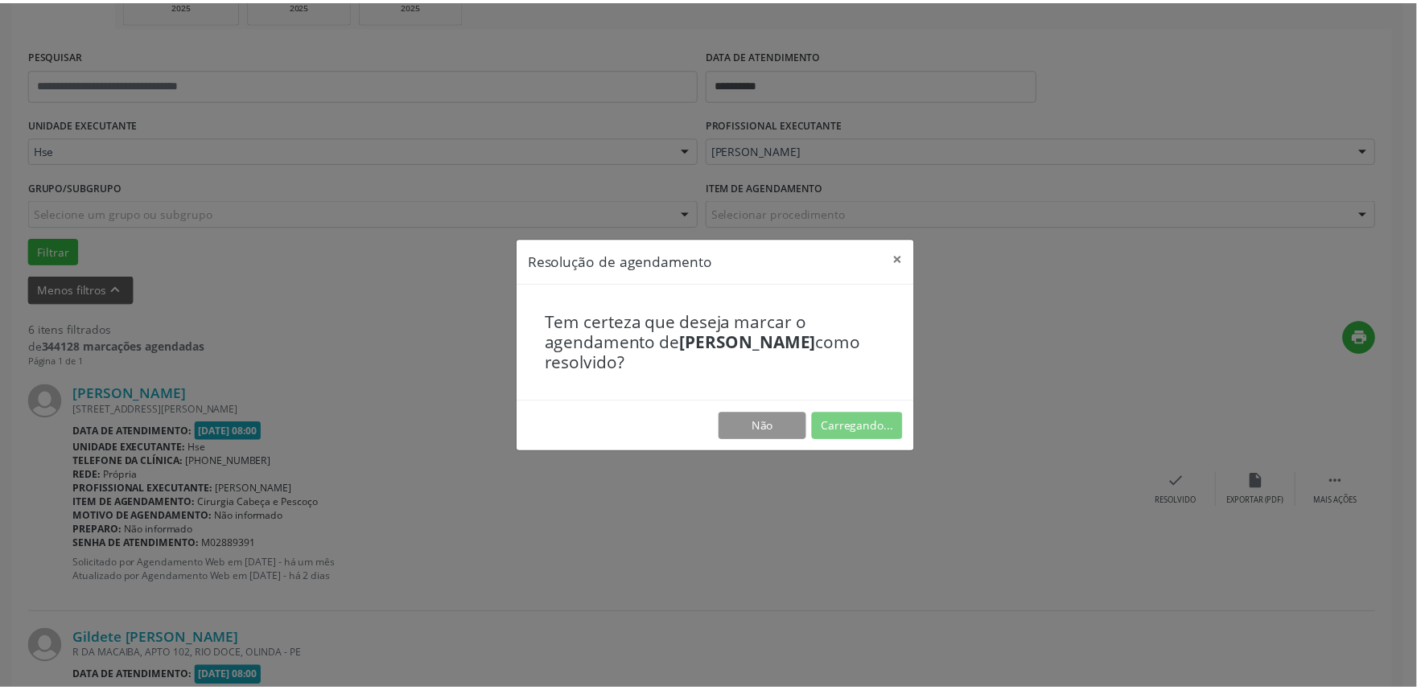
scroll to position [0, 0]
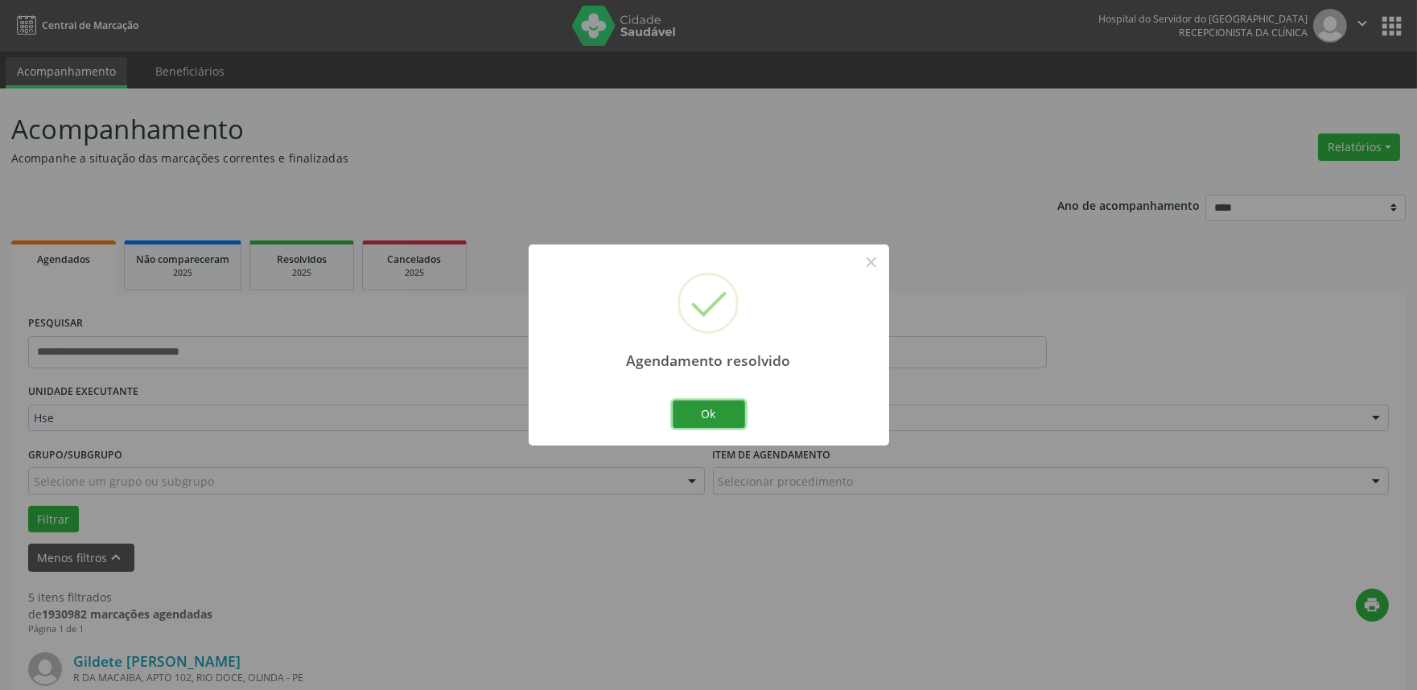
click at [714, 410] on button "Ok" at bounding box center [709, 414] width 72 height 27
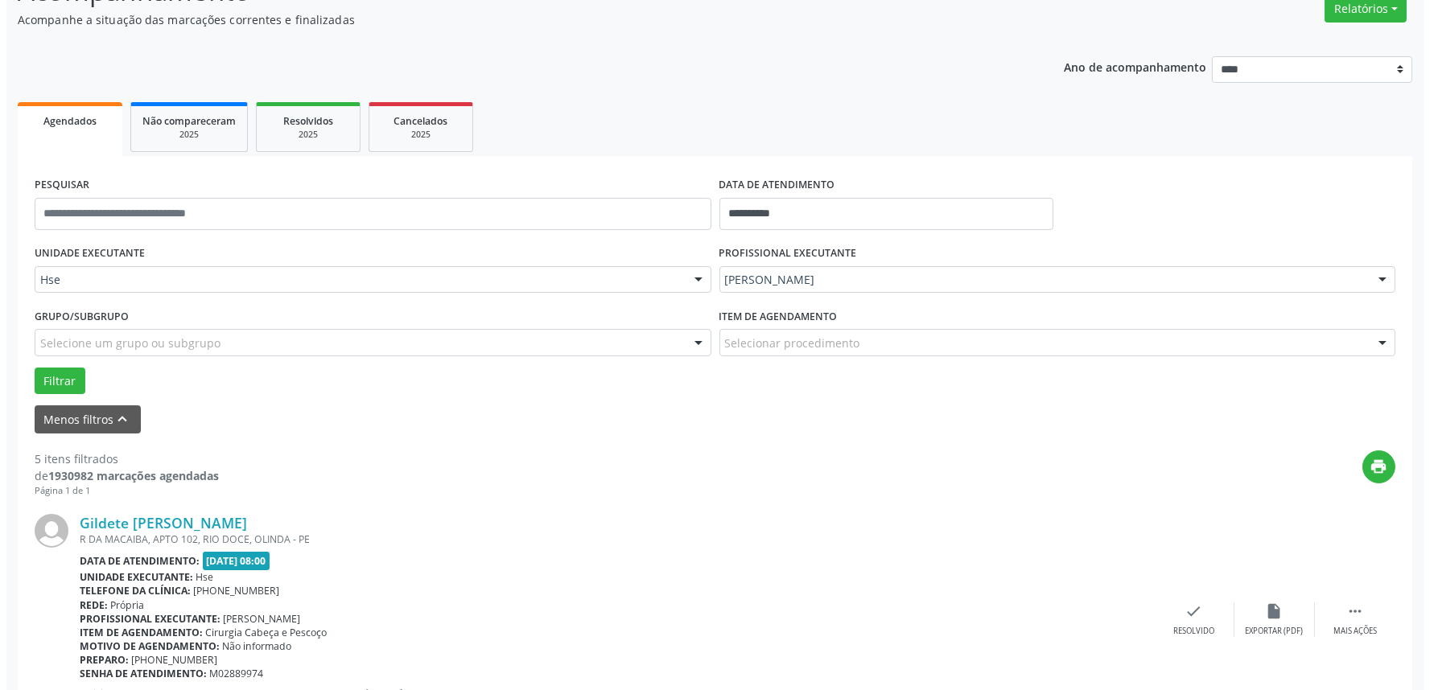
scroll to position [268, 0]
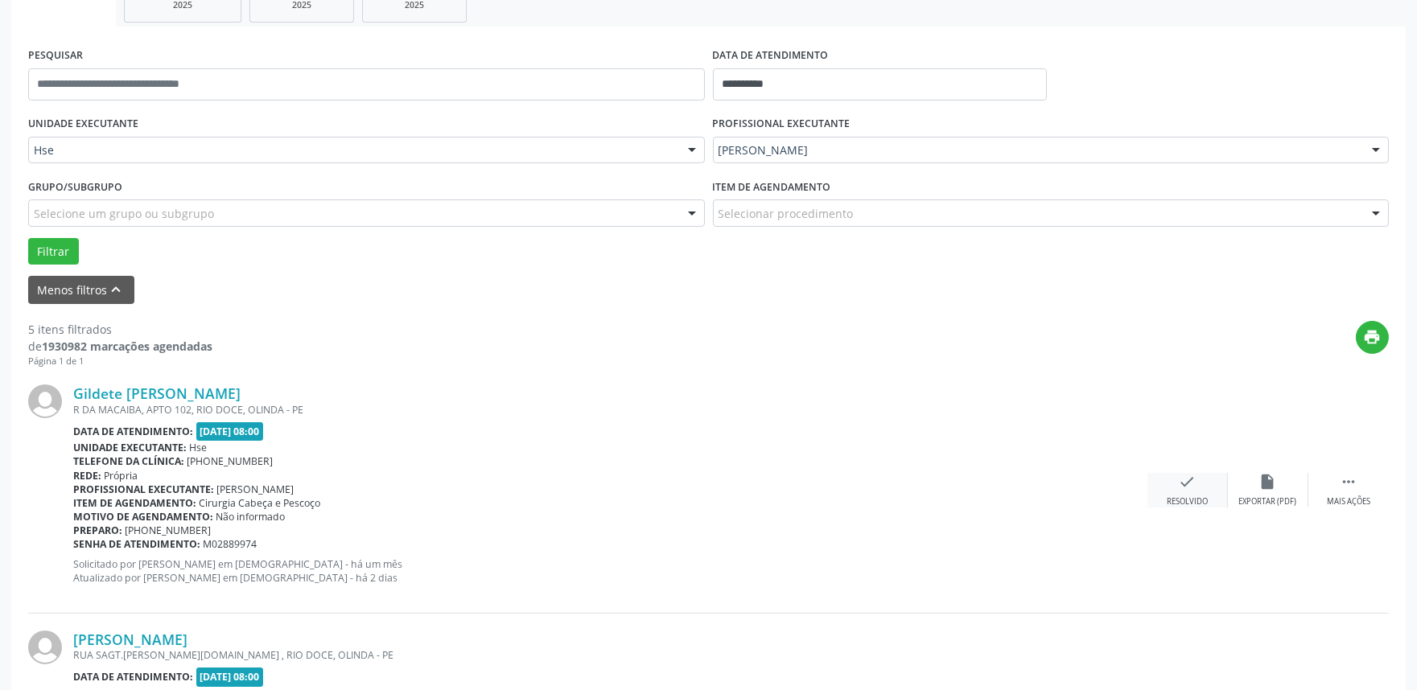
click at [1192, 484] on icon "check" at bounding box center [1188, 482] width 18 height 18
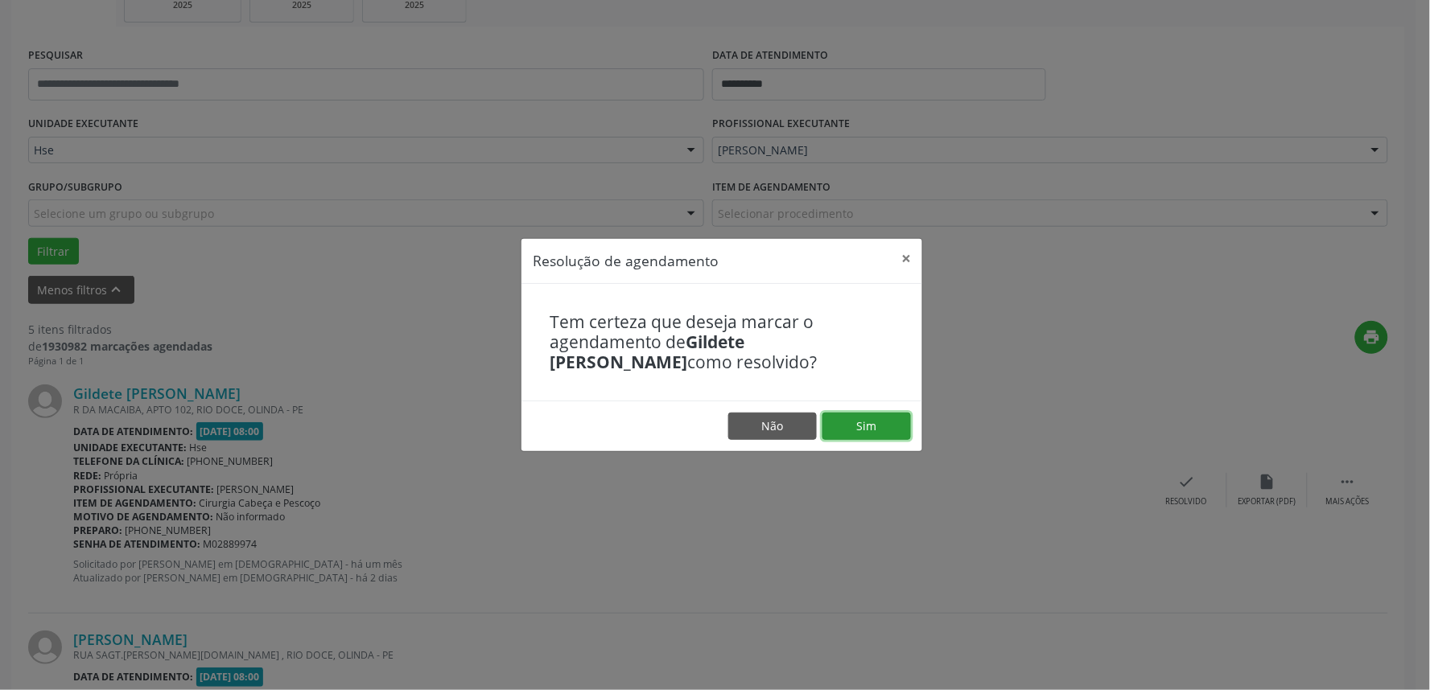
click at [887, 422] on button "Sim" at bounding box center [866, 426] width 89 height 27
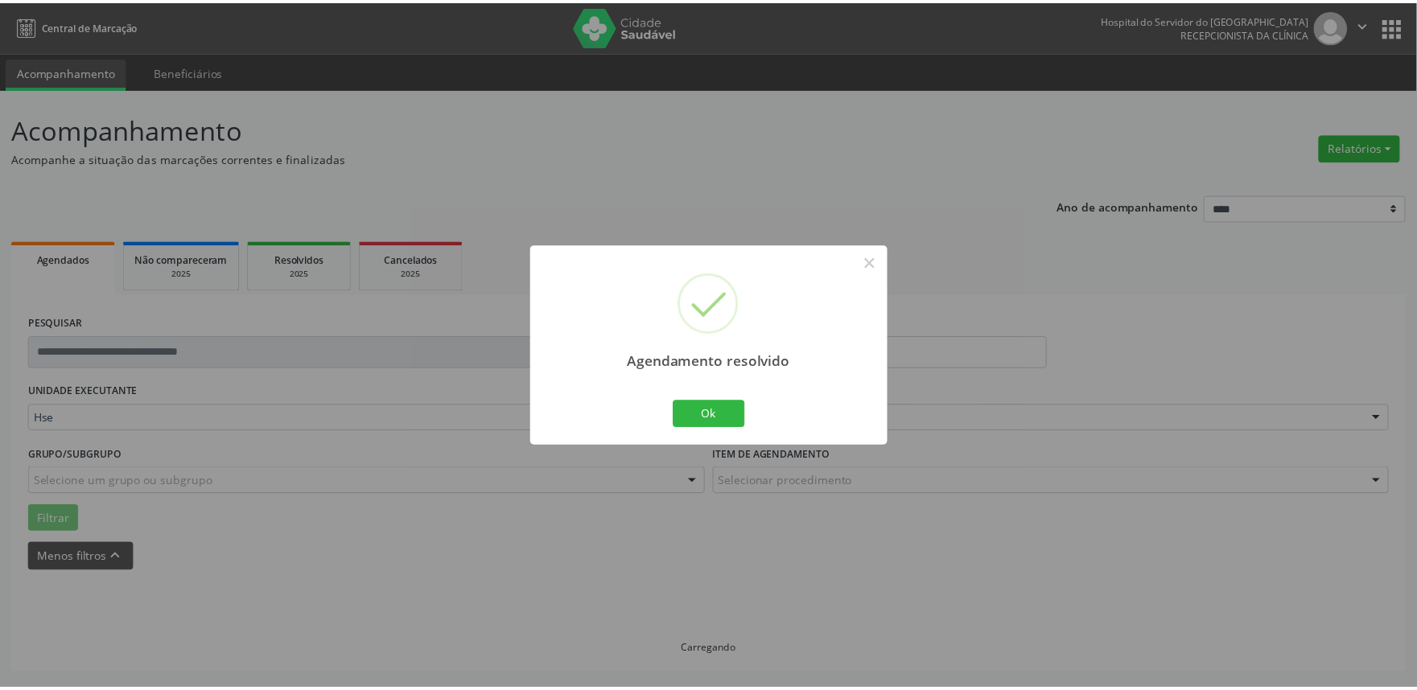
scroll to position [0, 0]
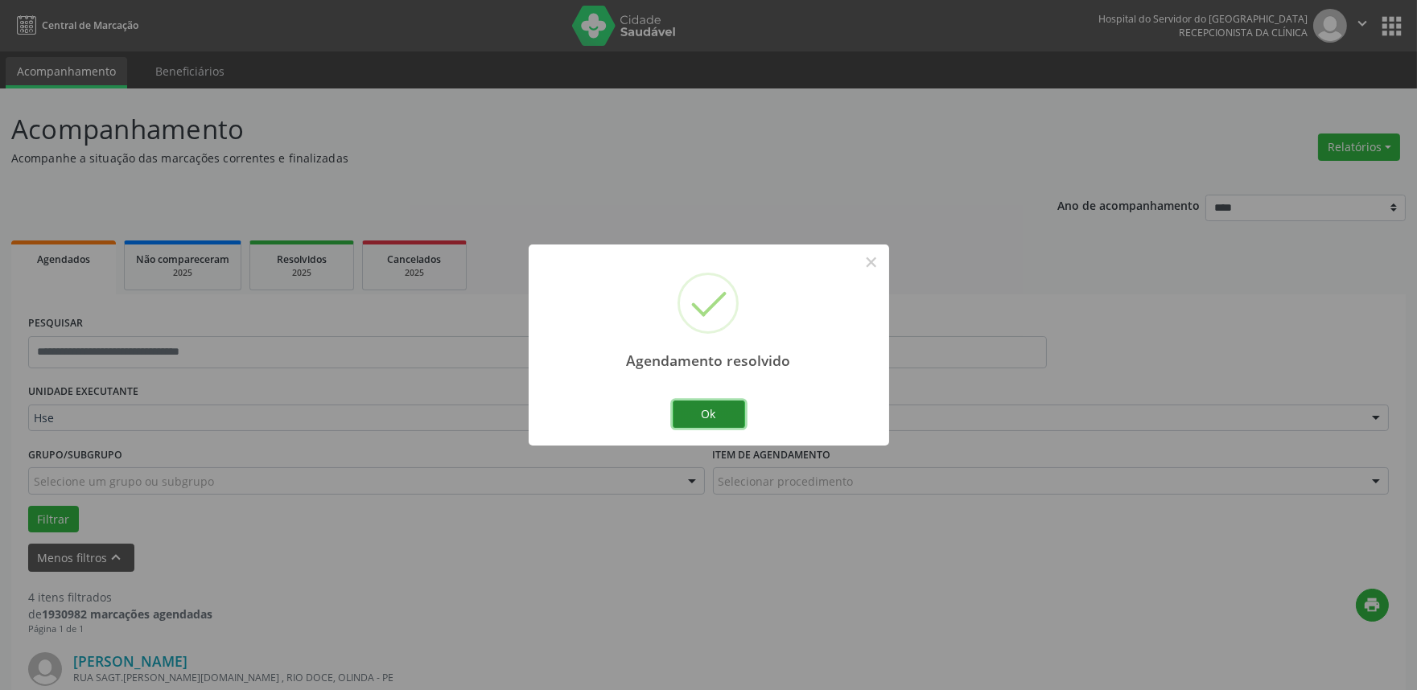
click at [702, 410] on button "Ok" at bounding box center [709, 414] width 72 height 27
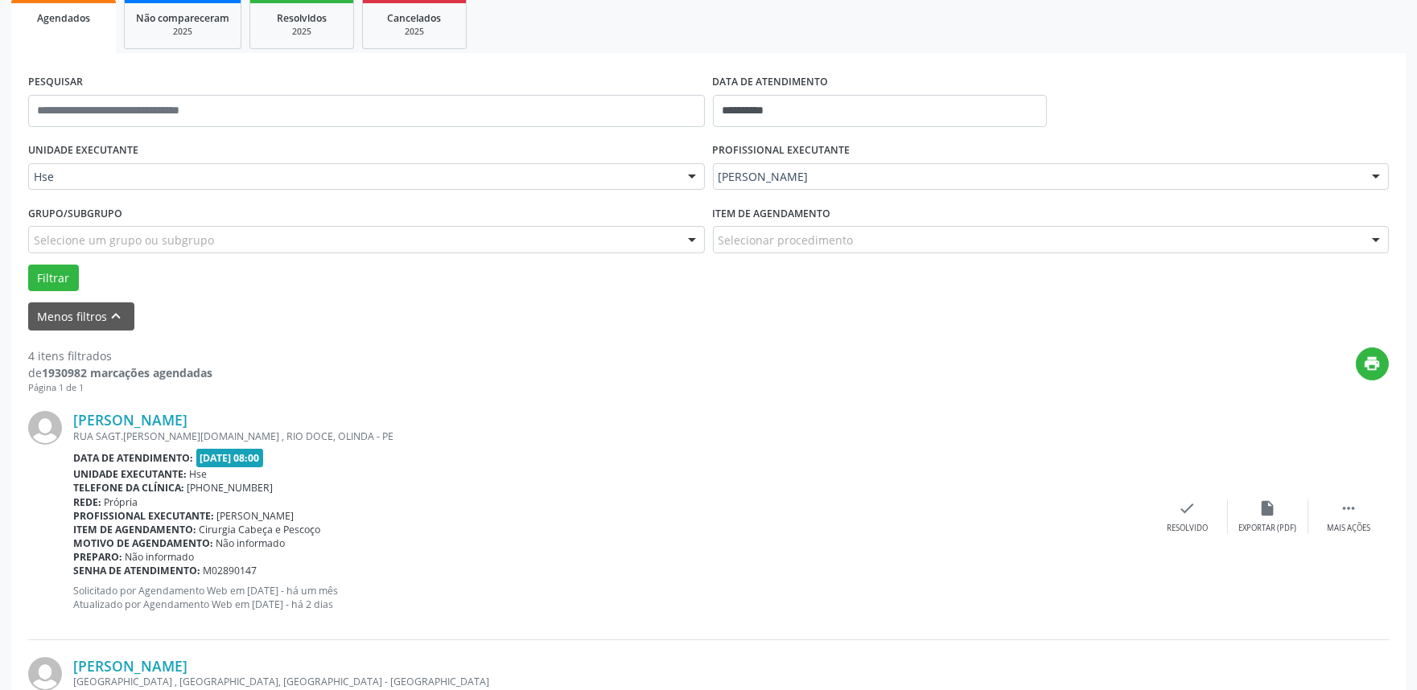
scroll to position [268, 0]
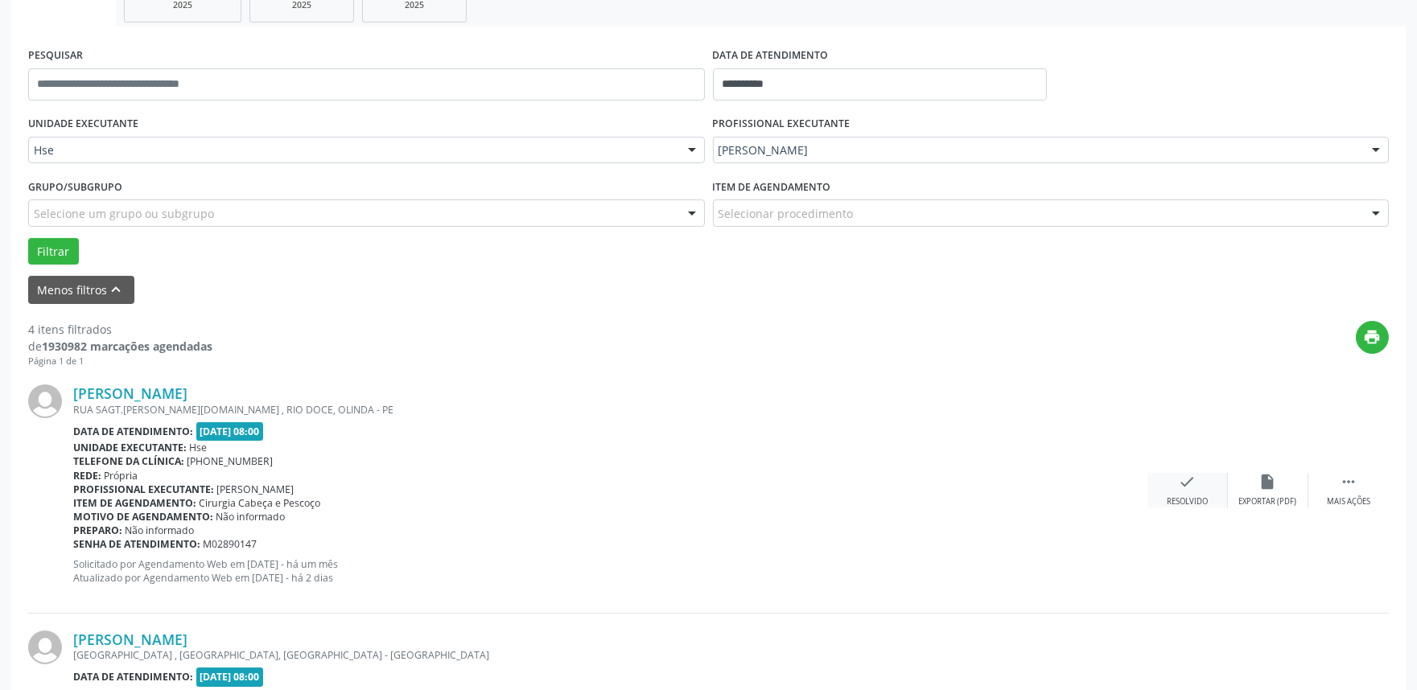
click at [1184, 486] on icon "check" at bounding box center [1188, 482] width 18 height 18
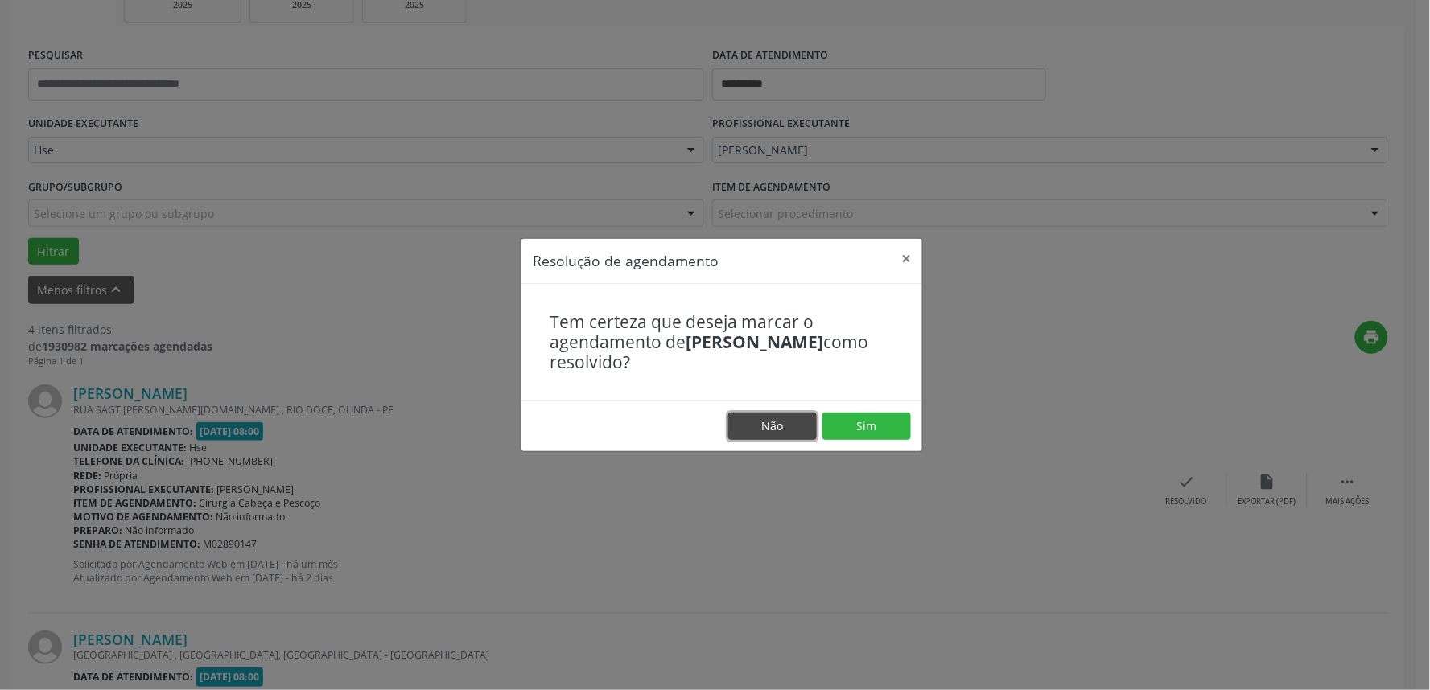
click at [753, 422] on button "Não" at bounding box center [772, 426] width 89 height 27
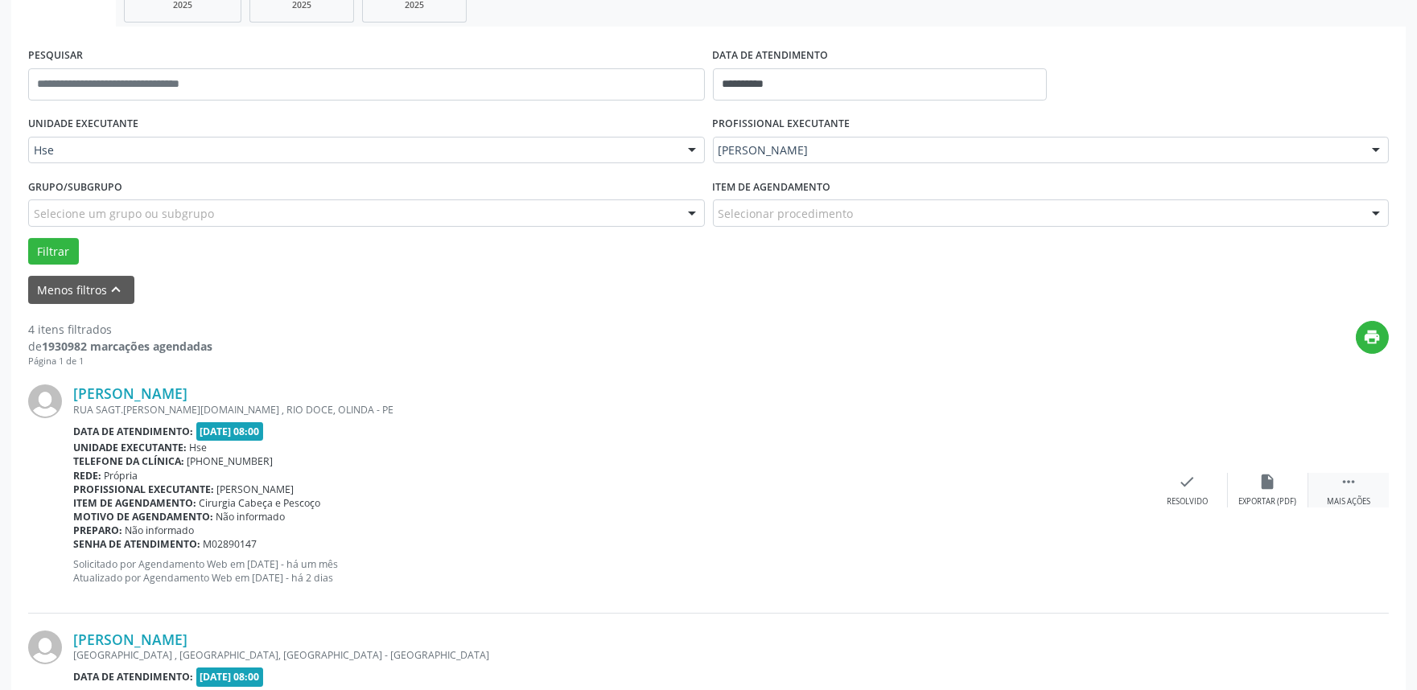
click at [1347, 492] on div " Mais ações" at bounding box center [1348, 490] width 80 height 35
click at [1280, 483] on div "alarm_off Não compareceu" at bounding box center [1268, 490] width 80 height 35
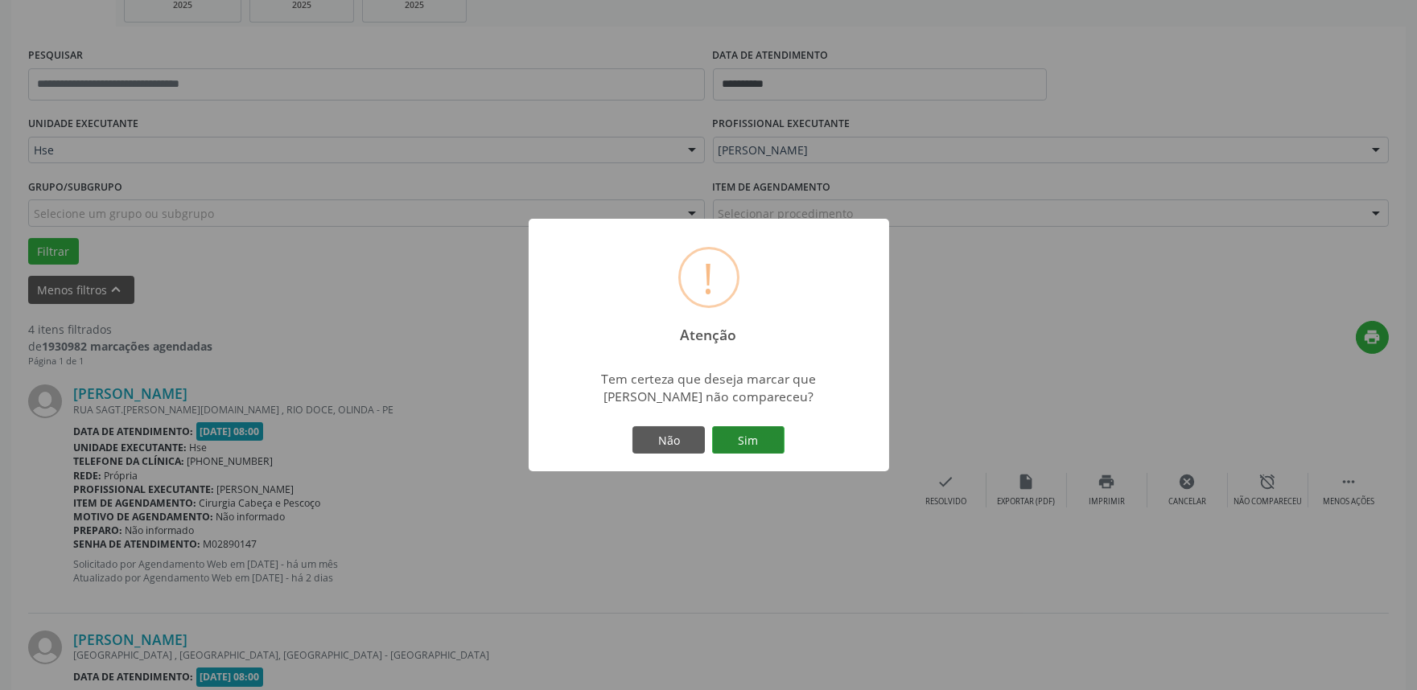
click at [768, 434] on button "Sim" at bounding box center [748, 439] width 72 height 27
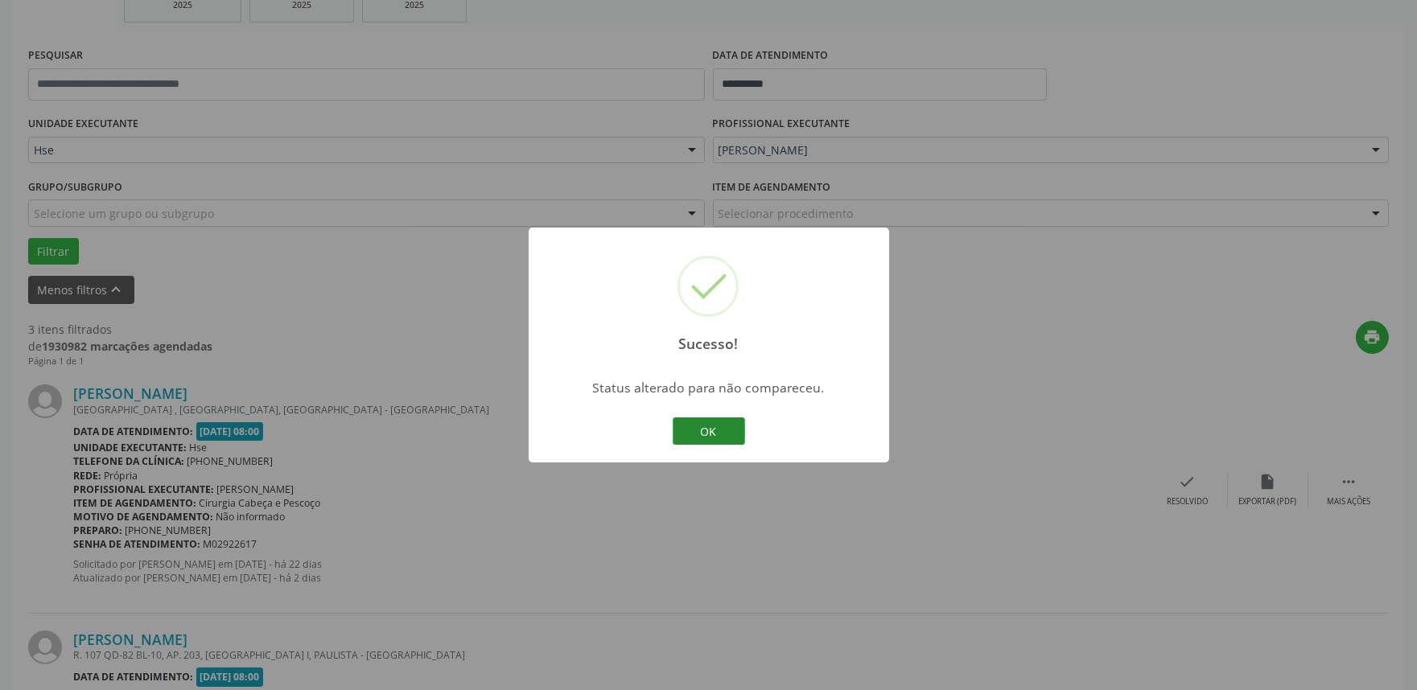
click at [731, 429] on button "OK" at bounding box center [709, 431] width 72 height 27
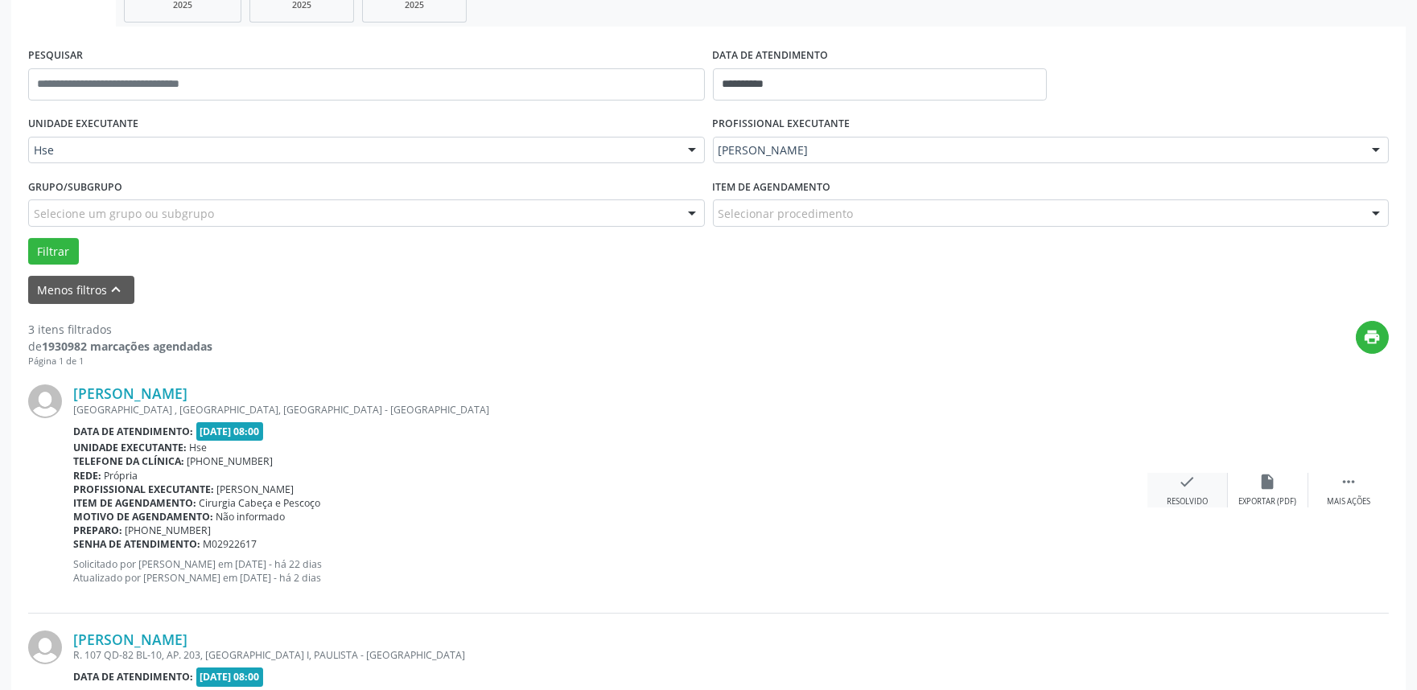
click at [1188, 484] on icon "check" at bounding box center [1188, 482] width 18 height 18
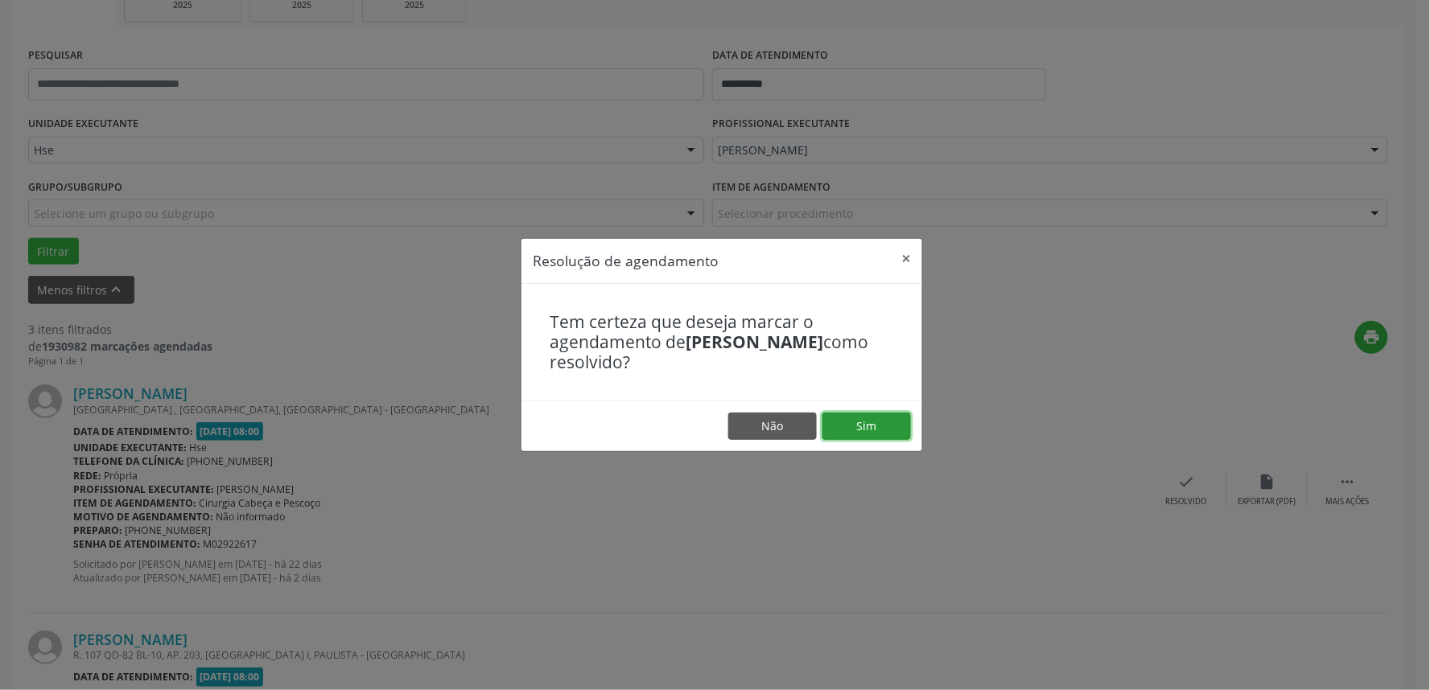
click at [871, 435] on button "Sim" at bounding box center [866, 426] width 89 height 27
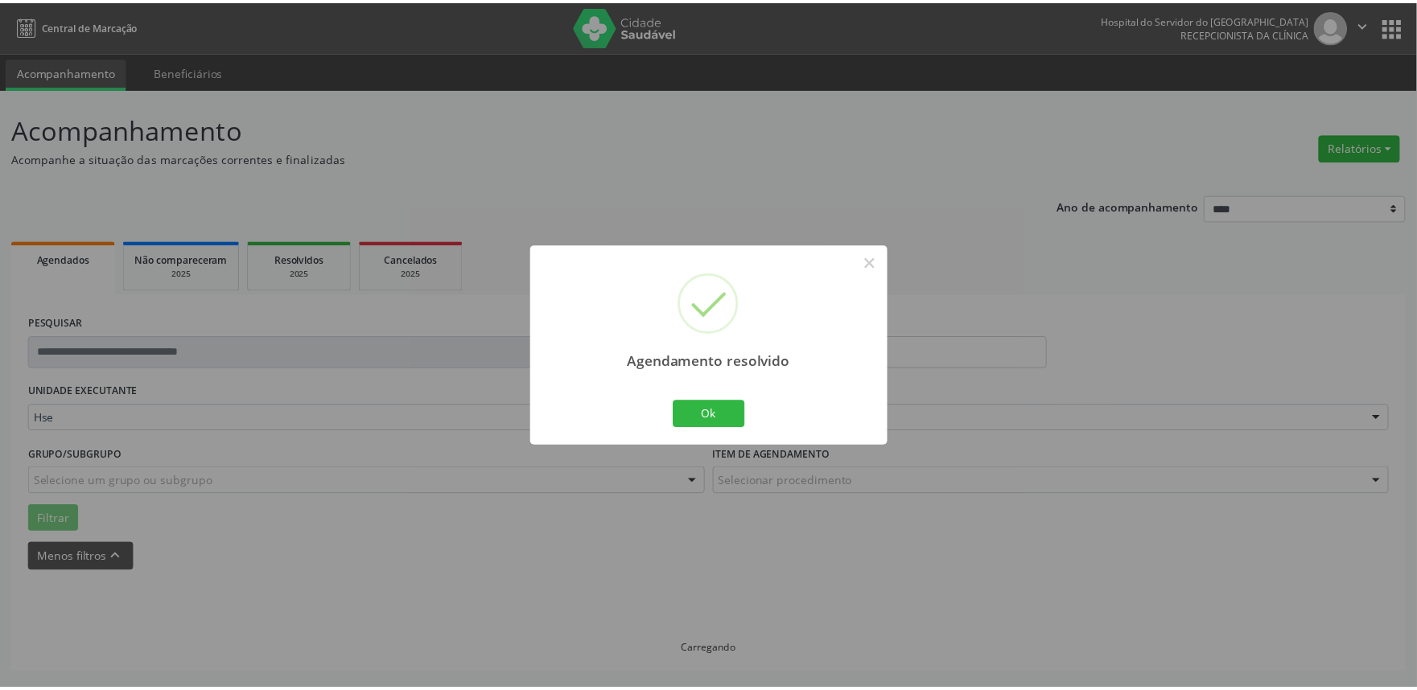
scroll to position [0, 0]
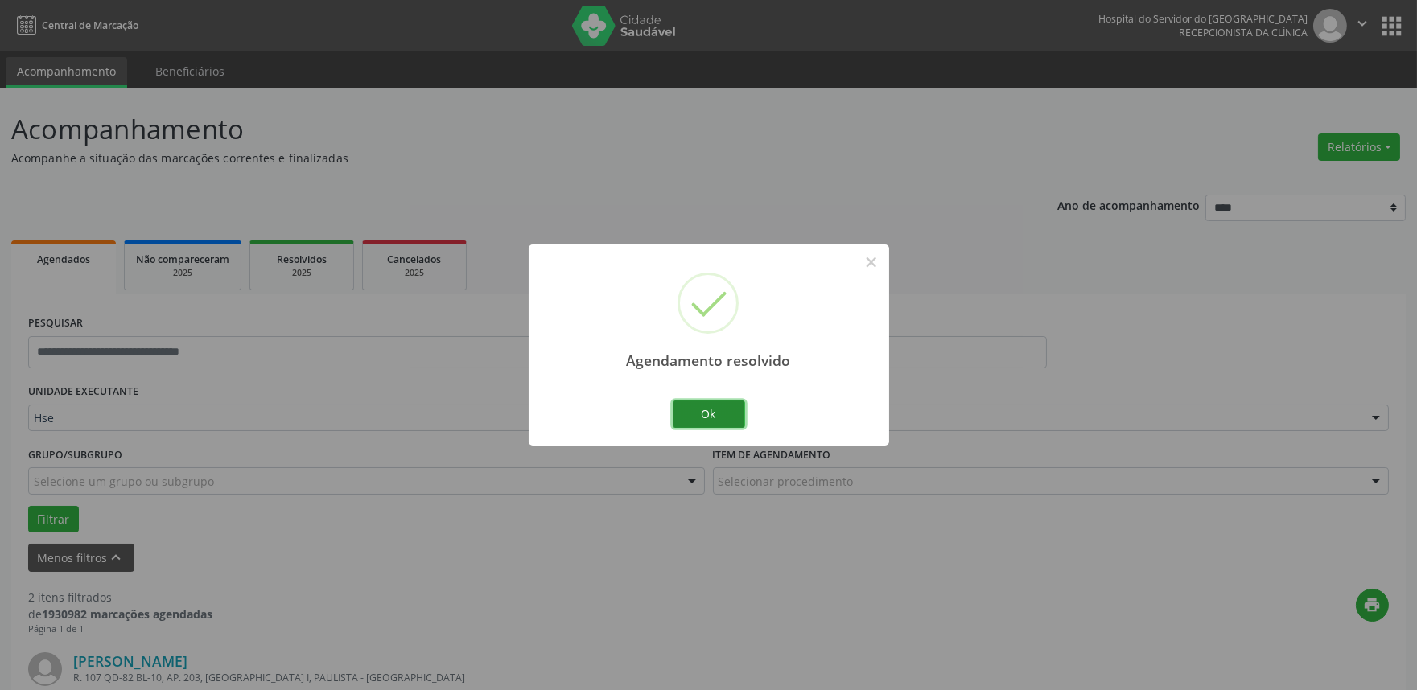
click at [710, 417] on button "Ok" at bounding box center [709, 414] width 72 height 27
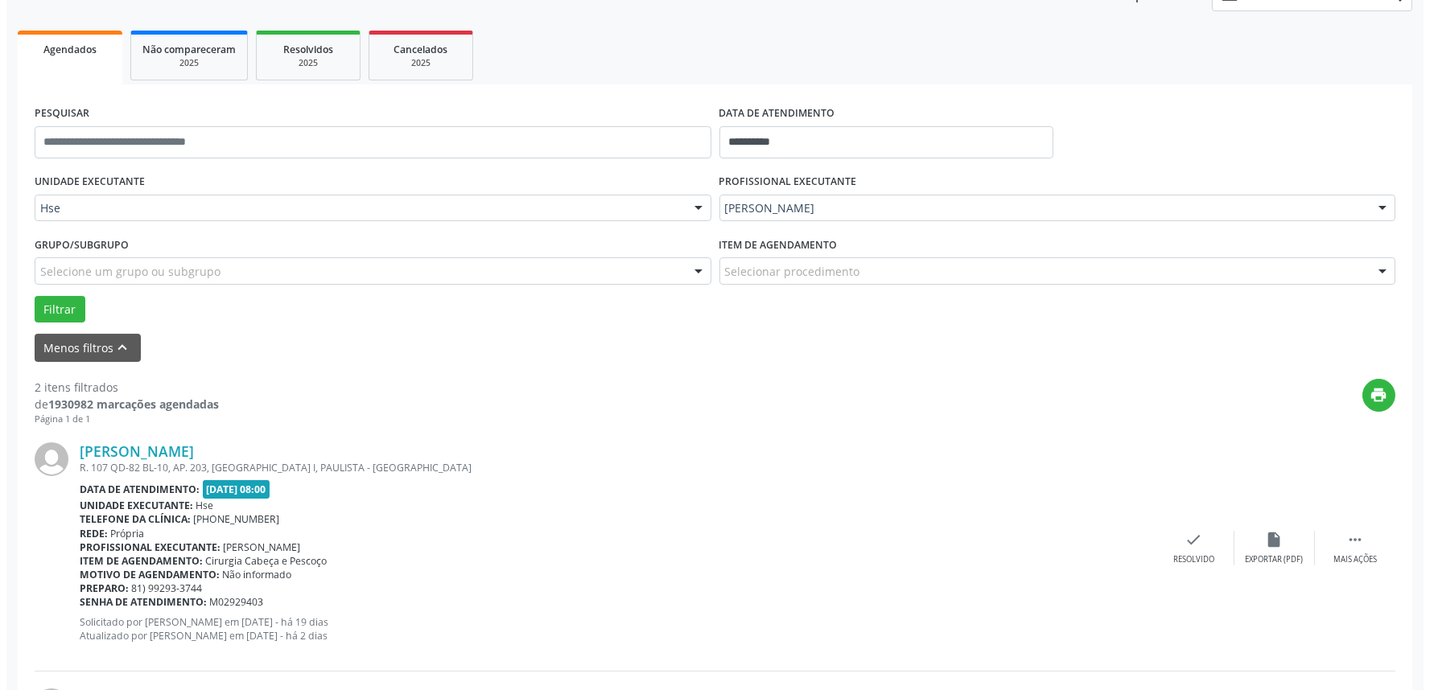
scroll to position [268, 0]
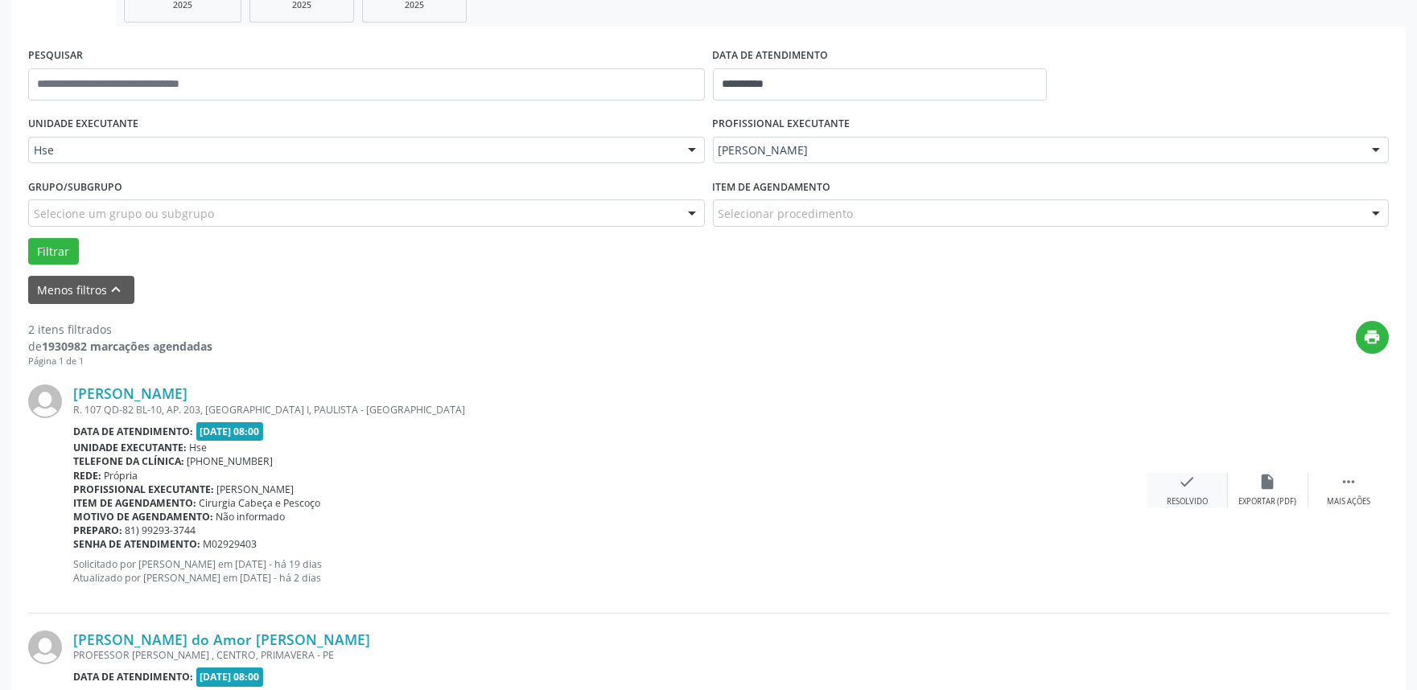
click at [1188, 500] on div "Resolvido" at bounding box center [1187, 501] width 41 height 11
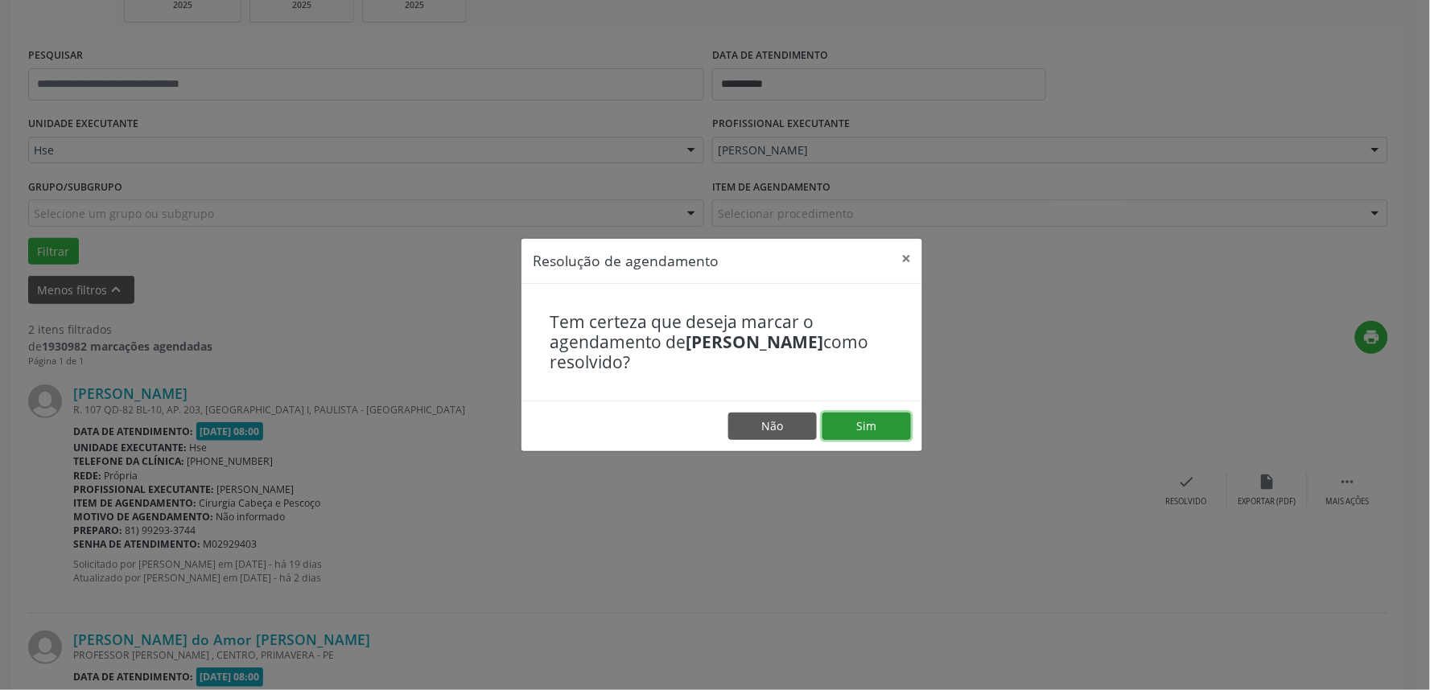
click at [850, 427] on button "Sim" at bounding box center [866, 426] width 89 height 27
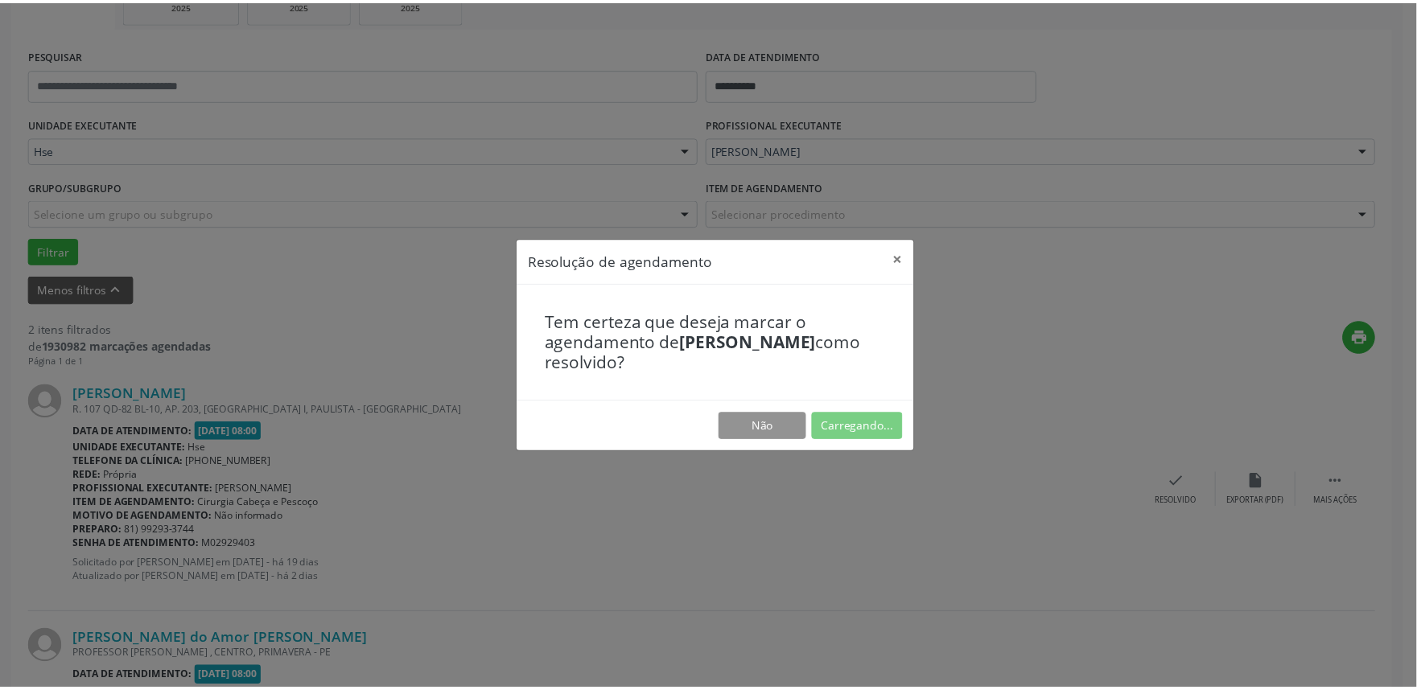
scroll to position [0, 0]
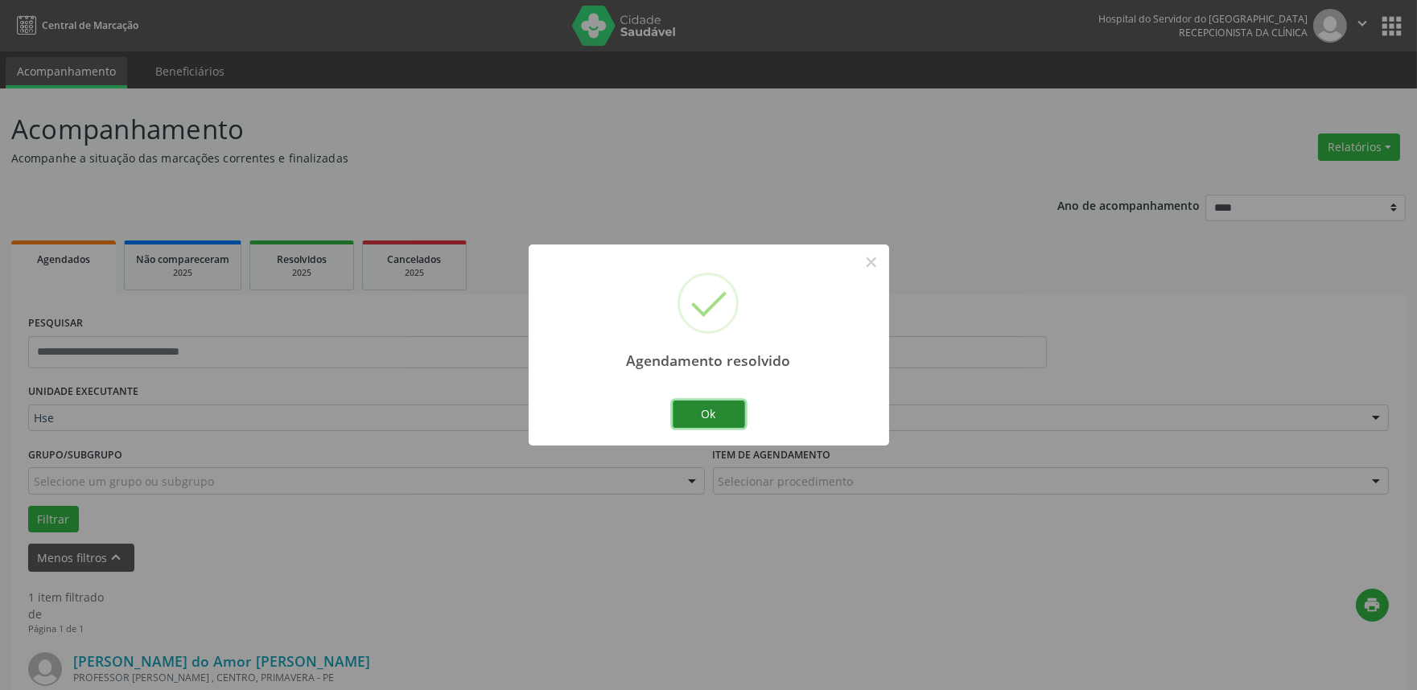
click at [712, 418] on button "Ok" at bounding box center [709, 414] width 72 height 27
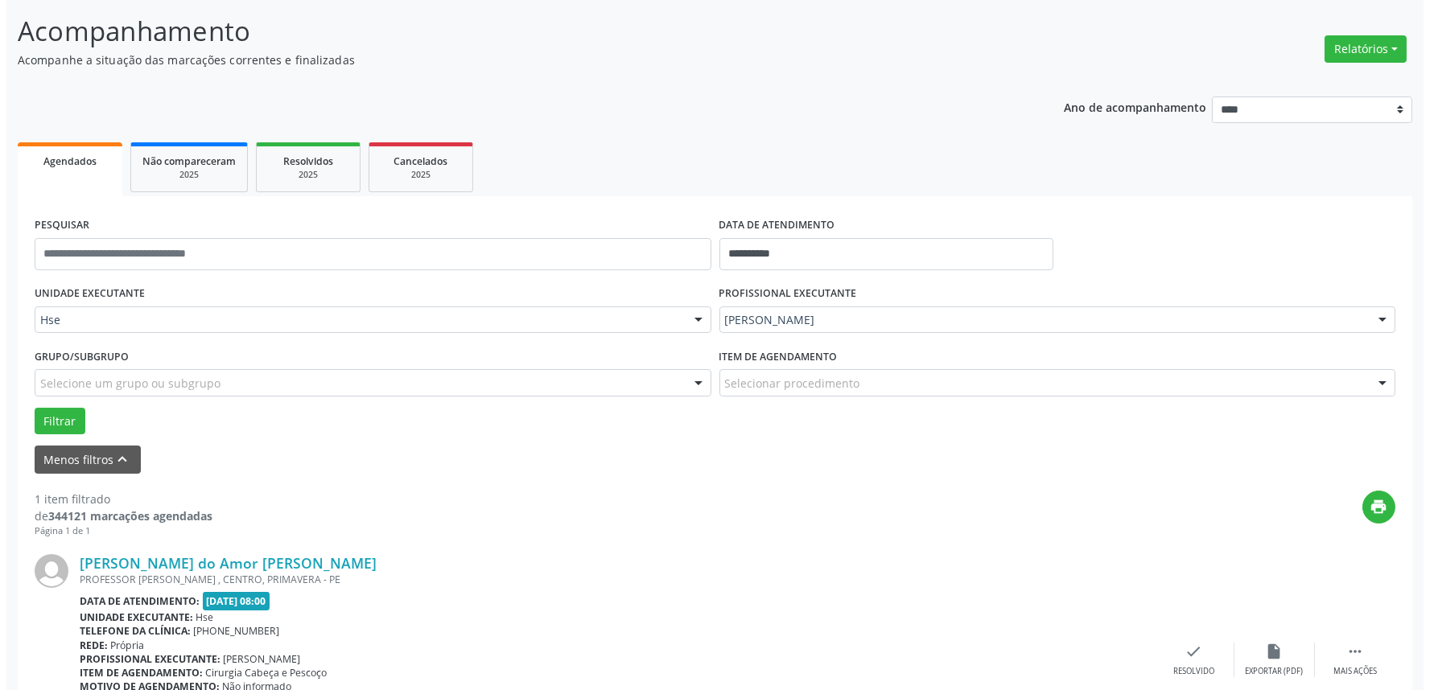
scroll to position [179, 0]
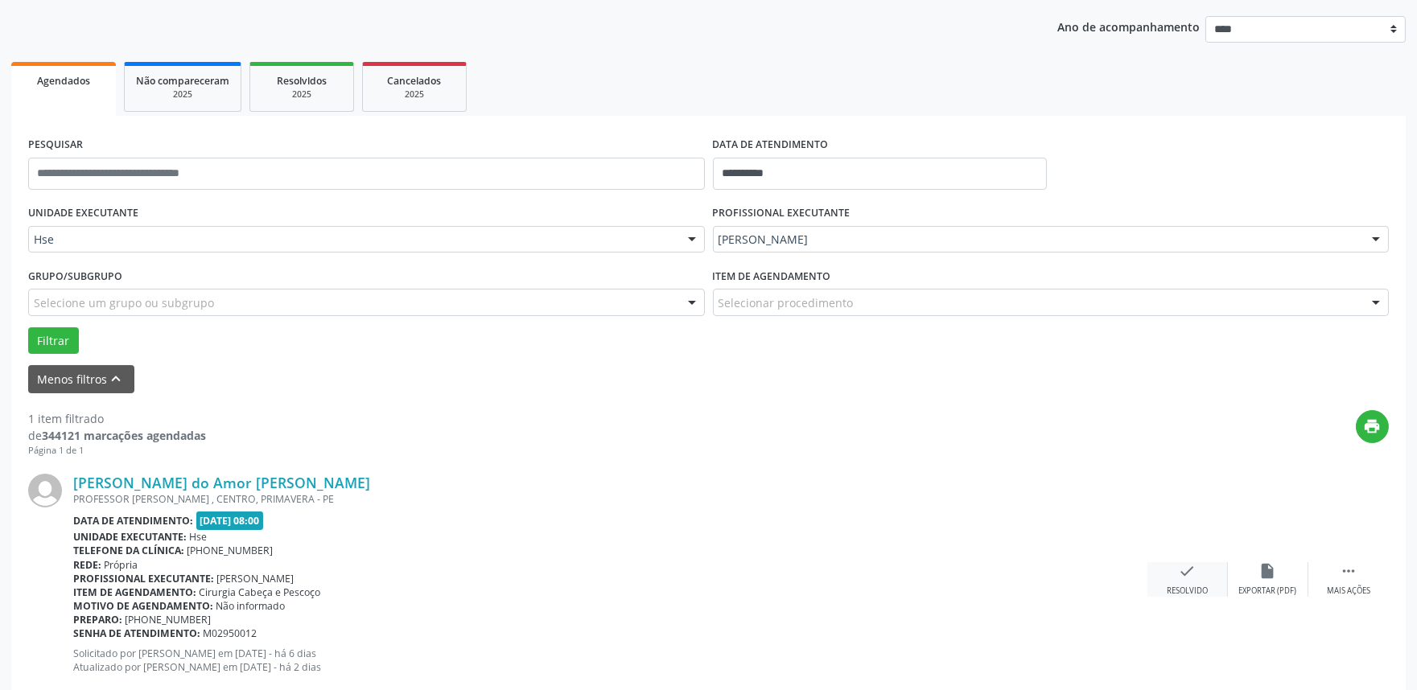
click at [1176, 573] on div "check Resolvido" at bounding box center [1187, 579] width 80 height 35
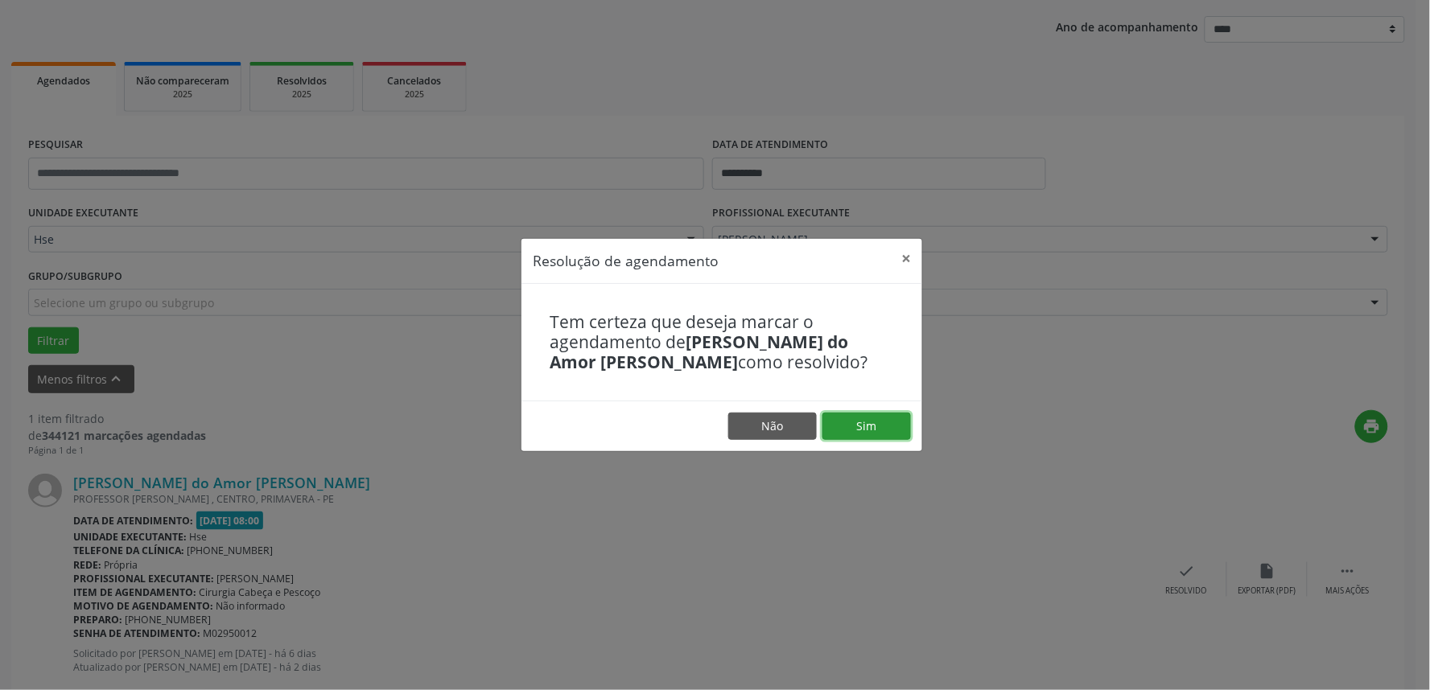
click at [873, 423] on button "Sim" at bounding box center [866, 426] width 89 height 27
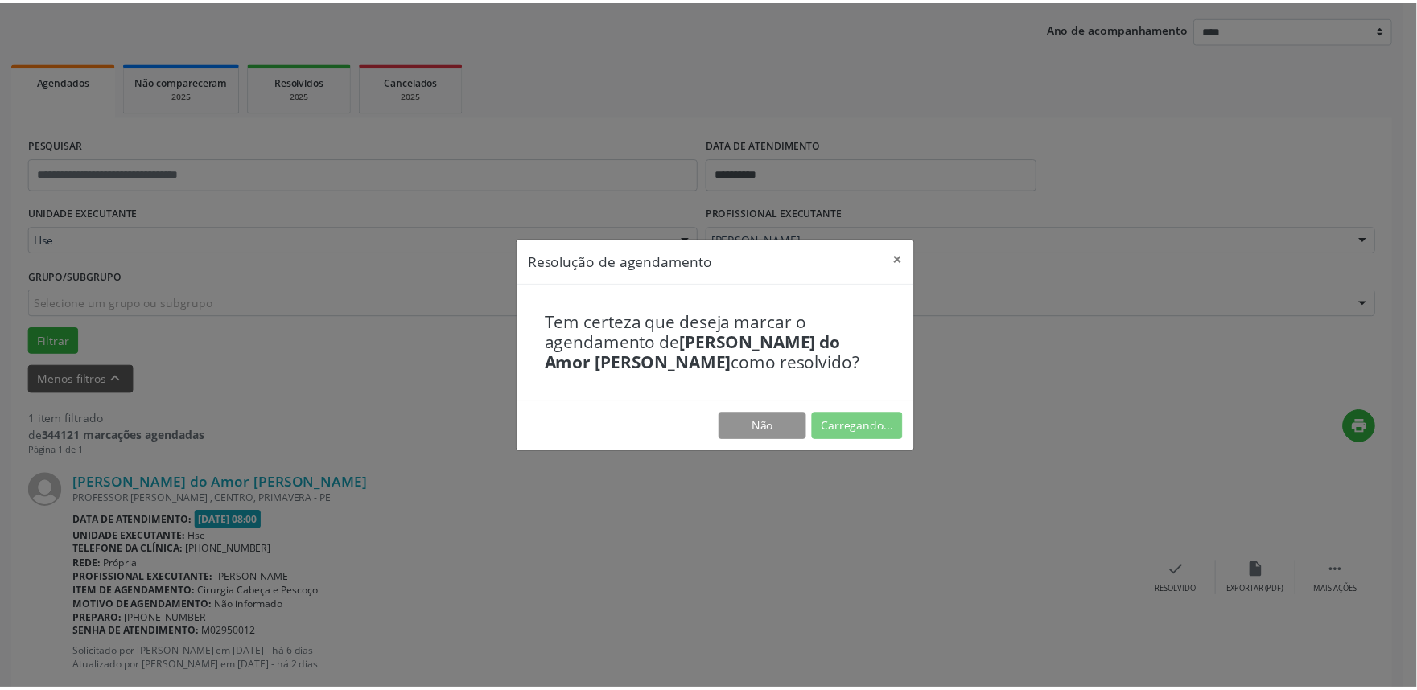
scroll to position [0, 0]
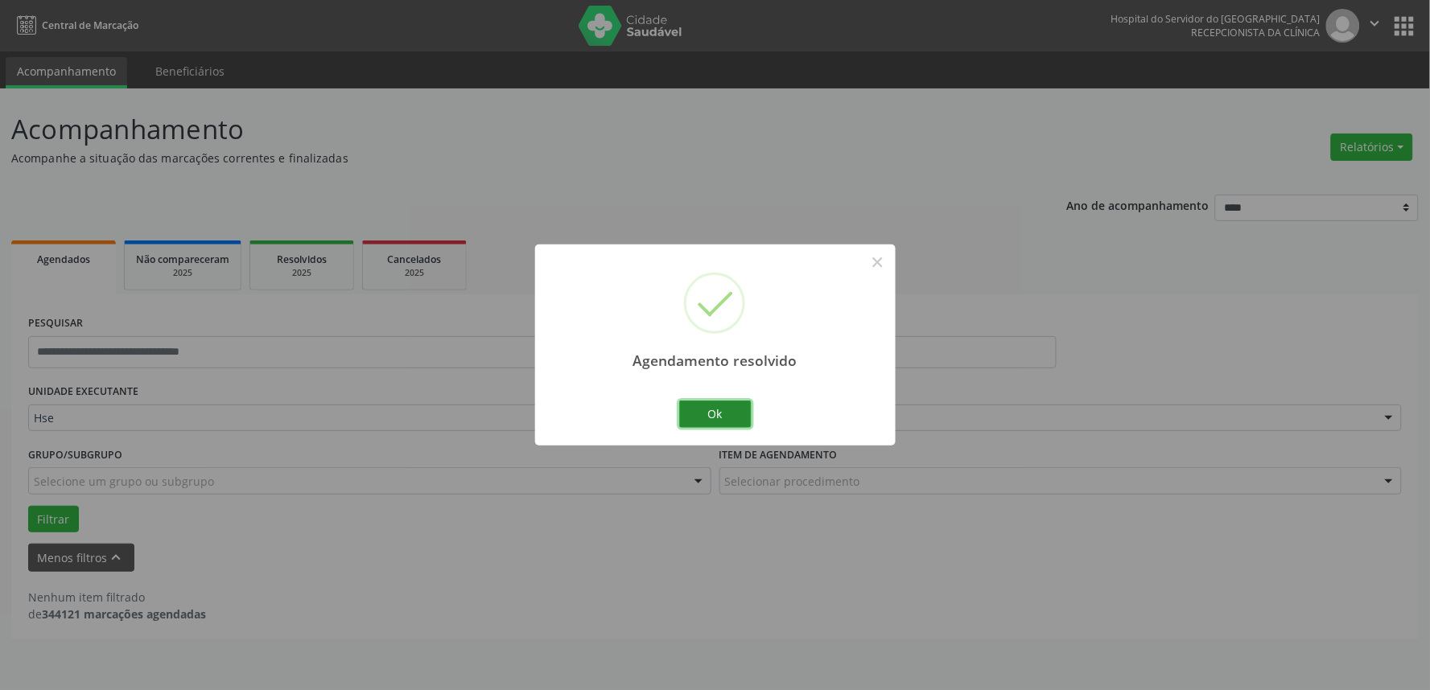
click at [703, 417] on button "Ok" at bounding box center [715, 414] width 72 height 27
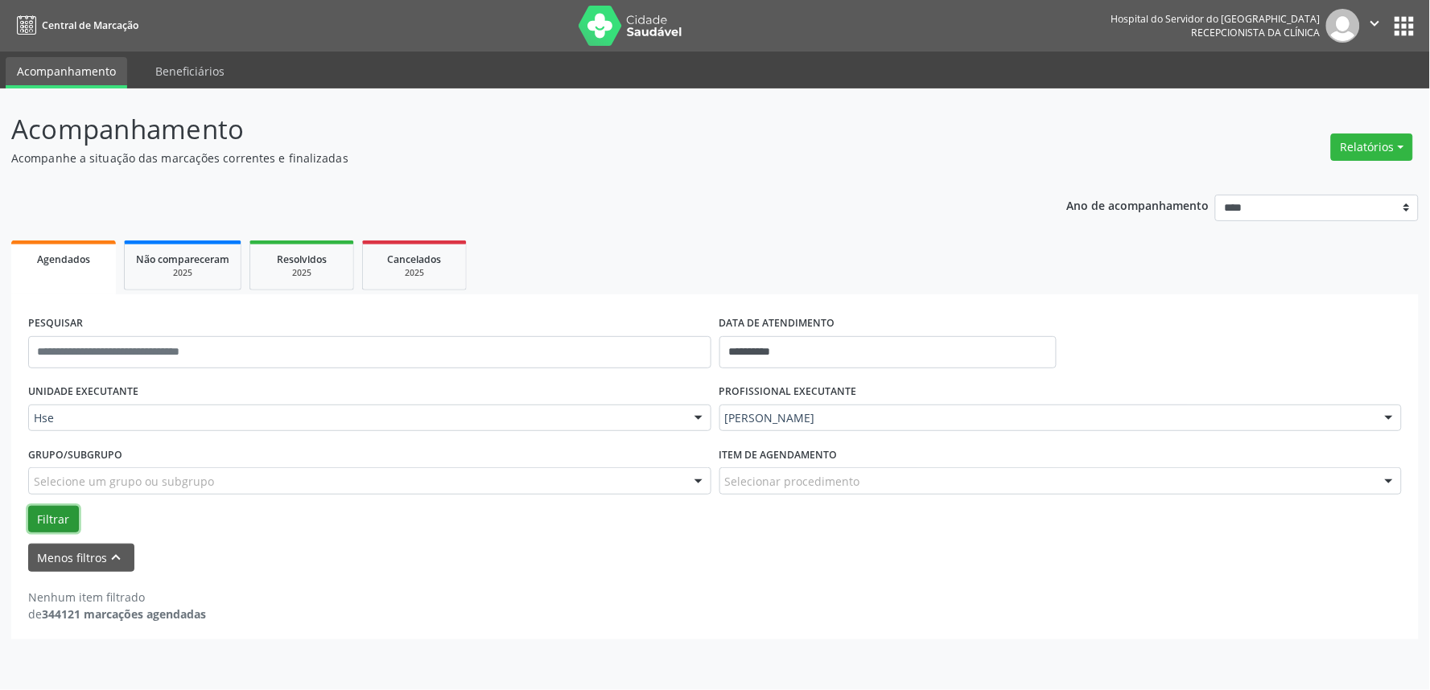
click at [52, 525] on button "Filtrar" at bounding box center [53, 519] width 51 height 27
click at [84, 558] on button "Menos filtros keyboard_arrow_up" at bounding box center [81, 558] width 106 height 28
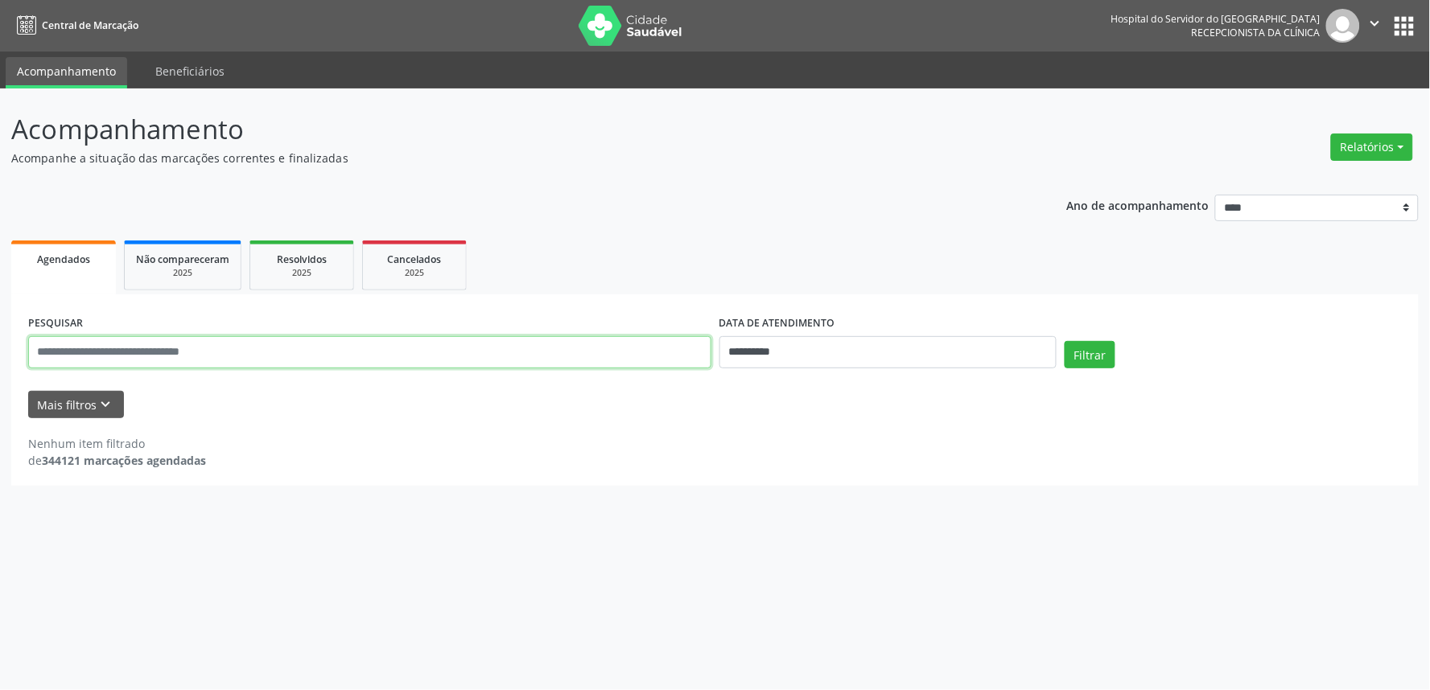
click at [86, 355] on input "text" at bounding box center [369, 352] width 683 height 32
type input "**********"
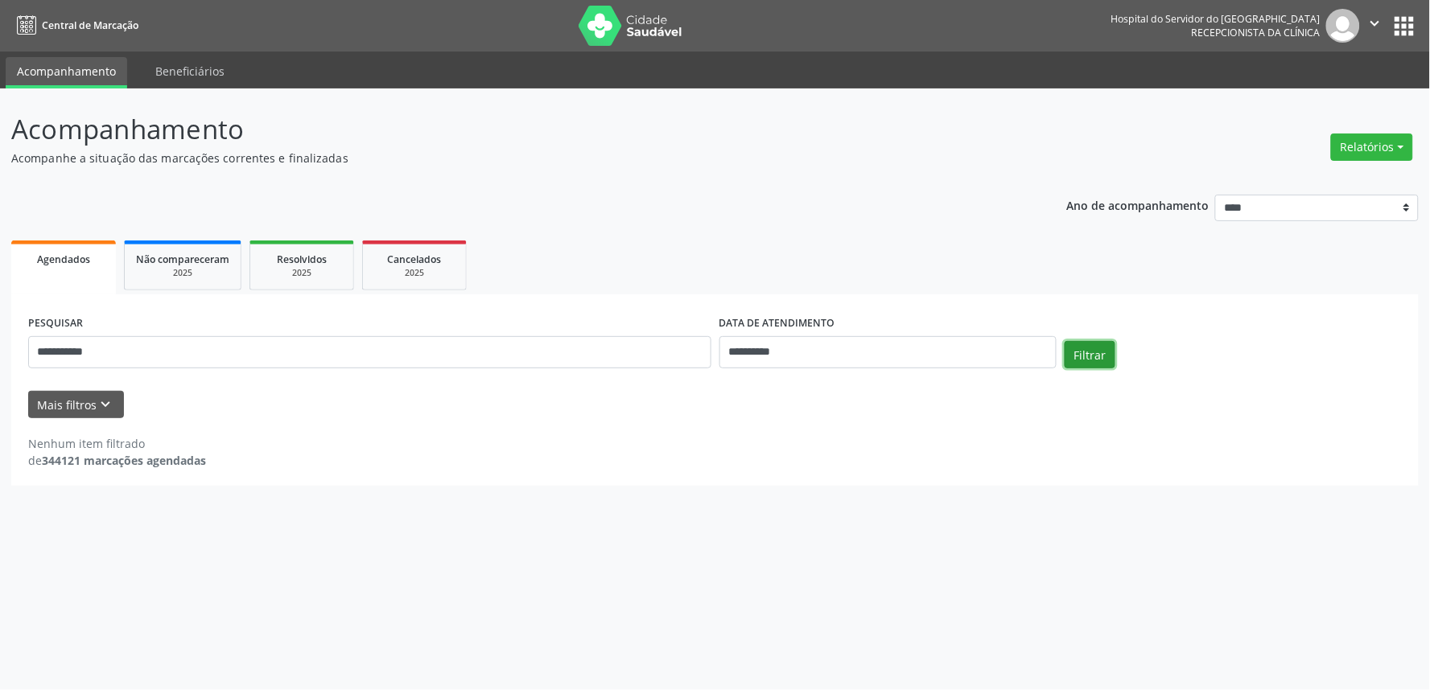
click at [1073, 348] on button "Filtrar" at bounding box center [1089, 354] width 51 height 27
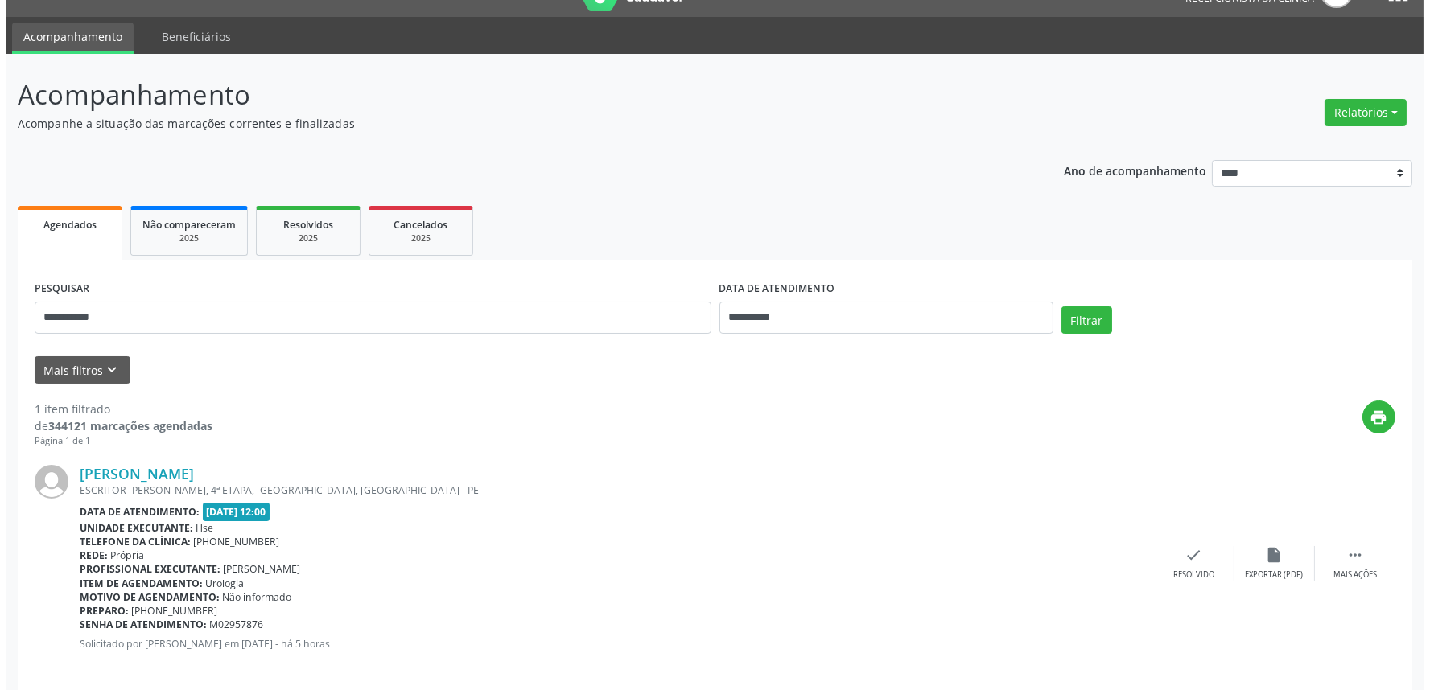
scroll to position [51, 0]
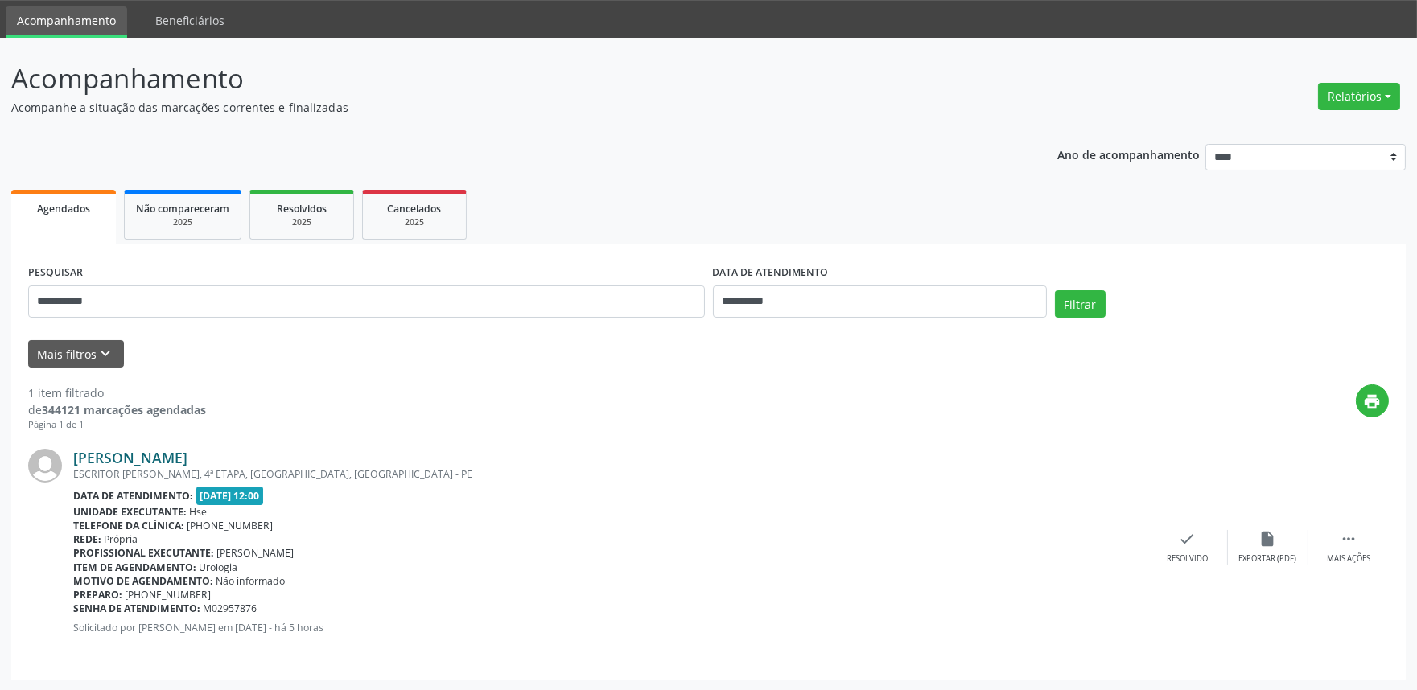
click at [187, 454] on link "[PERSON_NAME]" at bounding box center [130, 458] width 114 height 18
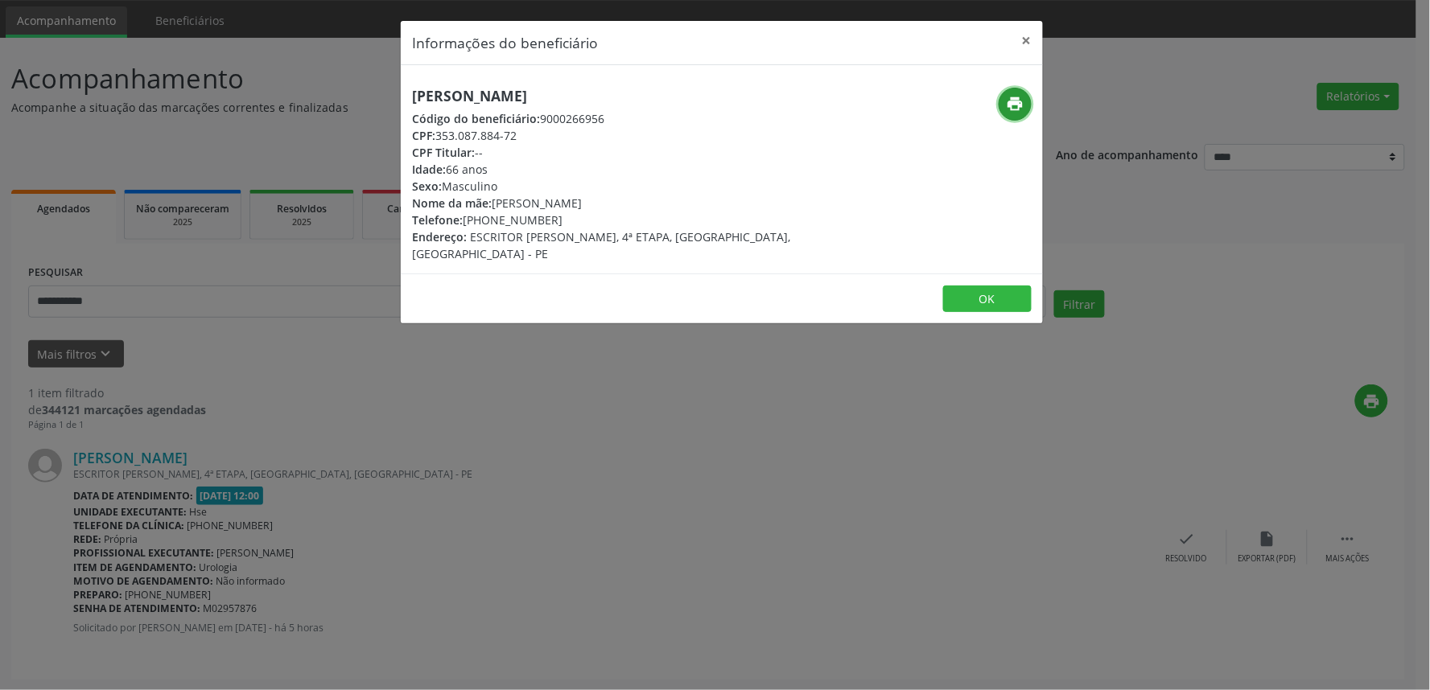
click at [1017, 95] on icon "print" at bounding box center [1016, 104] width 18 height 18
click at [1027, 35] on button "×" at bounding box center [1027, 40] width 32 height 39
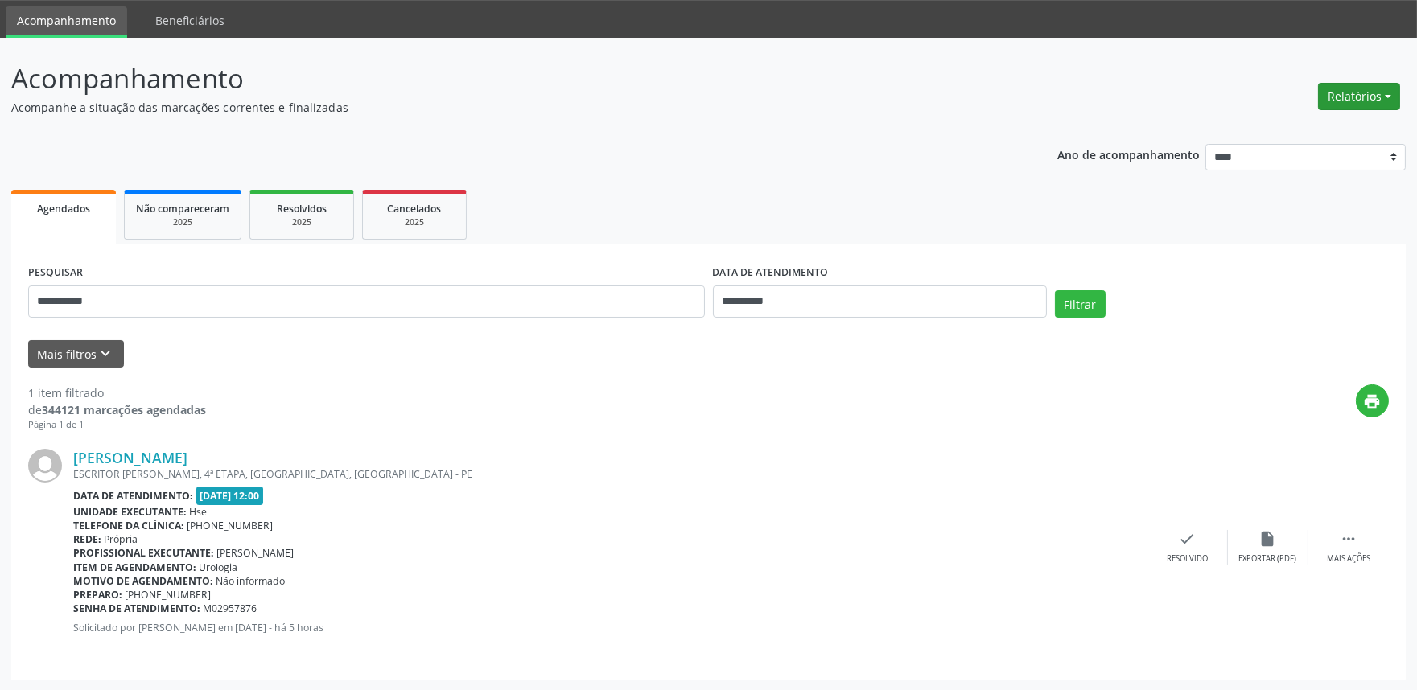
click at [1369, 89] on button "Relatórios" at bounding box center [1359, 96] width 82 height 27
click at [1266, 126] on link "Agendamentos" at bounding box center [1313, 130] width 173 height 23
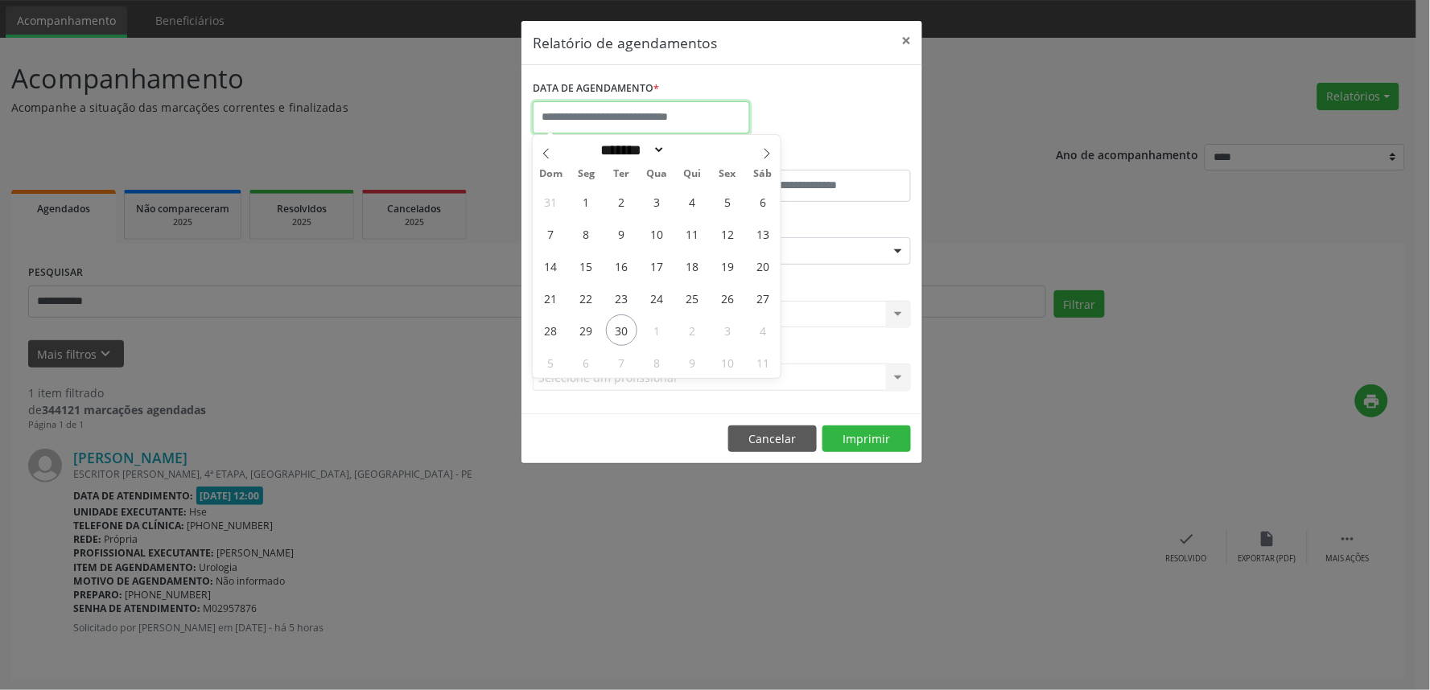
click at [652, 117] on input "text" at bounding box center [641, 117] width 217 height 32
click at [616, 330] on span "30" at bounding box center [621, 330] width 31 height 31
type input "**********"
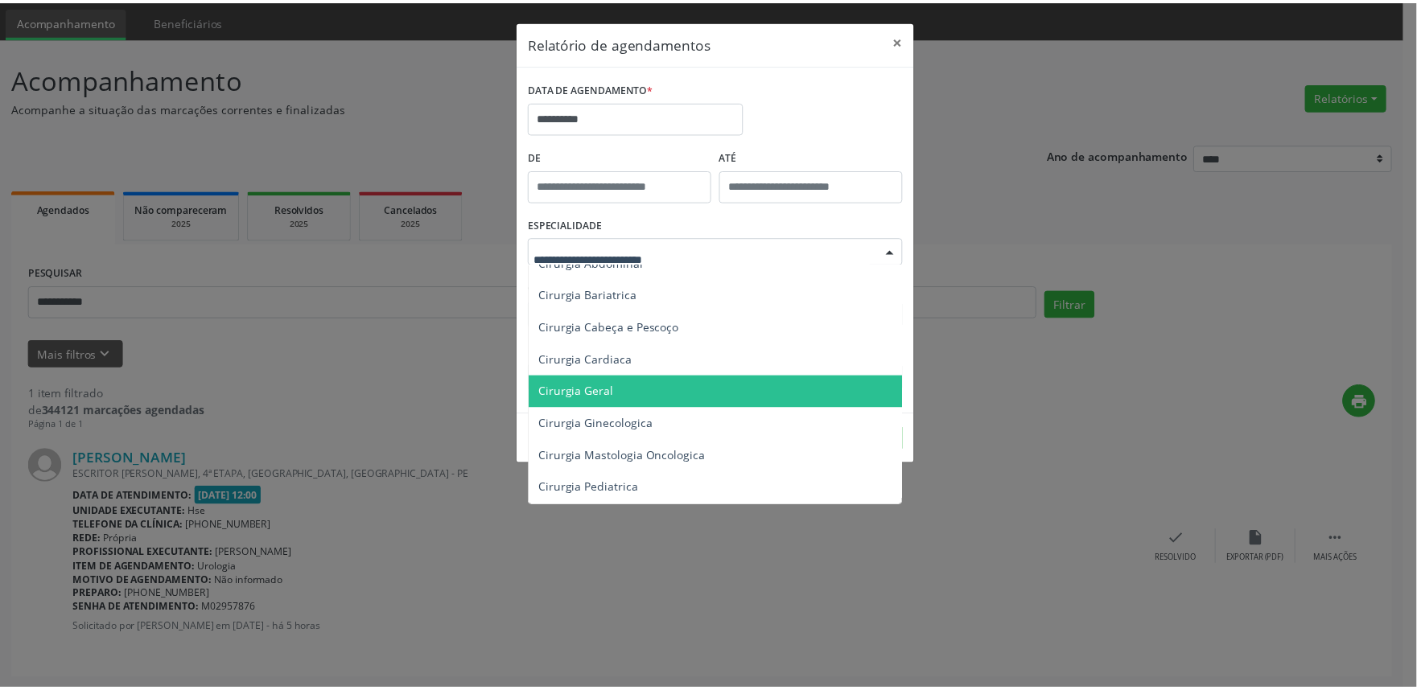
scroll to position [268, 0]
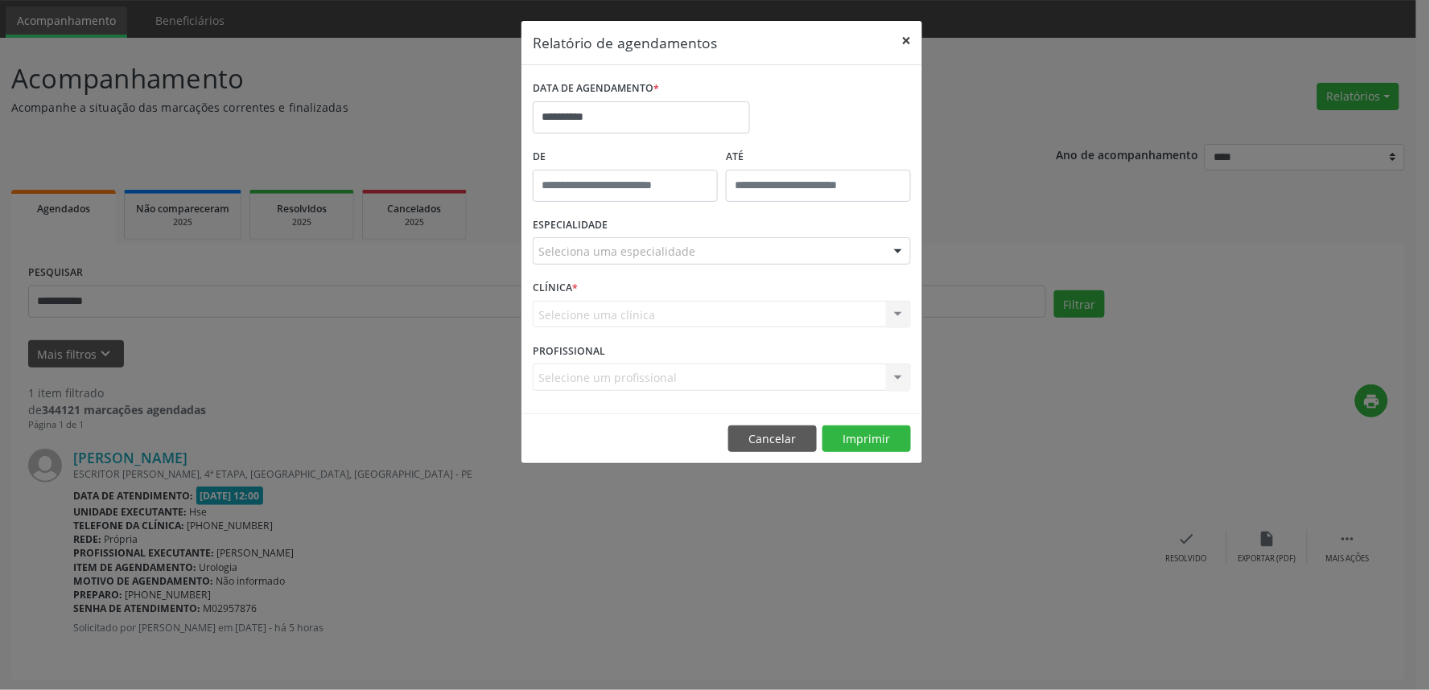
click at [908, 48] on button "×" at bounding box center [906, 40] width 32 height 39
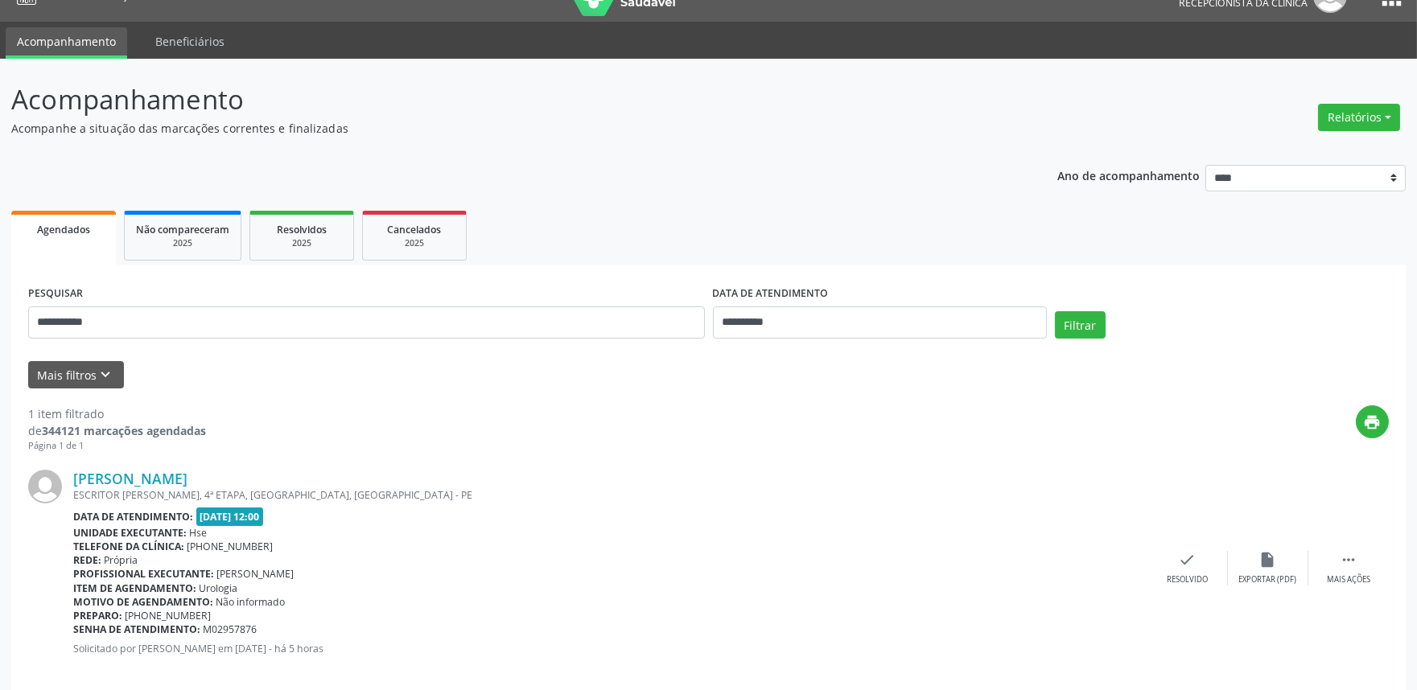
scroll to position [0, 0]
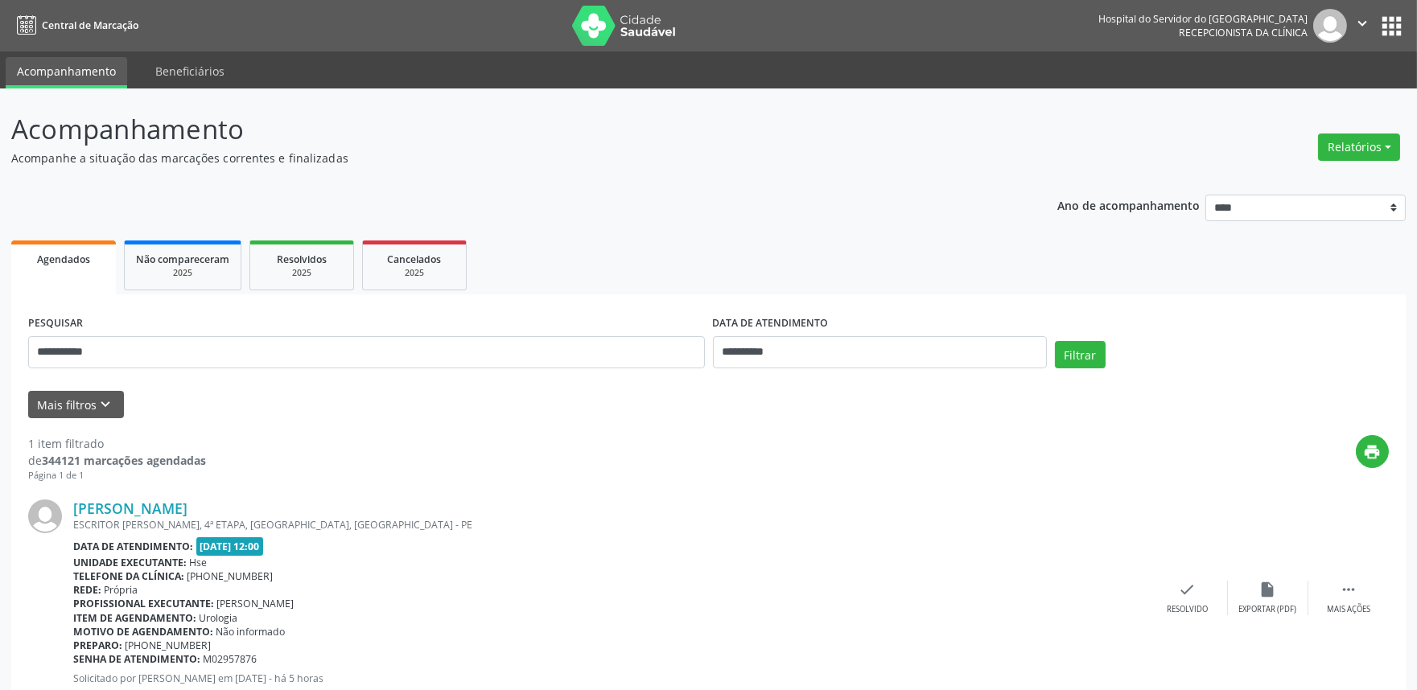
drag, startPoint x: 1083, startPoint y: 146, endPoint x: 958, endPoint y: 213, distance: 141.9
drag, startPoint x: 958, startPoint y: 213, endPoint x: 710, endPoint y: 167, distance: 252.2
click at [710, 167] on div "**********" at bounding box center [708, 419] width 1394 height 621
drag, startPoint x: 10, startPoint y: 726, endPoint x: 43, endPoint y: 726, distance: 33.0
click at [43, 690] on html "**********" at bounding box center [708, 345] width 1417 height 690
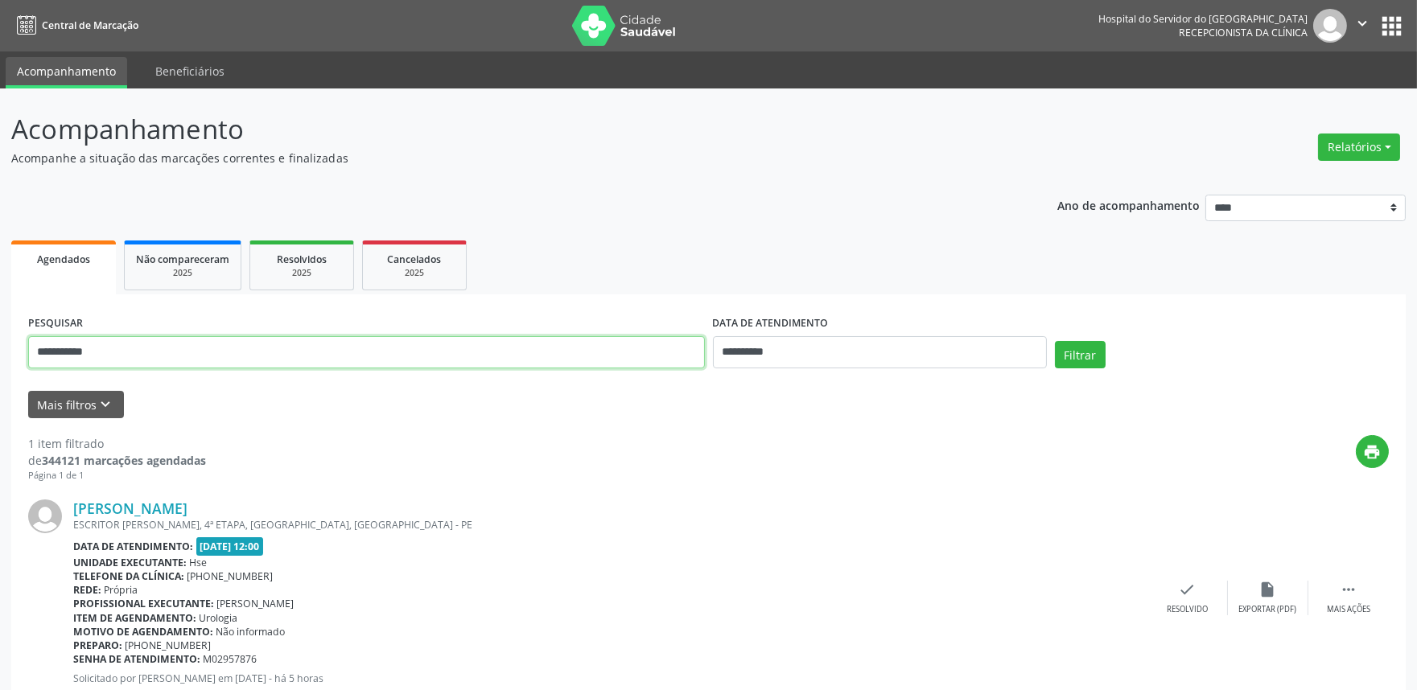
click at [256, 344] on input "**********" at bounding box center [366, 352] width 677 height 32
type input "*"
click at [1255, 292] on ul "Agendados Não compareceram 2025 Resolvidos 2025 Cancelados 2025" at bounding box center [708, 266] width 1394 height 58
click at [1358, 148] on button "Relatórios" at bounding box center [1359, 147] width 82 height 27
click at [1295, 180] on link "Agendamentos" at bounding box center [1313, 181] width 173 height 23
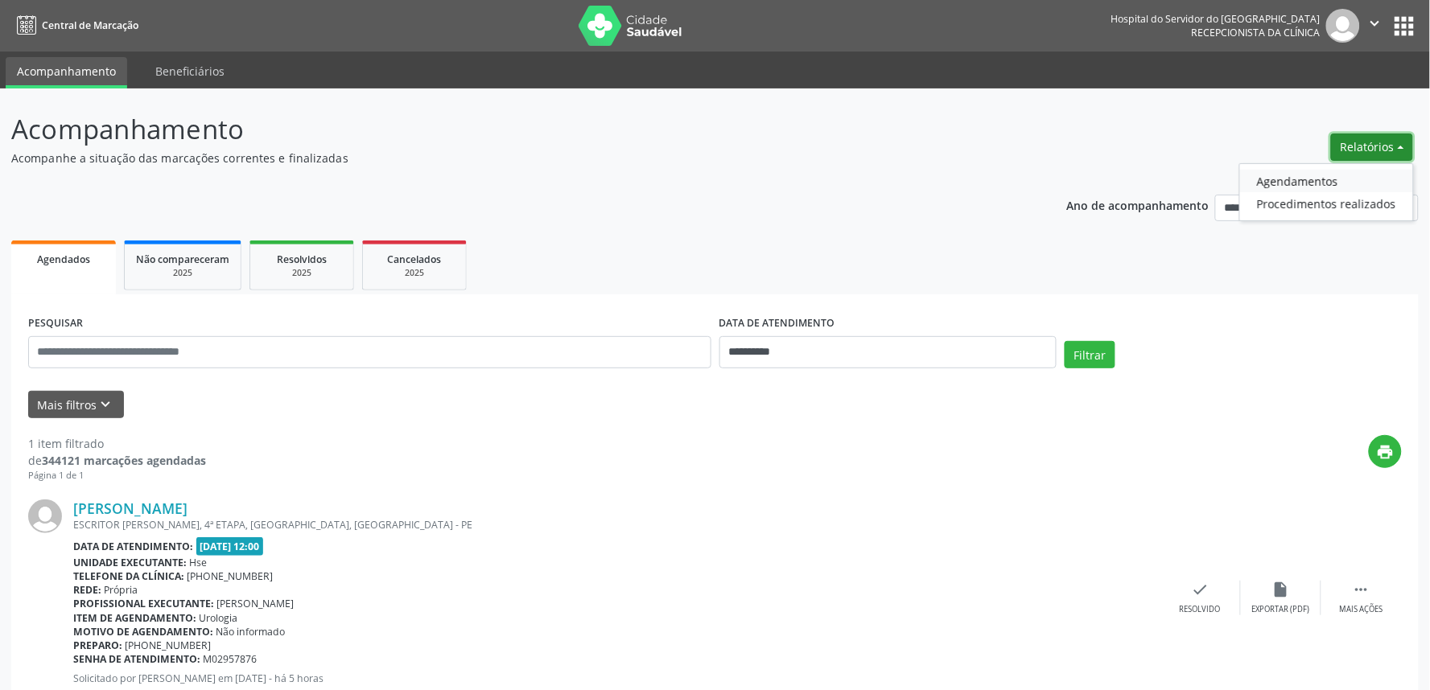
select select "*"
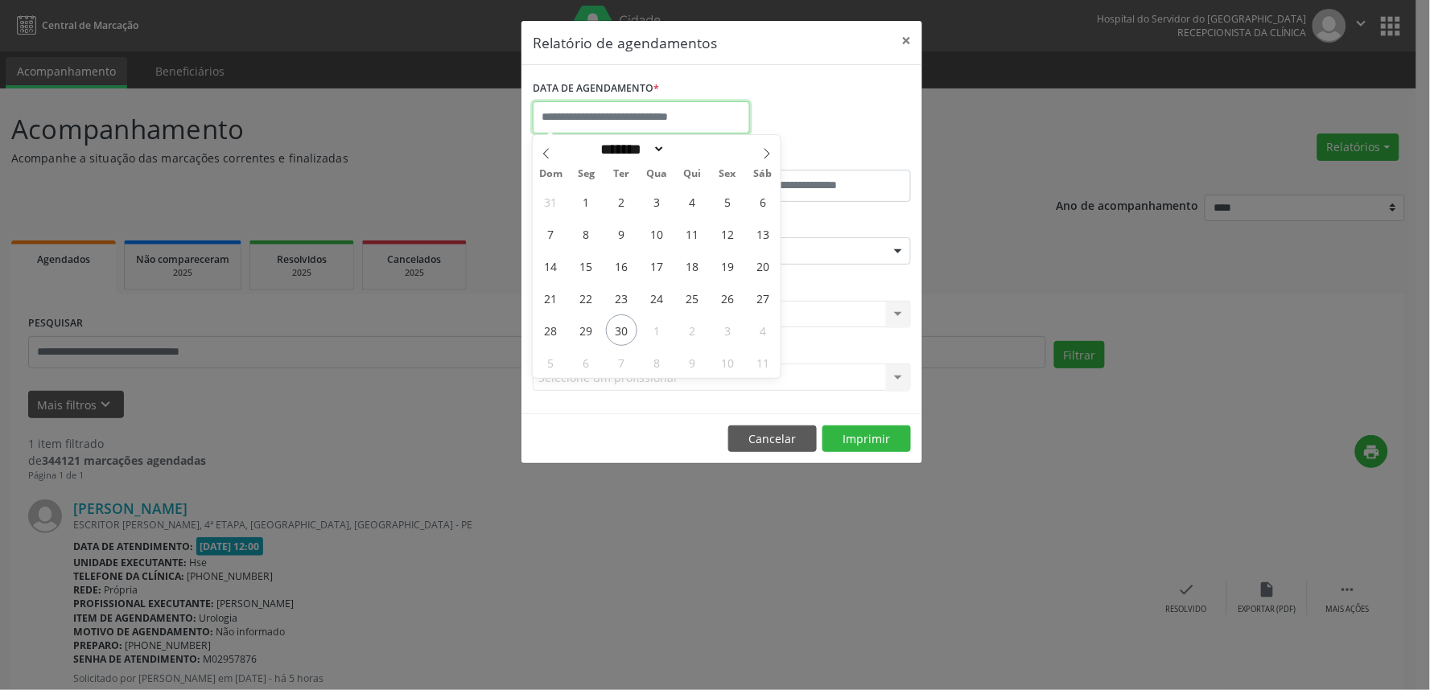
click at [617, 114] on input "text" at bounding box center [641, 117] width 217 height 32
click at [624, 332] on span "30" at bounding box center [621, 330] width 31 height 31
type input "**********"
click at [624, 332] on span "30" at bounding box center [621, 330] width 31 height 31
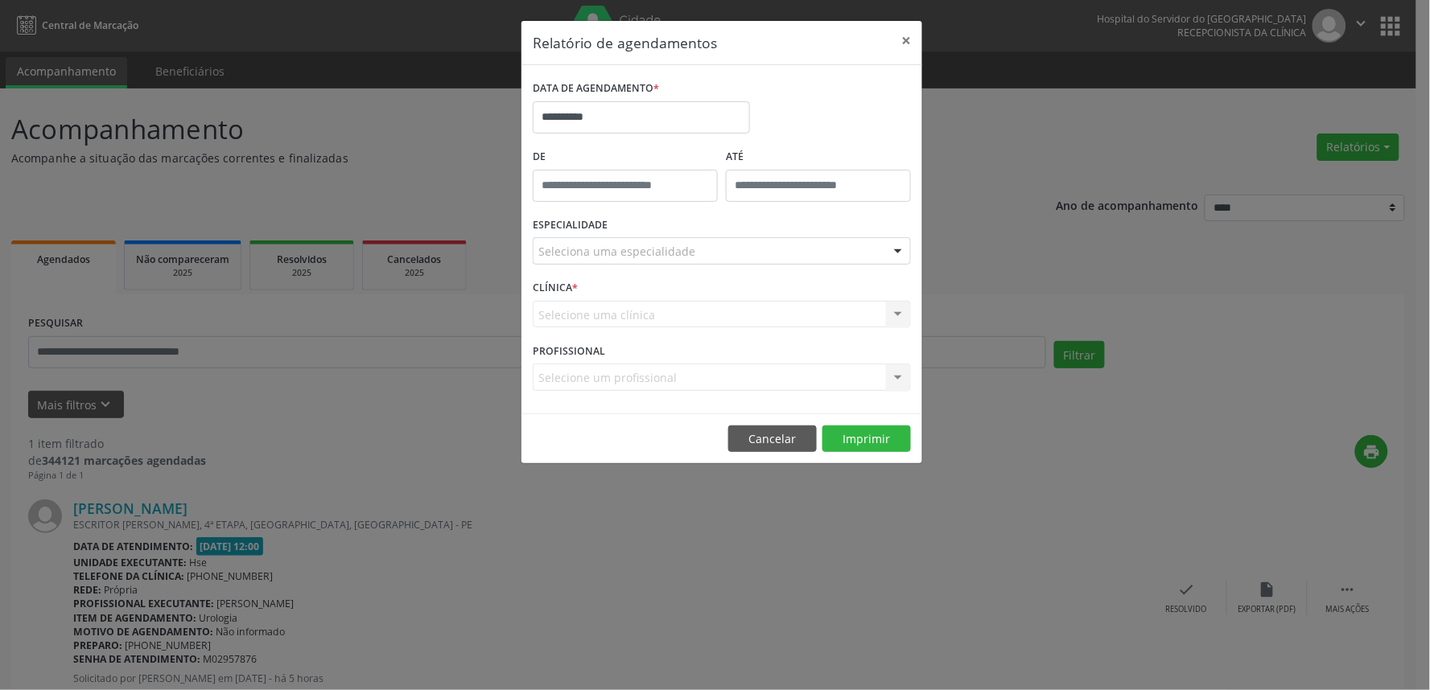
click at [1118, 480] on div "**********" at bounding box center [715, 345] width 1430 height 690
click at [901, 38] on button "×" at bounding box center [906, 40] width 32 height 39
